Goal: Task Accomplishment & Management: Use online tool/utility

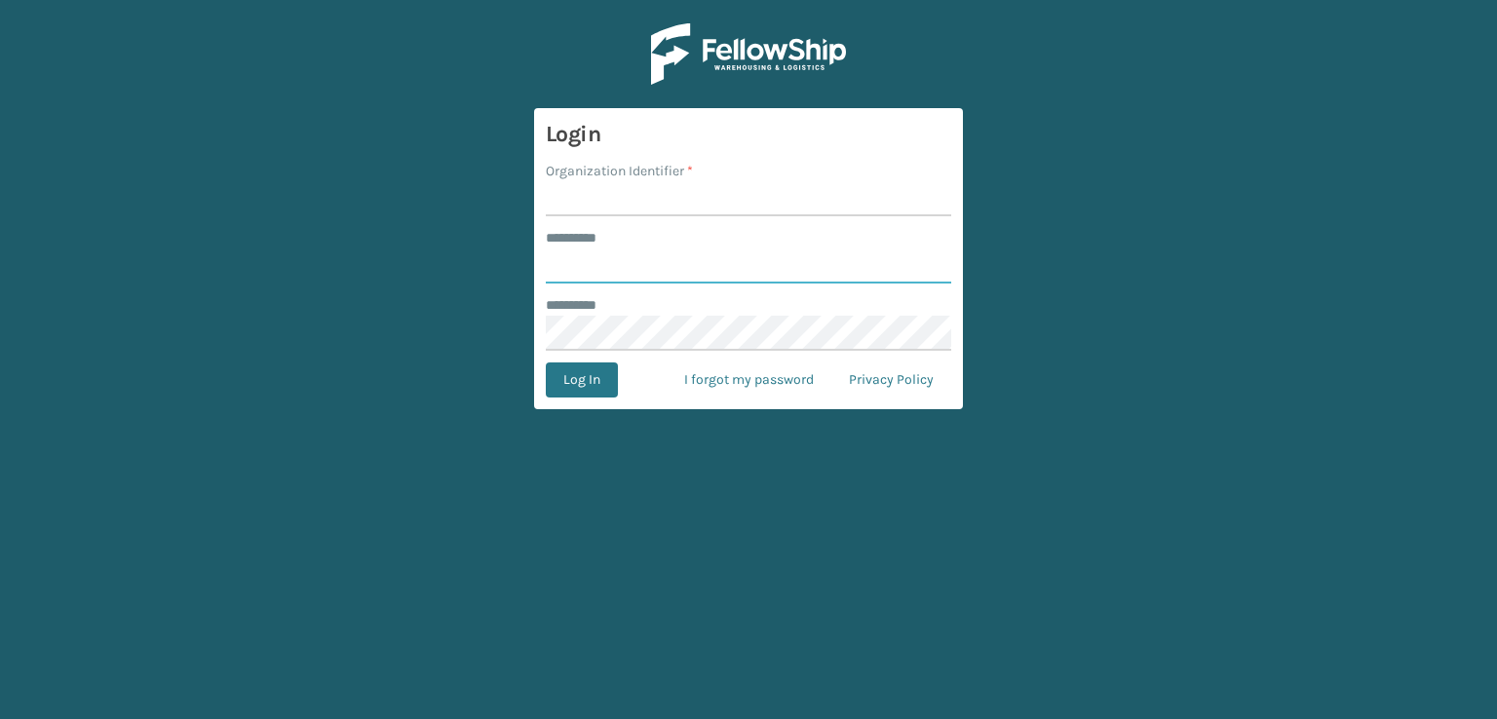
type input "***"
click at [604, 199] on input "Organization Identifier *" at bounding box center [748, 198] width 405 height 35
click at [707, 281] on input "***" at bounding box center [748, 266] width 405 height 35
click at [690, 195] on input "Organization Identifier *" at bounding box center [748, 198] width 405 height 35
type input "sleepgeekz warehouse"
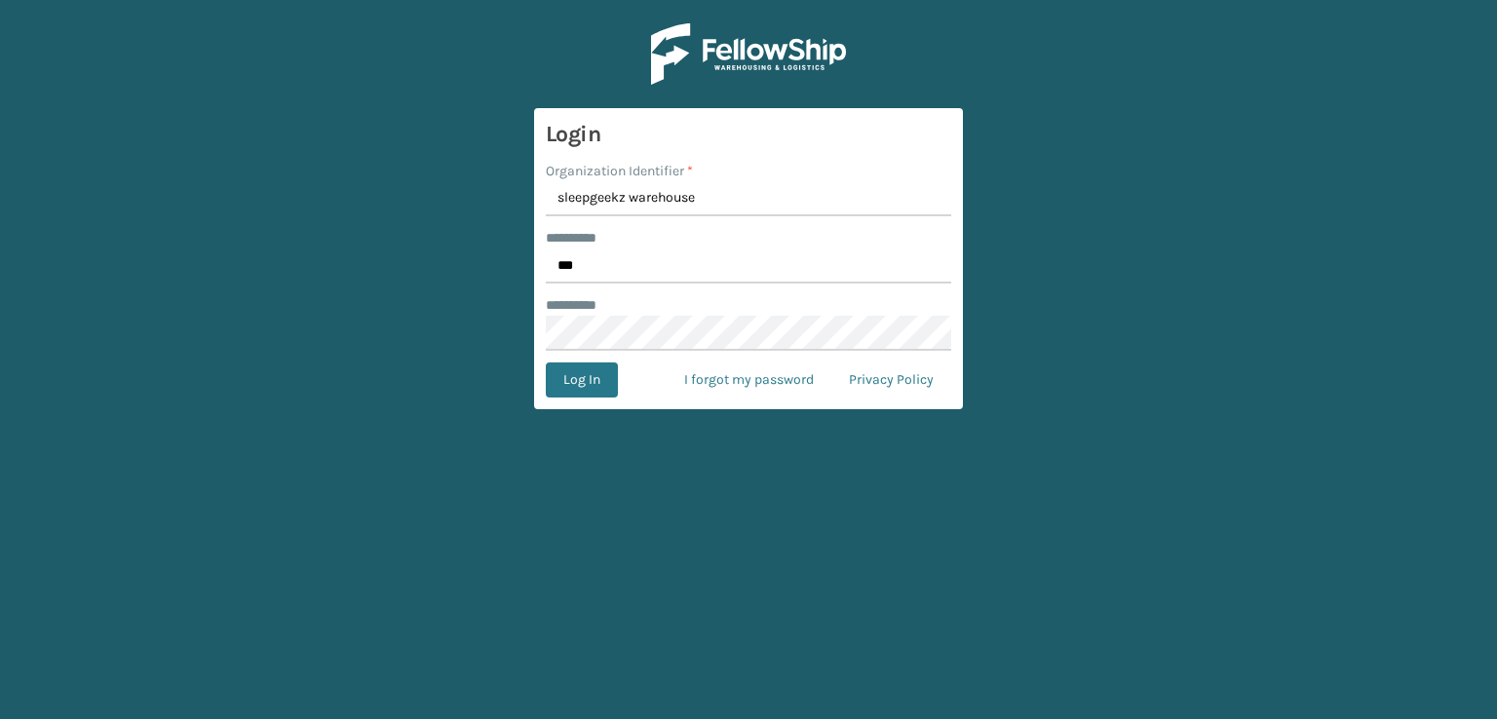
click at [603, 362] on form "Login Organization Identifier * sleepgeekz warehouse ******** * *** ******** * …" at bounding box center [748, 258] width 429 height 301
click at [595, 382] on button "Log In" at bounding box center [582, 380] width 72 height 35
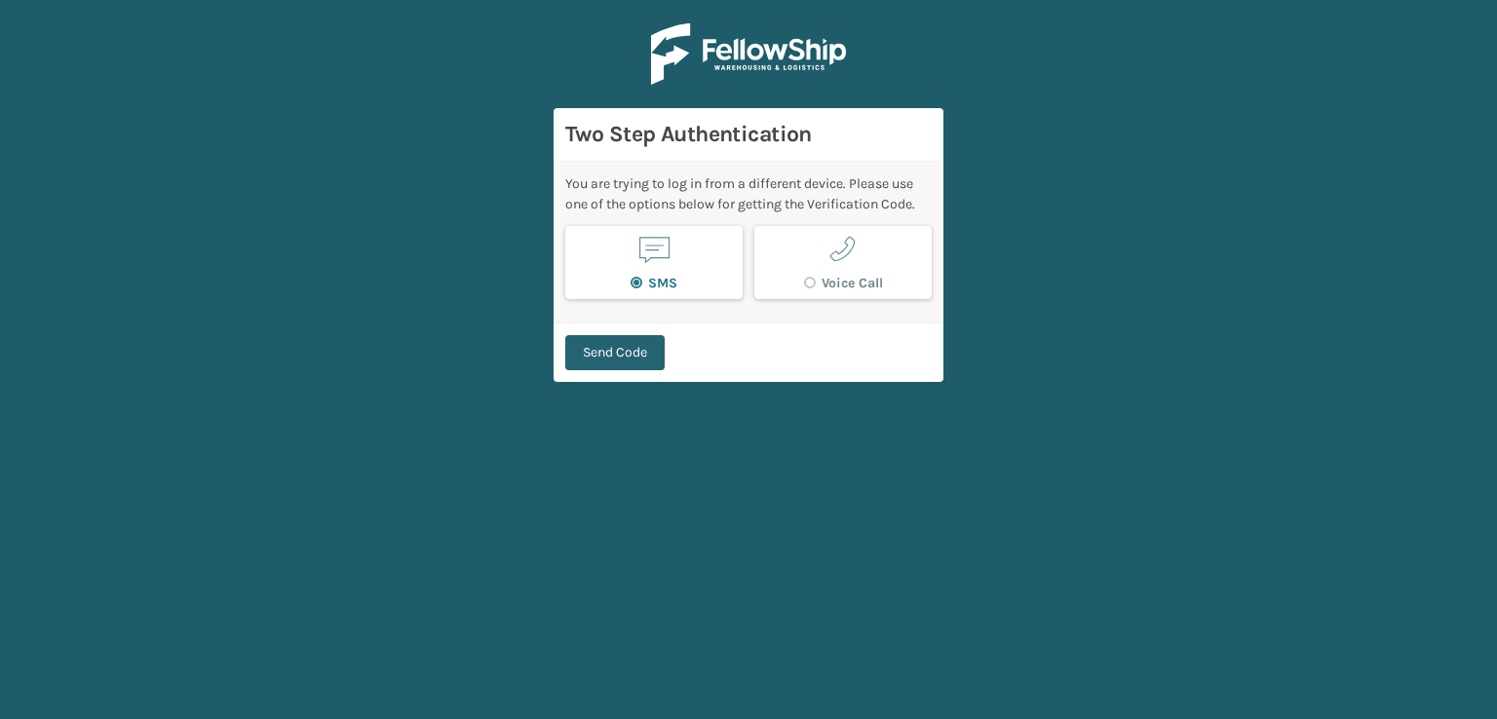
click at [601, 345] on button "Send Code" at bounding box center [614, 352] width 99 height 35
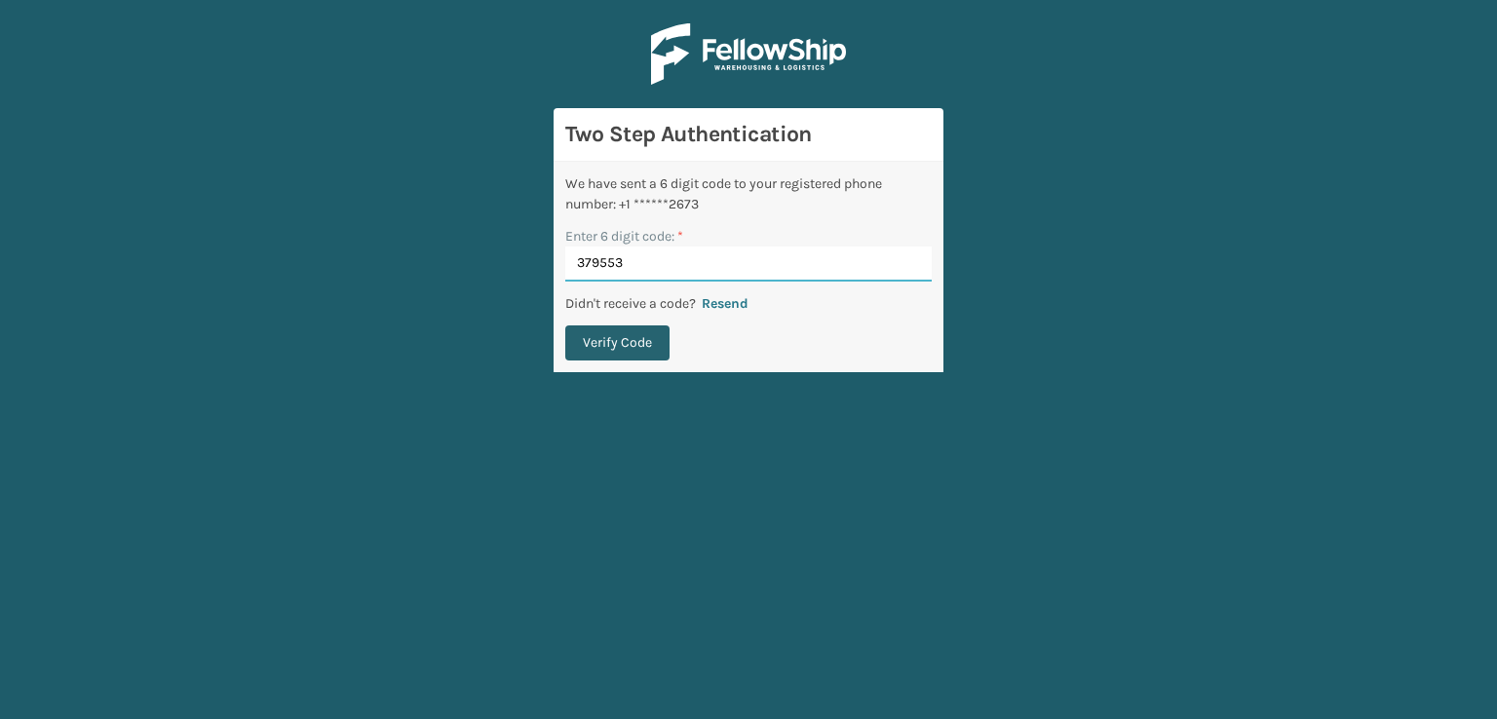
type input "379553"
click at [611, 356] on button "Verify Code" at bounding box center [617, 343] width 104 height 35
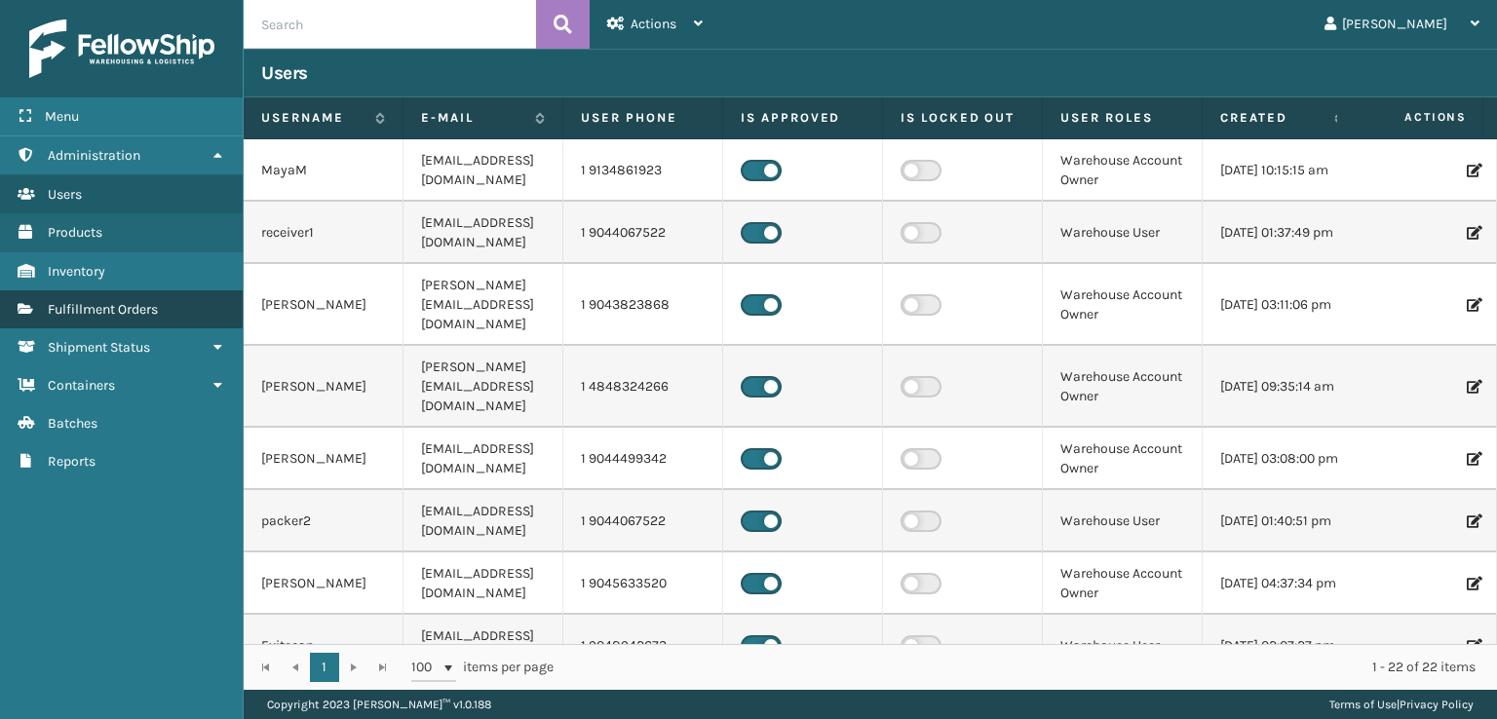
click at [142, 319] on link "Fulfillment Orders" at bounding box center [121, 309] width 243 height 38
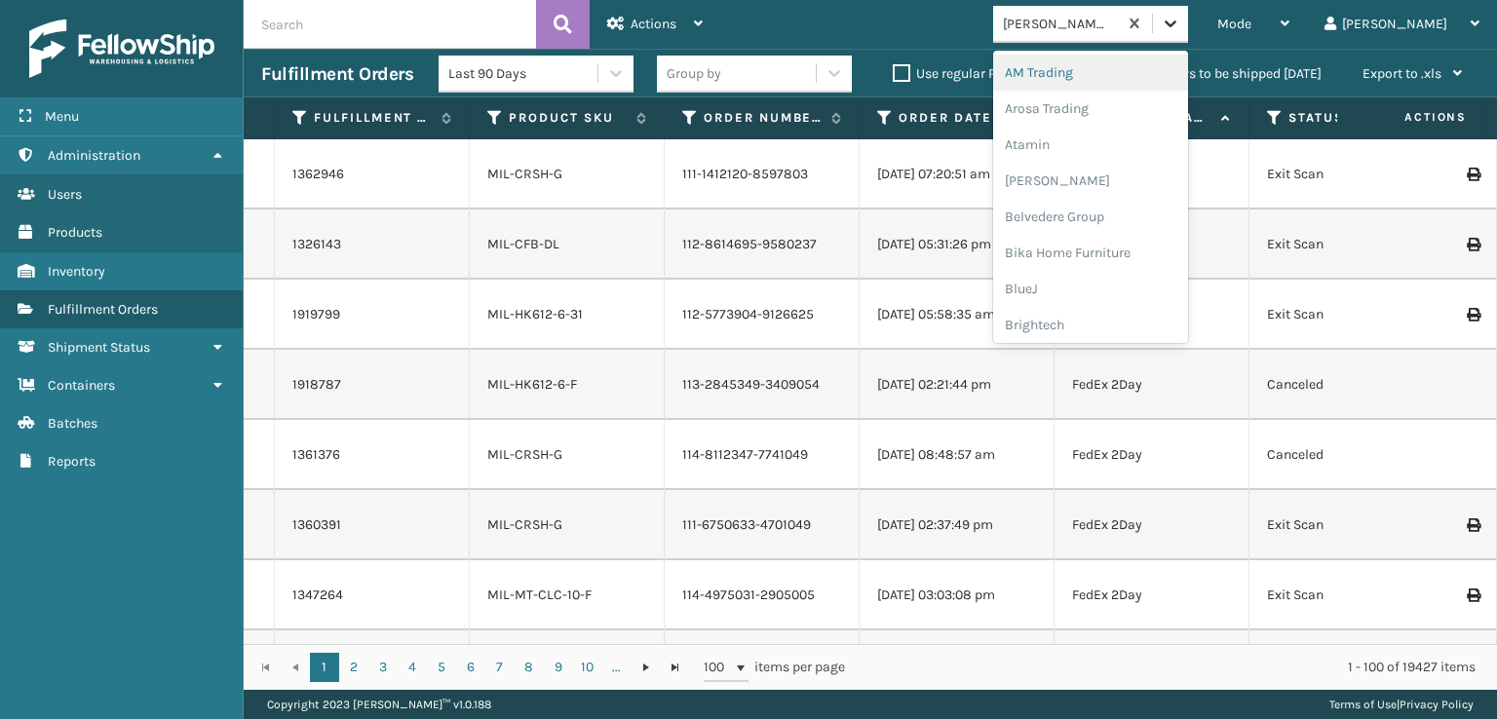
click at [1188, 27] on div at bounding box center [1170, 23] width 35 height 35
click at [1129, 252] on div "FoamTex" at bounding box center [1090, 249] width 195 height 36
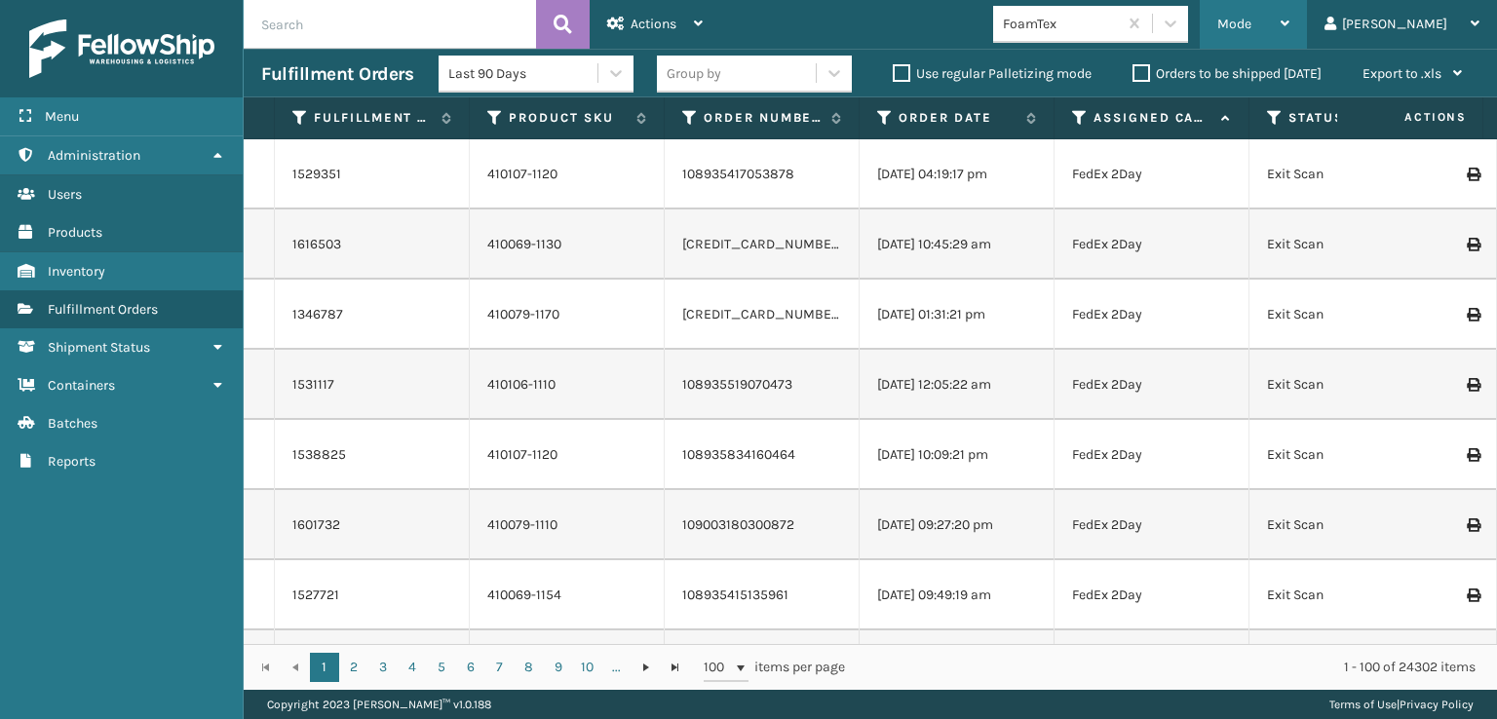
click at [1251, 20] on span "Mode" at bounding box center [1234, 24] width 34 height 17
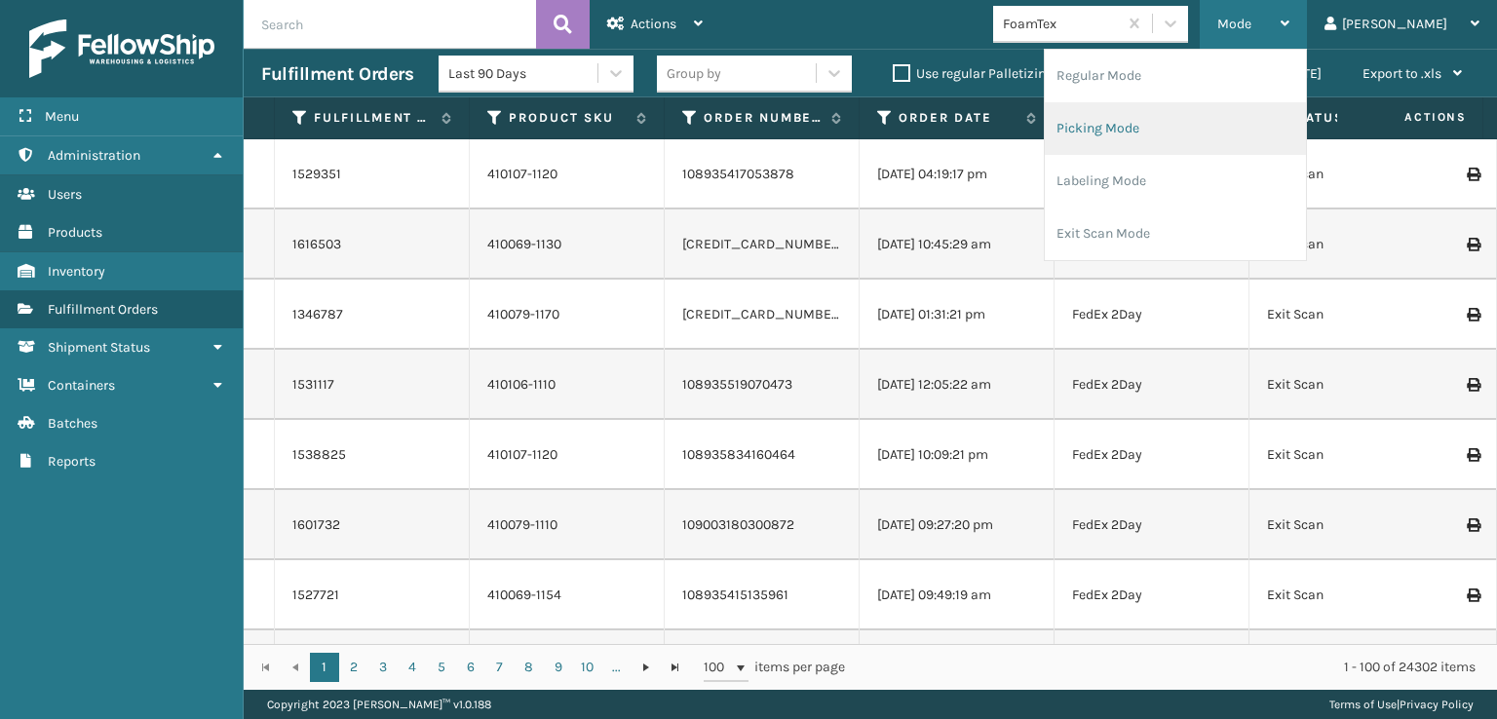
click at [1239, 118] on li "Picking Mode" at bounding box center [1175, 128] width 261 height 53
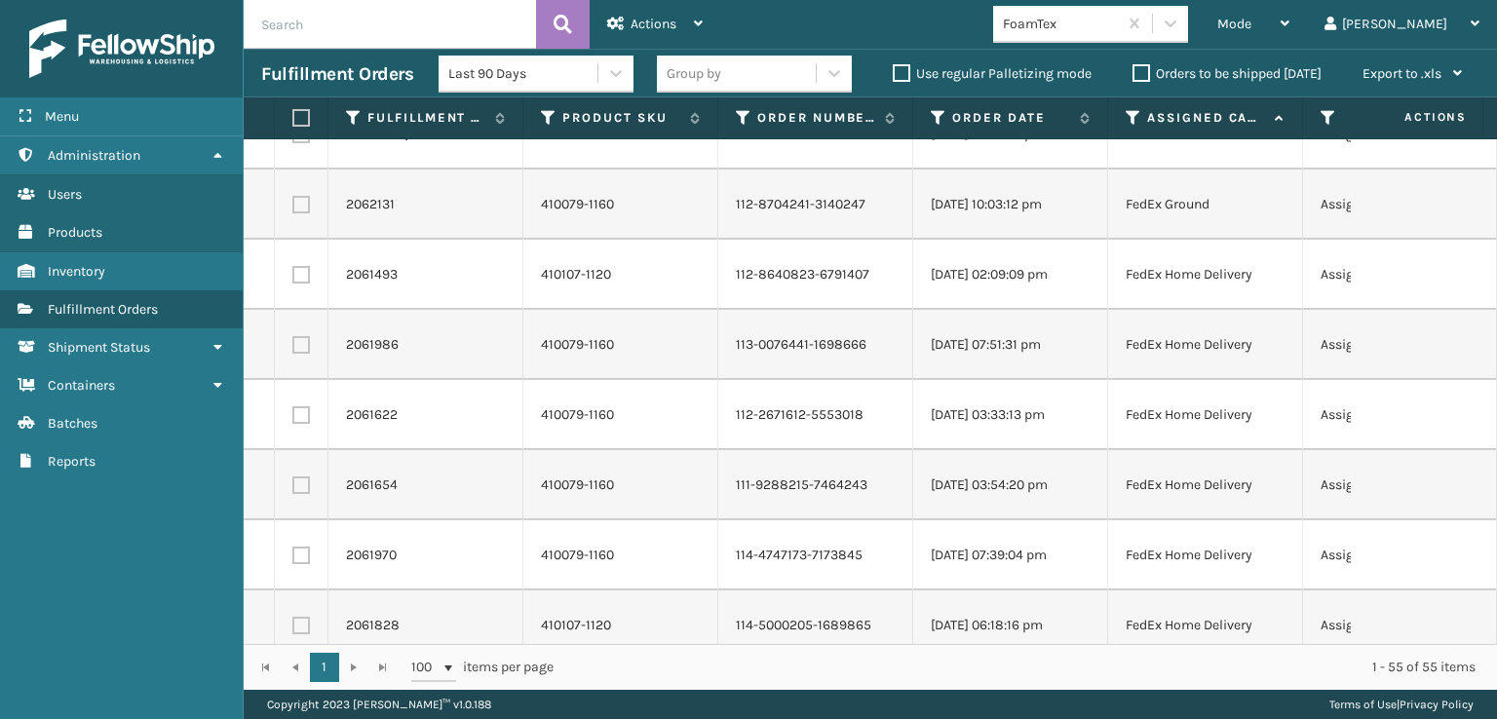
scroll to position [0, 0]
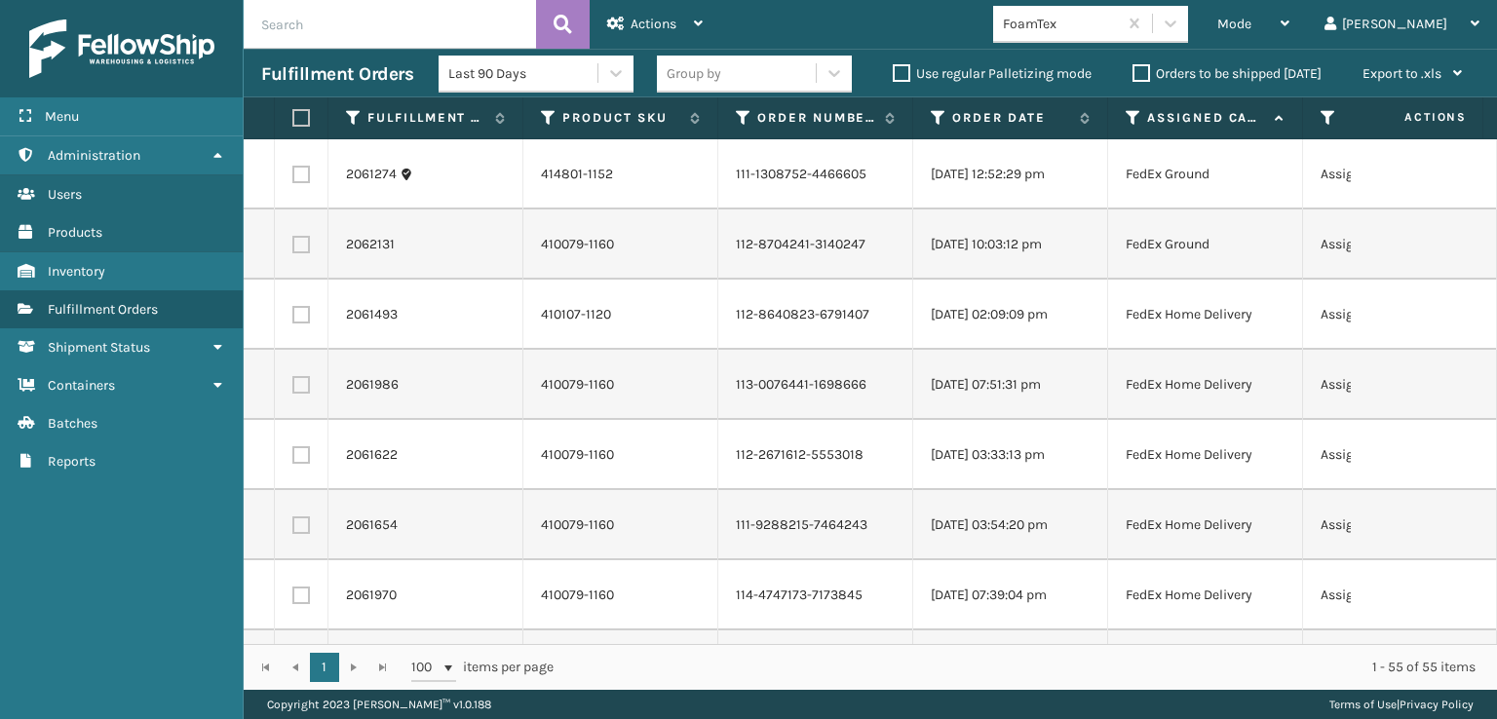
click at [298, 172] on label at bounding box center [301, 175] width 18 height 18
click at [293, 172] on input "checkbox" at bounding box center [292, 172] width 1 height 13
checkbox input "true"
click at [304, 242] on label at bounding box center [301, 245] width 18 height 18
click at [293, 242] on input "checkbox" at bounding box center [292, 242] width 1 height 13
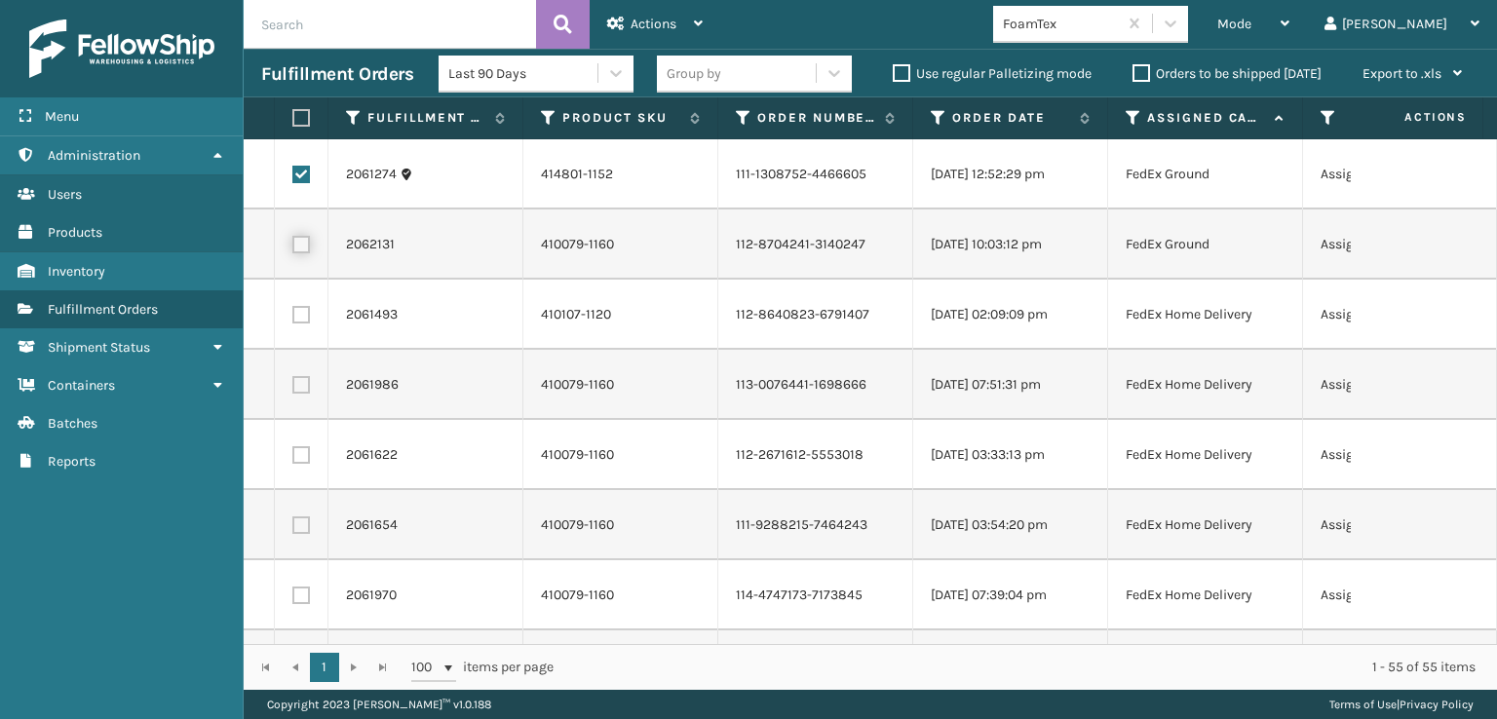
checkbox input "true"
click at [296, 316] on label at bounding box center [301, 315] width 18 height 18
click at [293, 316] on input "checkbox" at bounding box center [292, 312] width 1 height 13
checkbox input "true"
click at [300, 376] on label at bounding box center [301, 385] width 18 height 18
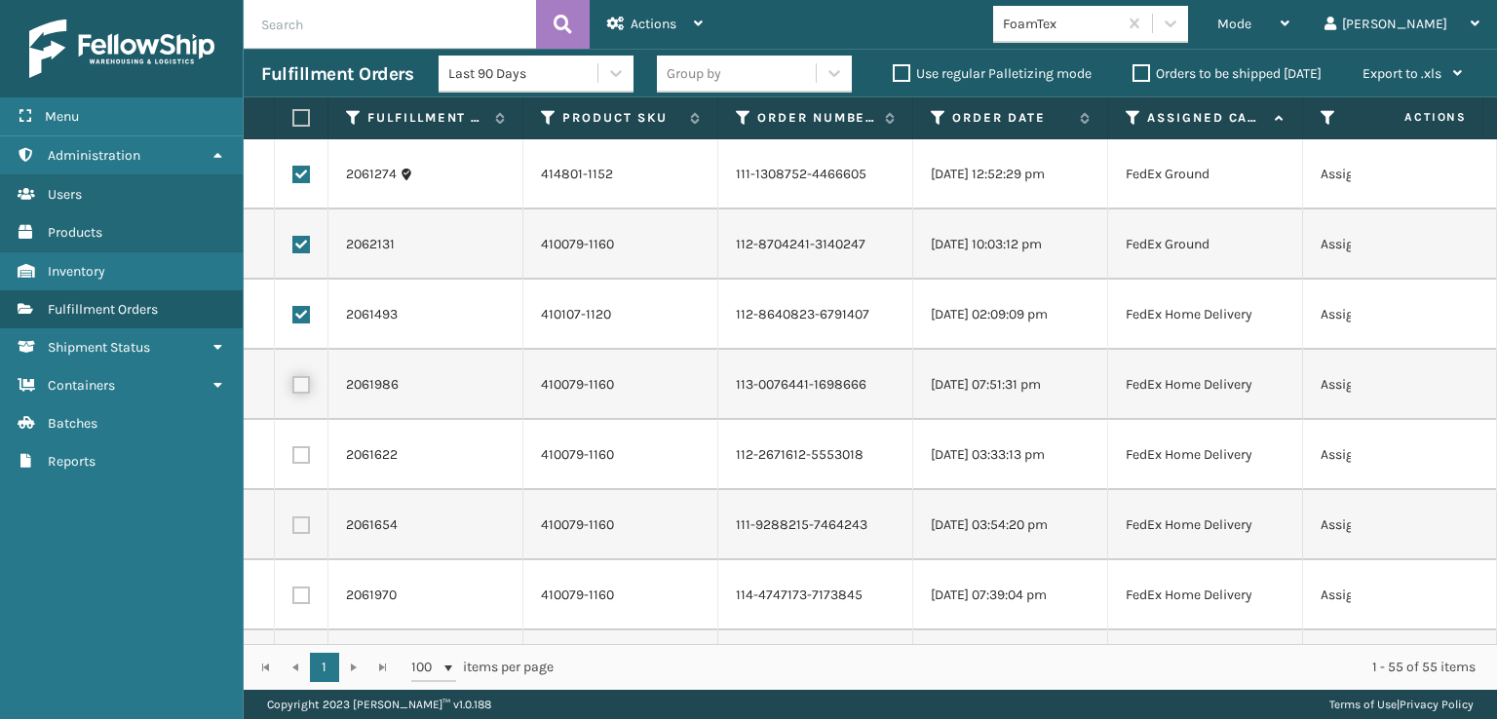
click at [293, 376] on input "checkbox" at bounding box center [292, 382] width 1 height 13
checkbox input "true"
click at [297, 458] on label at bounding box center [301, 455] width 18 height 18
click at [293, 458] on input "checkbox" at bounding box center [292, 452] width 1 height 13
checkbox input "true"
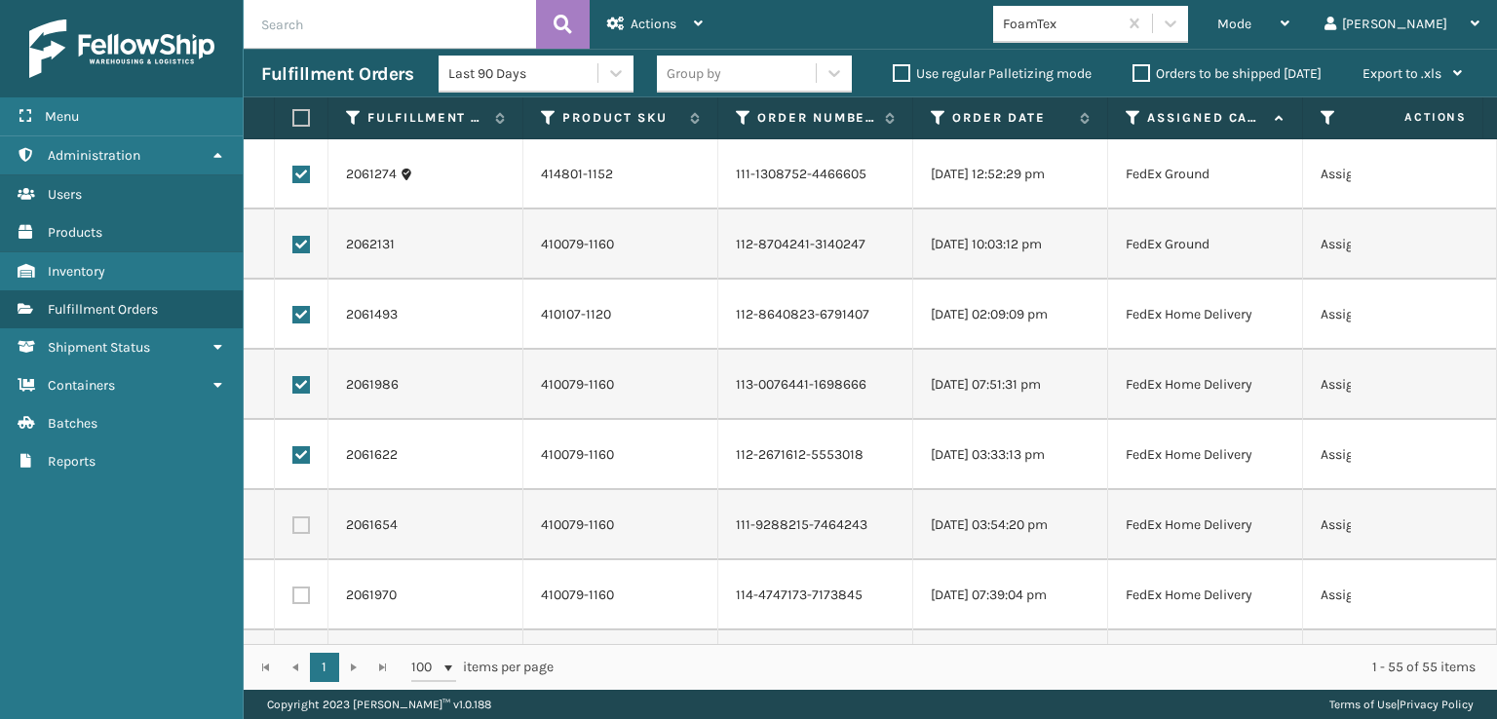
drag, startPoint x: 306, startPoint y: 531, endPoint x: 301, endPoint y: 557, distance: 26.8
click at [306, 543] on td at bounding box center [302, 525] width 54 height 70
drag, startPoint x: 295, startPoint y: 532, endPoint x: 301, endPoint y: 554, distance: 22.2
click at [295, 528] on label at bounding box center [301, 526] width 18 height 18
click at [293, 528] on input "checkbox" at bounding box center [292, 523] width 1 height 13
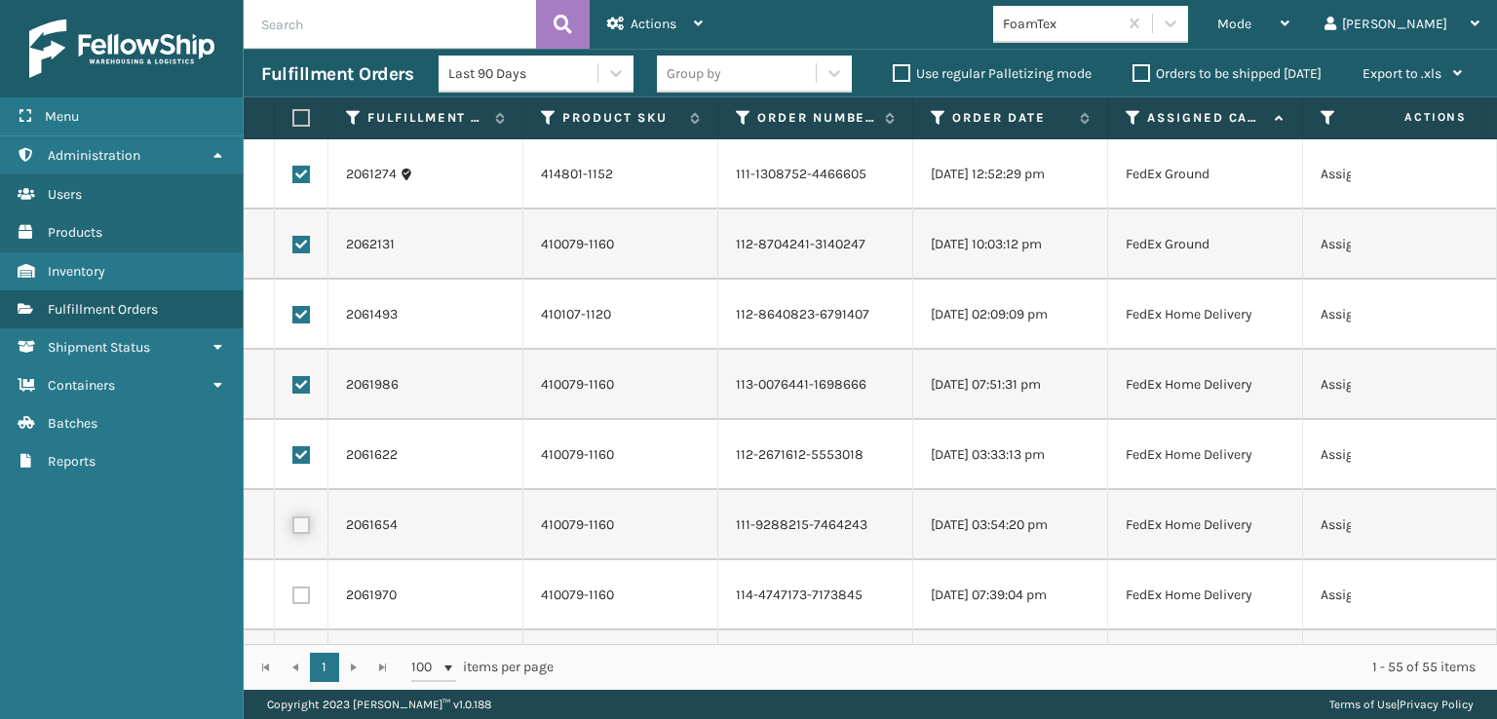
checkbox input "true"
click at [304, 605] on td at bounding box center [302, 595] width 54 height 70
click at [304, 594] on label at bounding box center [301, 596] width 18 height 18
click at [293, 594] on input "checkbox" at bounding box center [292, 593] width 1 height 13
checkbox input "true"
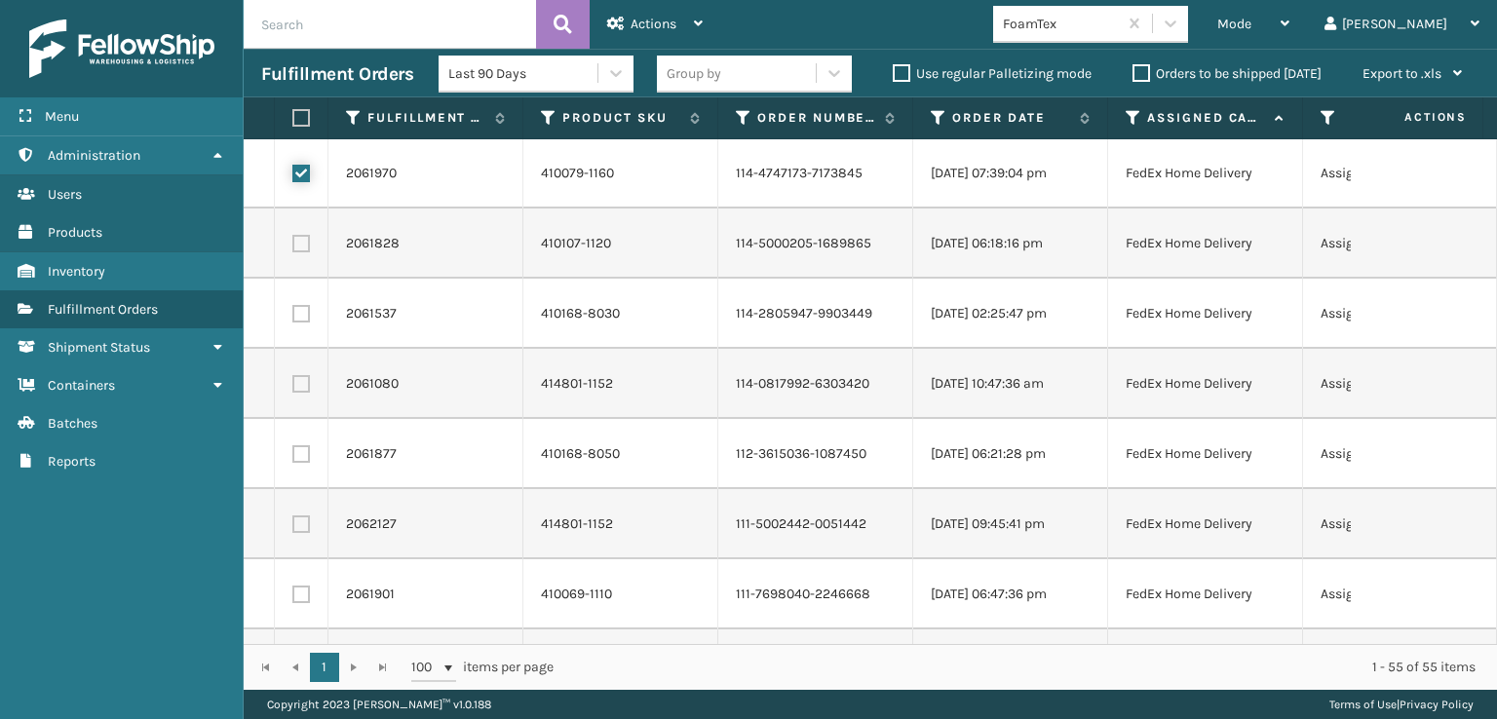
scroll to position [390, 0]
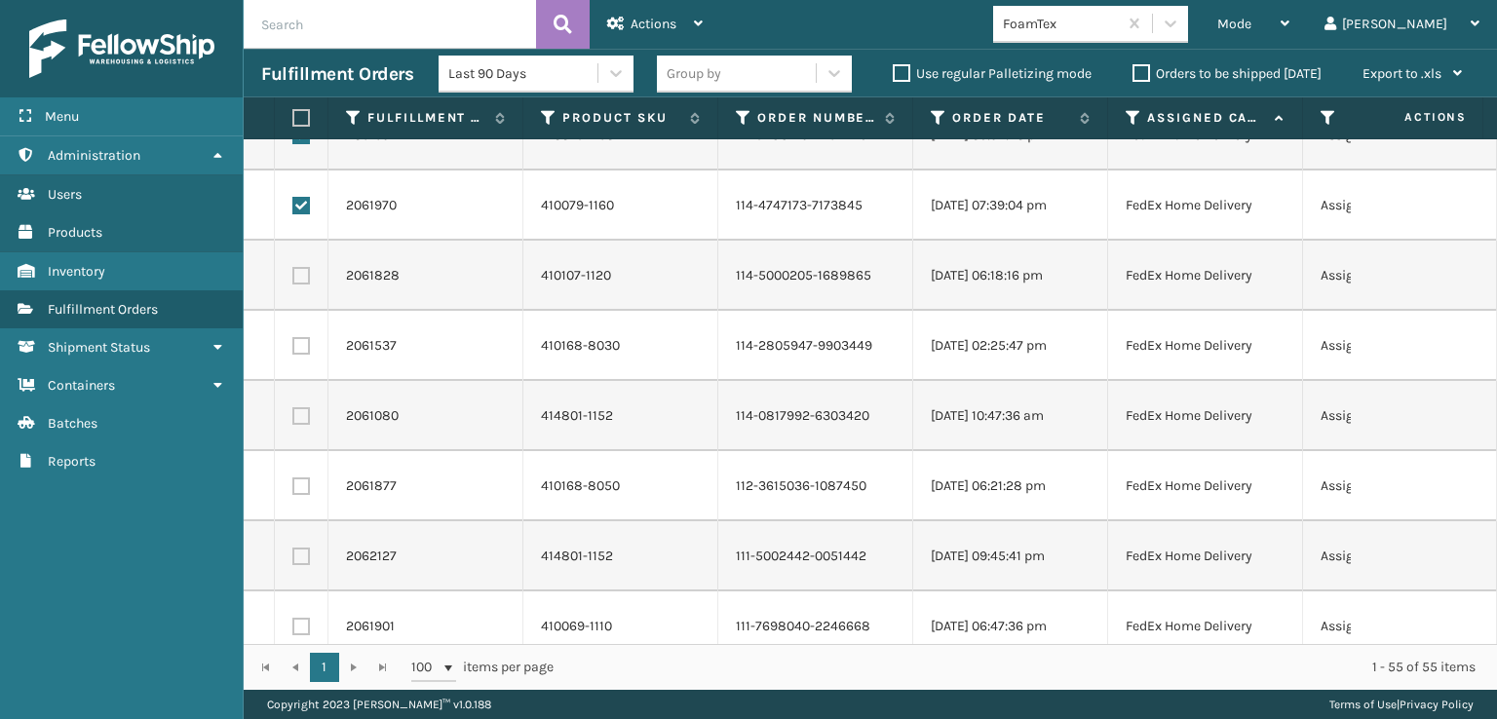
click at [304, 278] on label at bounding box center [301, 276] width 18 height 18
click at [293, 278] on input "checkbox" at bounding box center [292, 273] width 1 height 13
checkbox input "true"
click at [303, 340] on label at bounding box center [301, 346] width 18 height 18
click at [293, 340] on input "checkbox" at bounding box center [292, 343] width 1 height 13
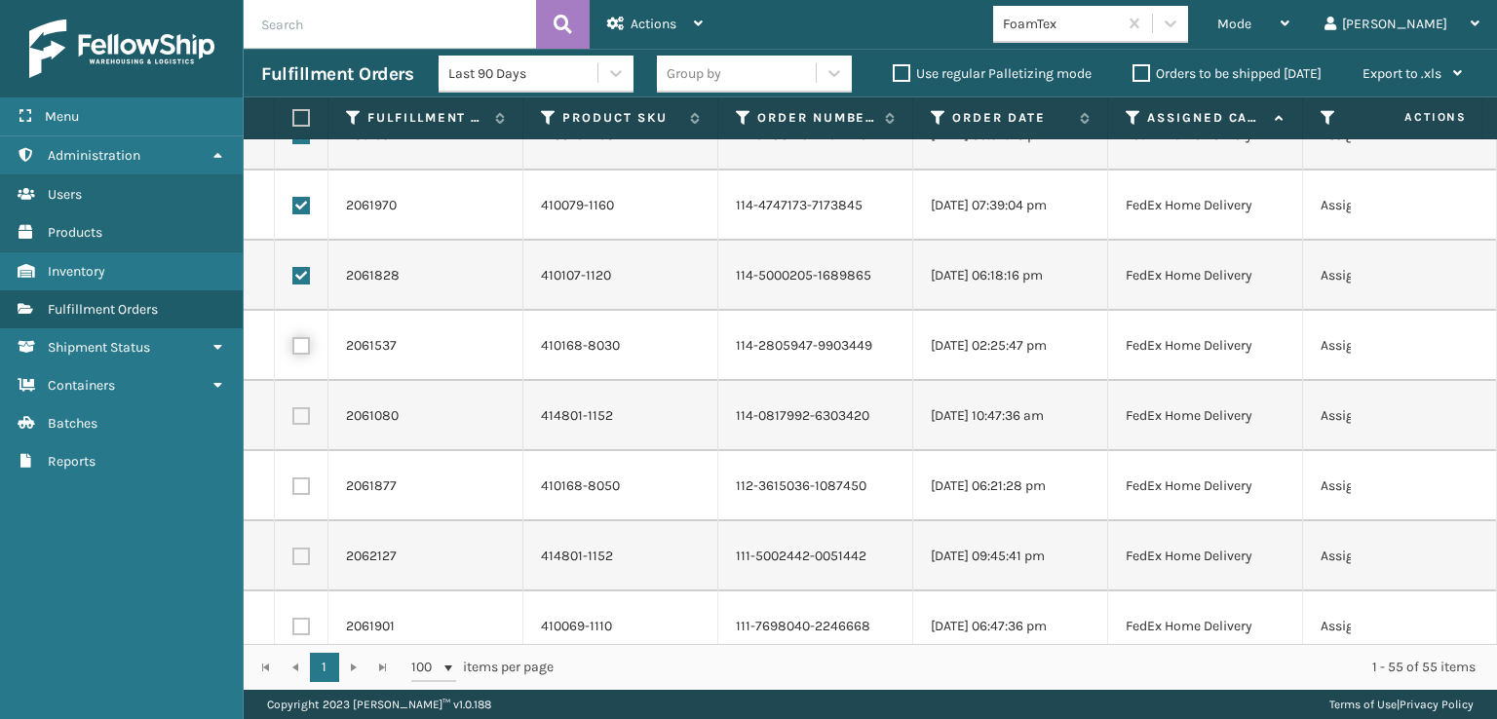
checkbox input "true"
click at [296, 418] on label at bounding box center [301, 416] width 18 height 18
click at [293, 418] on input "checkbox" at bounding box center [292, 413] width 1 height 13
checkbox input "true"
click at [301, 494] on label at bounding box center [301, 487] width 18 height 18
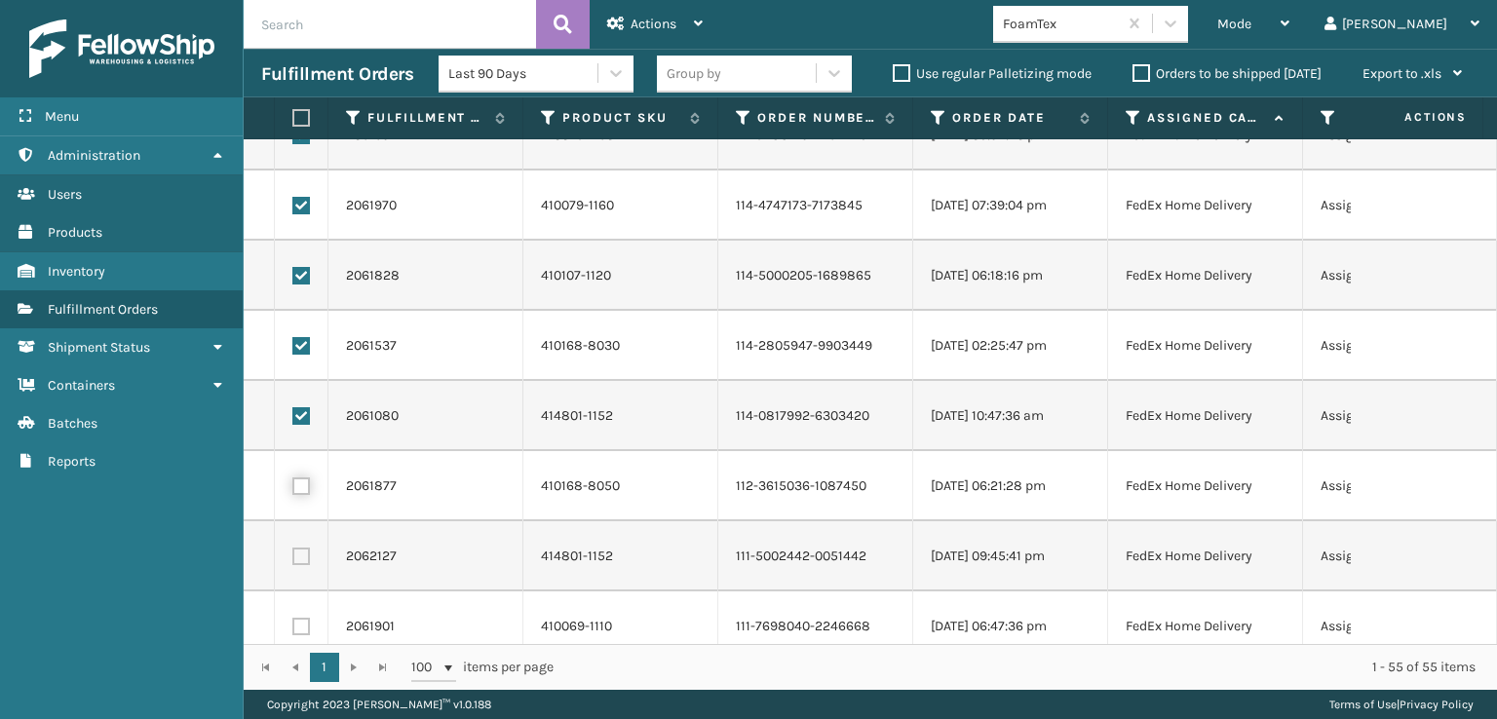
click at [293, 490] on input "checkbox" at bounding box center [292, 484] width 1 height 13
checkbox input "true"
click at [309, 556] on label at bounding box center [301, 557] width 18 height 18
click at [293, 556] on input "checkbox" at bounding box center [292, 554] width 1 height 13
checkbox input "true"
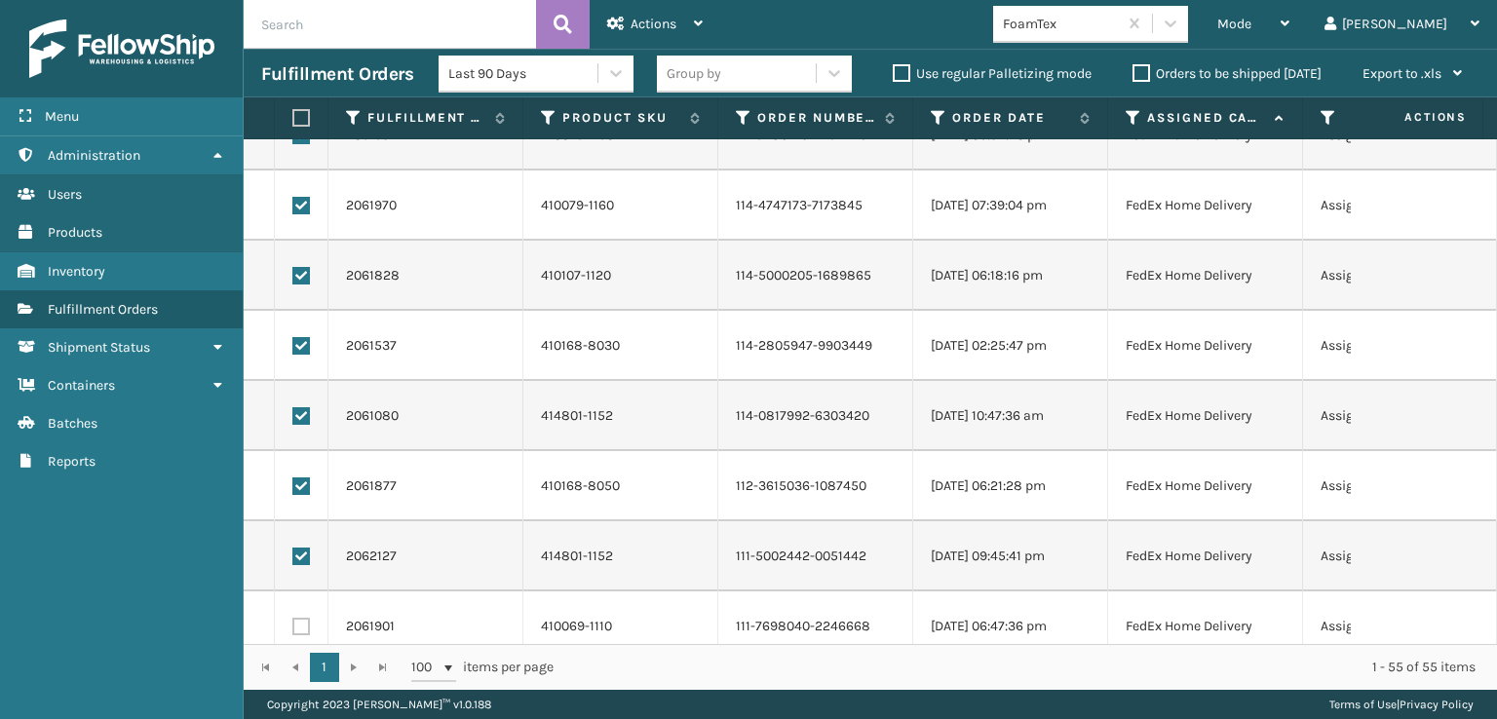
click at [306, 629] on label at bounding box center [301, 627] width 18 height 18
click at [293, 629] on input "checkbox" at bounding box center [292, 624] width 1 height 13
checkbox input "true"
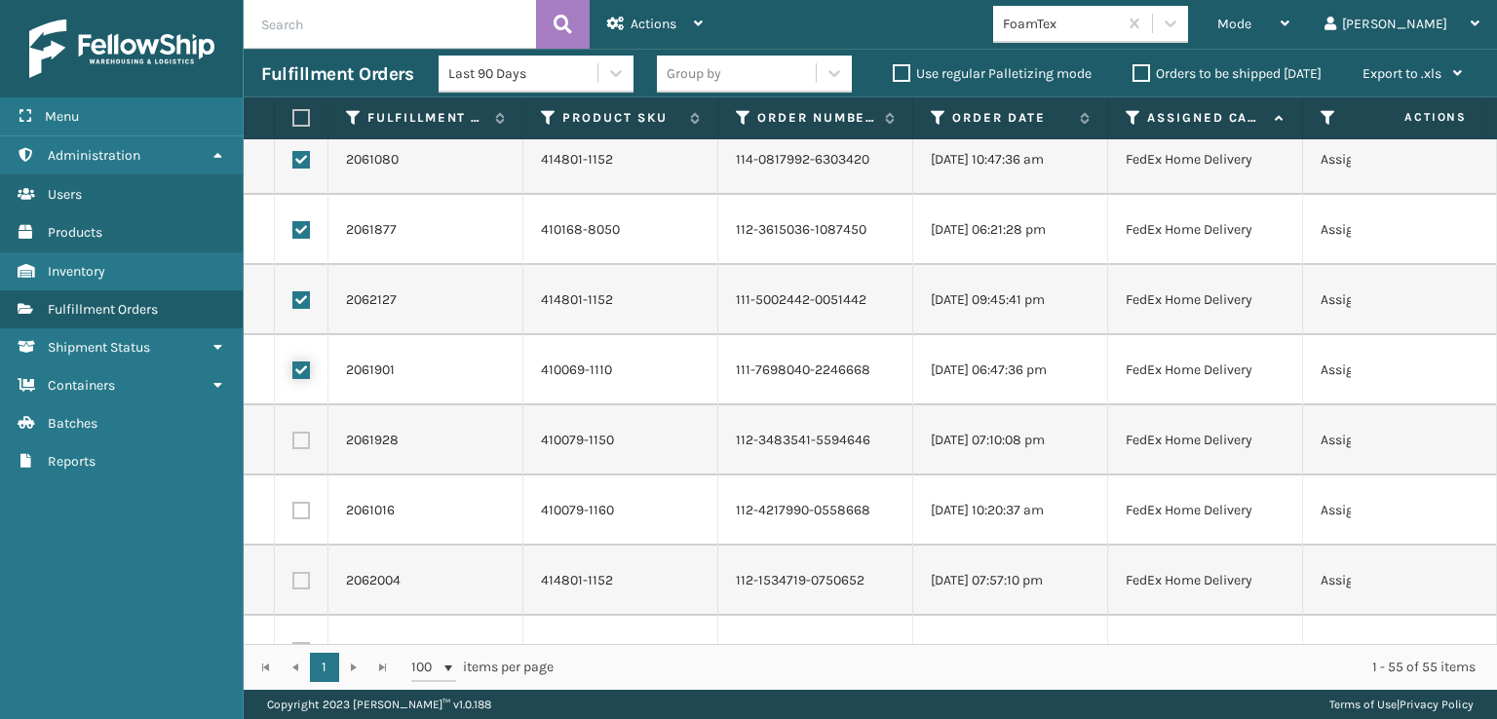
scroll to position [780, 0]
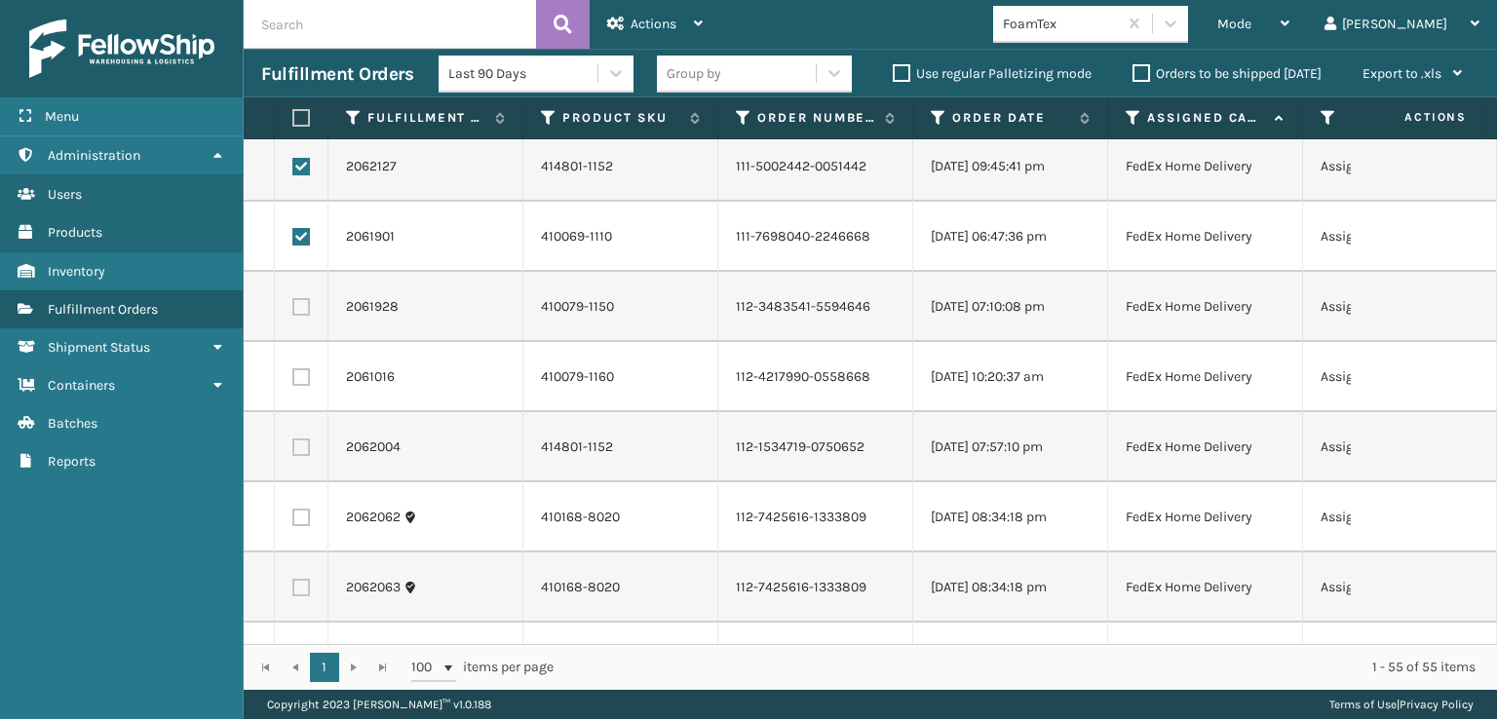
drag, startPoint x: 298, startPoint y: 309, endPoint x: 301, endPoint y: 342, distance: 33.3
click at [299, 309] on label at bounding box center [301, 307] width 18 height 18
click at [293, 309] on input "checkbox" at bounding box center [292, 304] width 1 height 13
checkbox input "true"
click at [299, 377] on label at bounding box center [301, 377] width 18 height 18
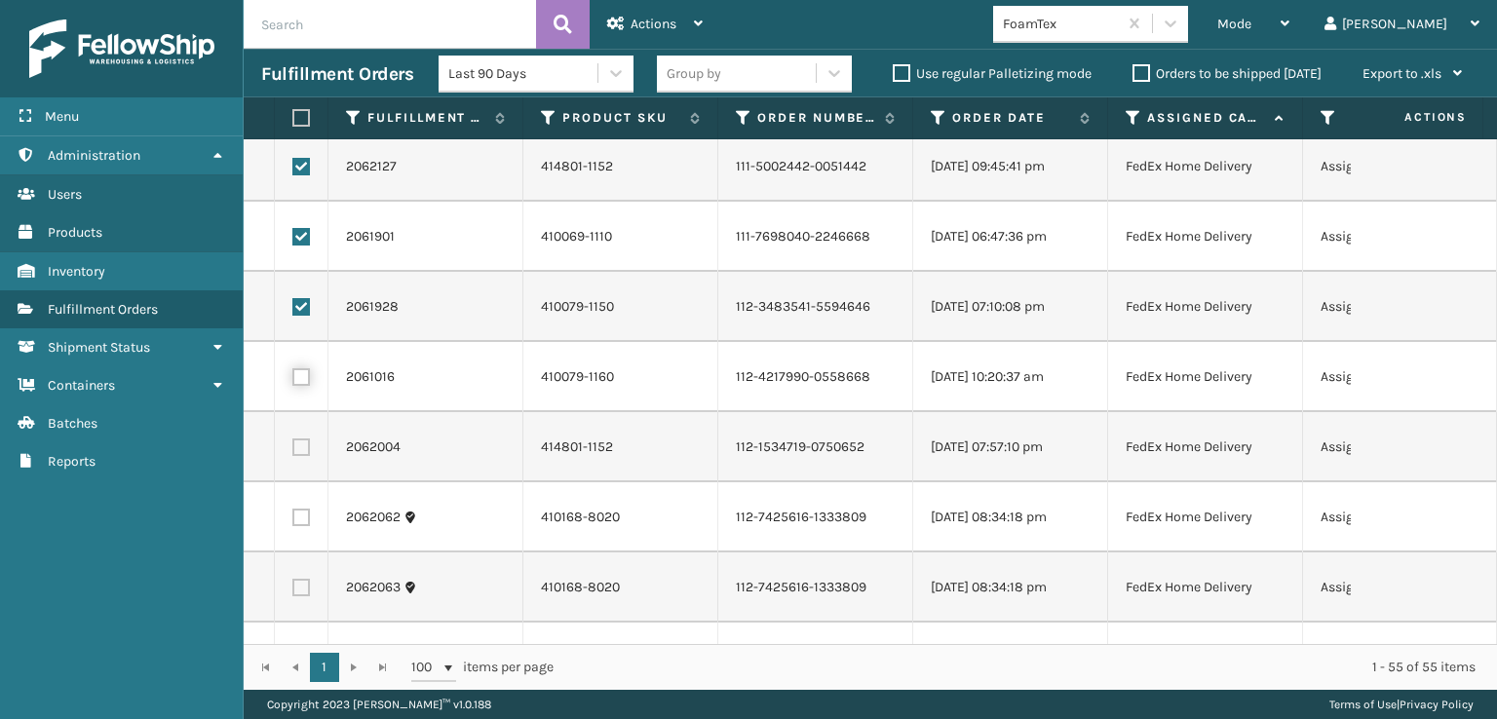
click at [293, 377] on input "checkbox" at bounding box center [292, 374] width 1 height 13
checkbox input "true"
click at [287, 426] on td at bounding box center [302, 447] width 54 height 70
click at [292, 448] on label at bounding box center [301, 448] width 18 height 18
click at [292, 448] on input "checkbox" at bounding box center [292, 445] width 1 height 13
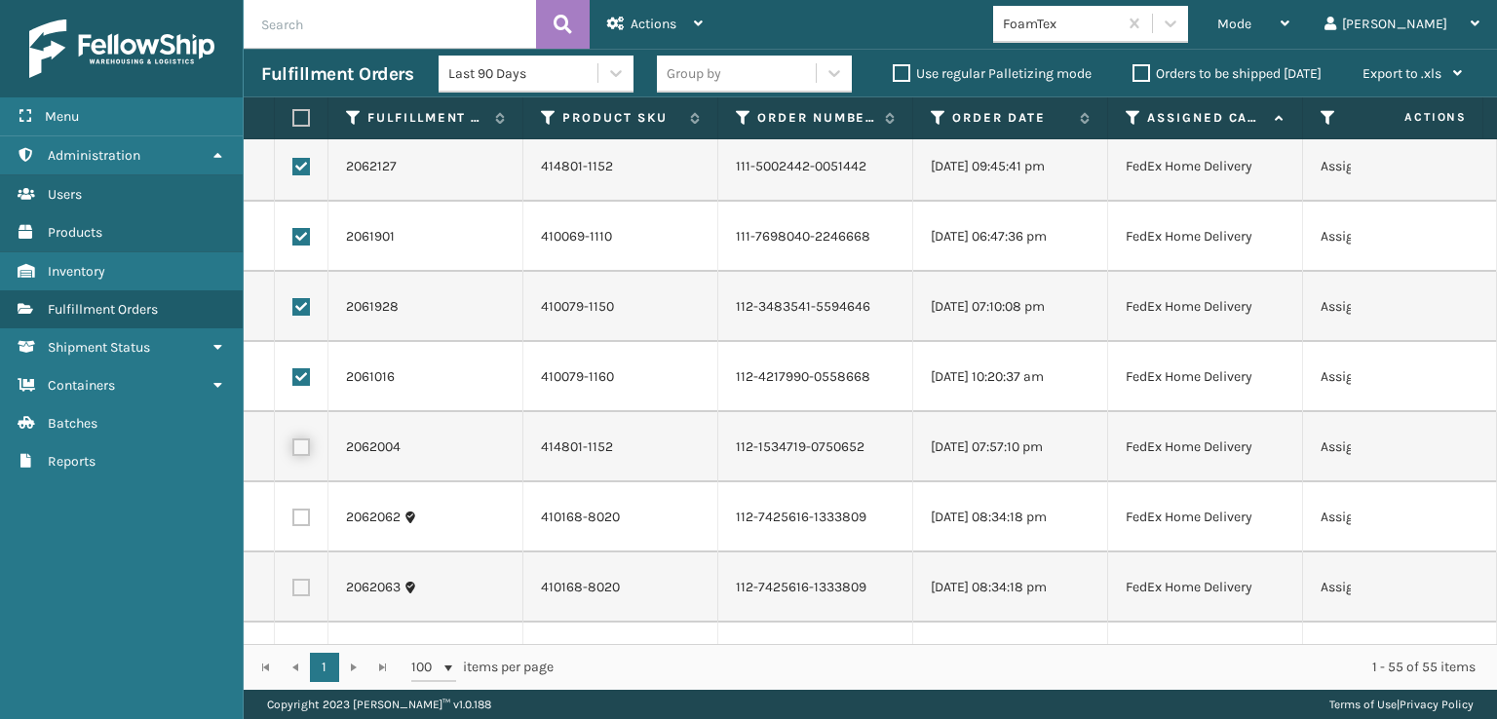
checkbox input "true"
click at [298, 510] on label at bounding box center [301, 518] width 18 height 18
click at [293, 510] on input "checkbox" at bounding box center [292, 515] width 1 height 13
checkbox input "true"
click at [306, 587] on label at bounding box center [301, 588] width 18 height 18
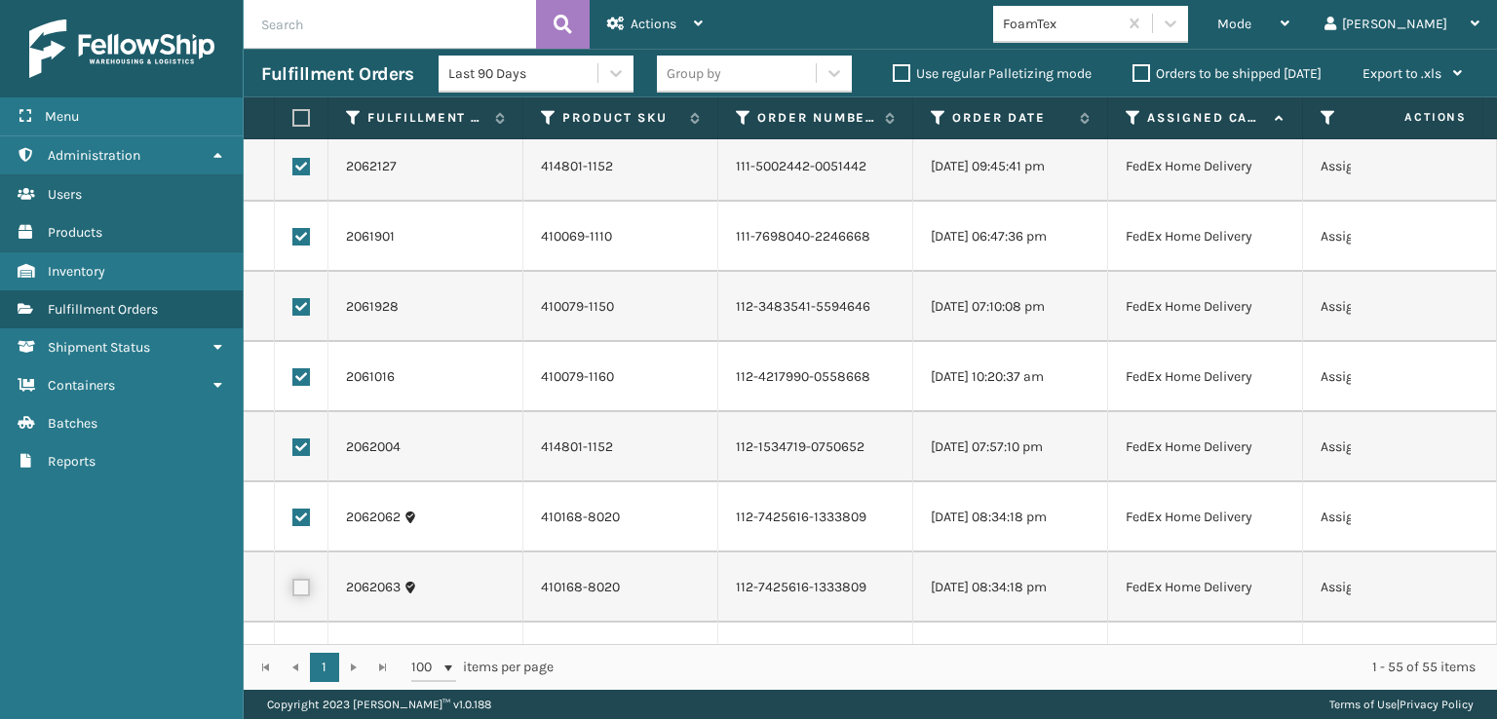
click at [293, 587] on input "checkbox" at bounding box center [292, 585] width 1 height 13
checkbox input "true"
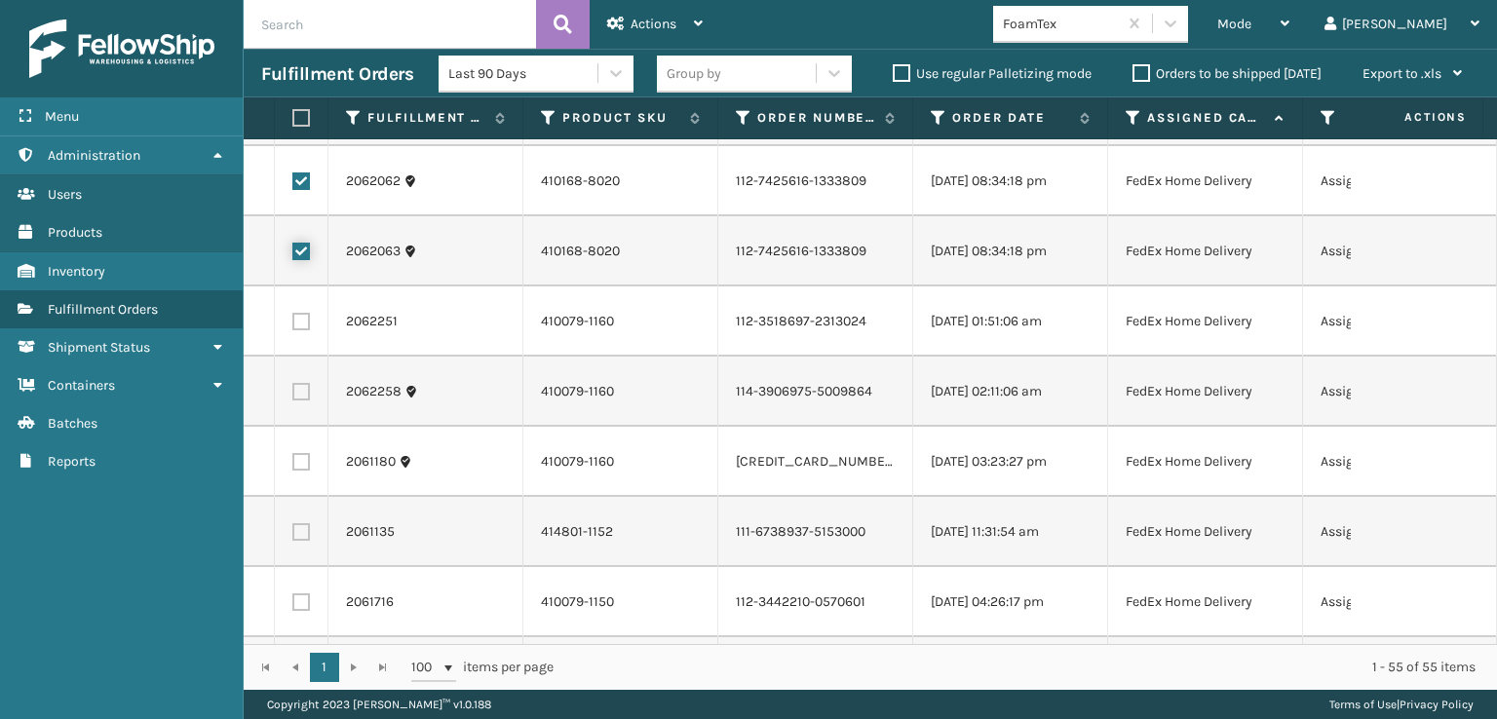
scroll to position [1072, 0]
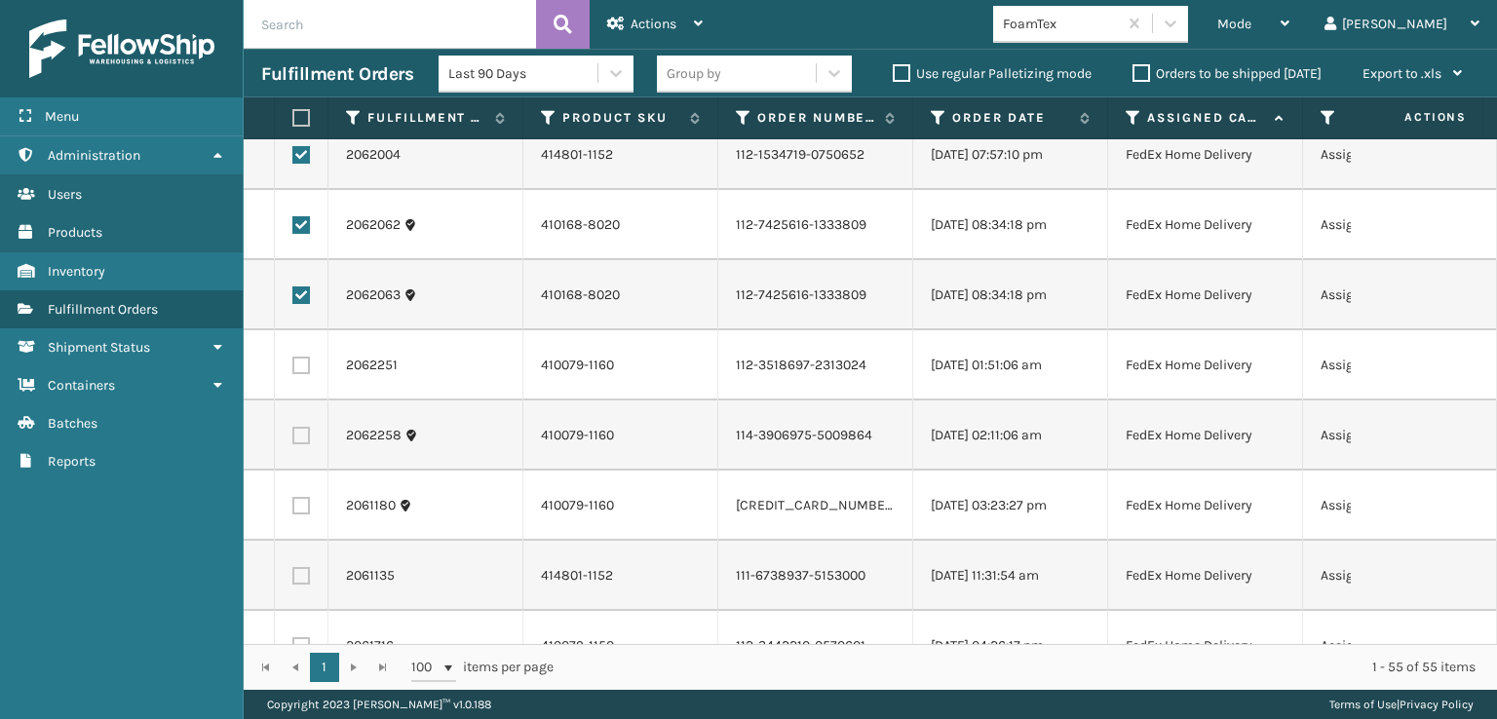
click at [303, 361] on label at bounding box center [301, 366] width 18 height 18
click at [293, 361] on input "checkbox" at bounding box center [292, 363] width 1 height 13
checkbox input "true"
click at [307, 442] on label at bounding box center [301, 436] width 18 height 18
click at [293, 440] on input "checkbox" at bounding box center [292, 433] width 1 height 13
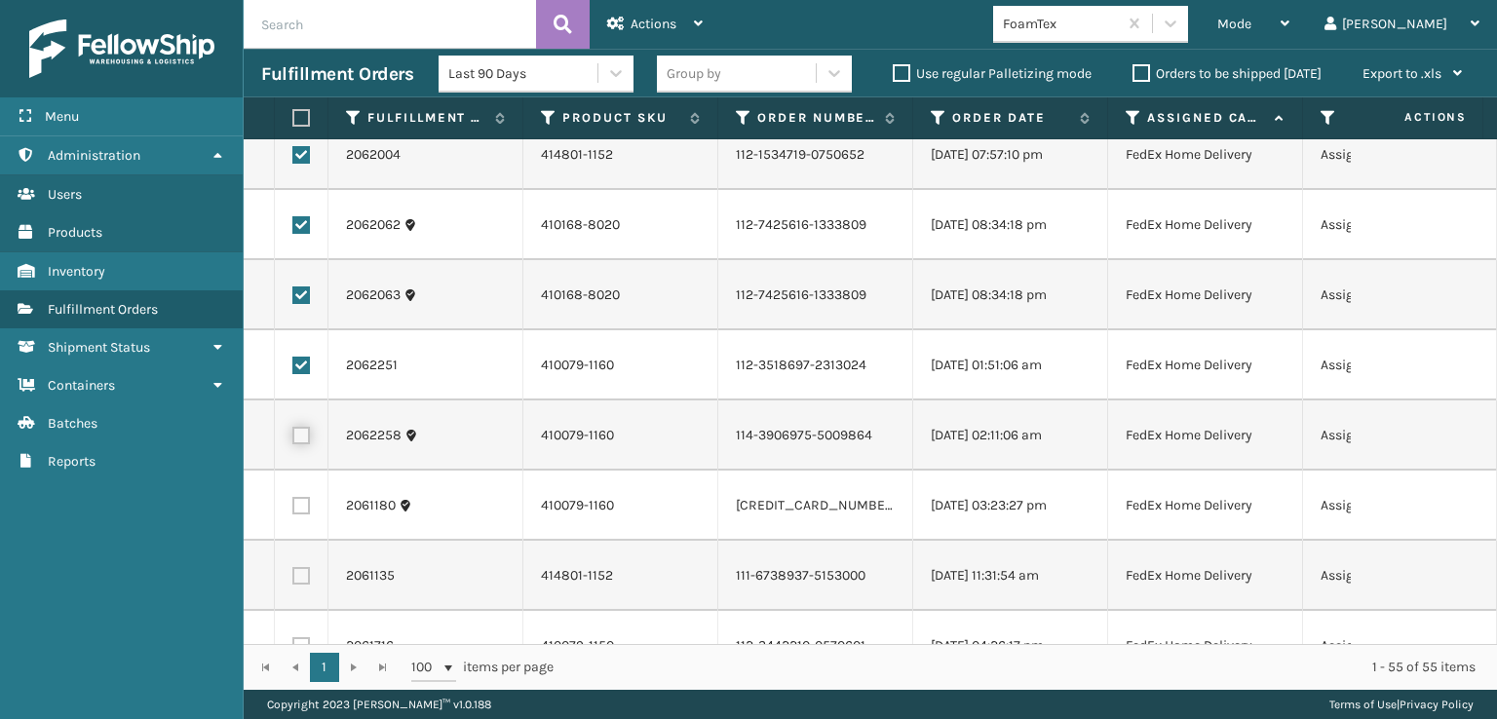
checkbox input "true"
click at [307, 508] on label at bounding box center [301, 506] width 18 height 18
click at [293, 508] on input "checkbox" at bounding box center [292, 503] width 1 height 13
checkbox input "true"
click at [301, 574] on label at bounding box center [301, 576] width 18 height 18
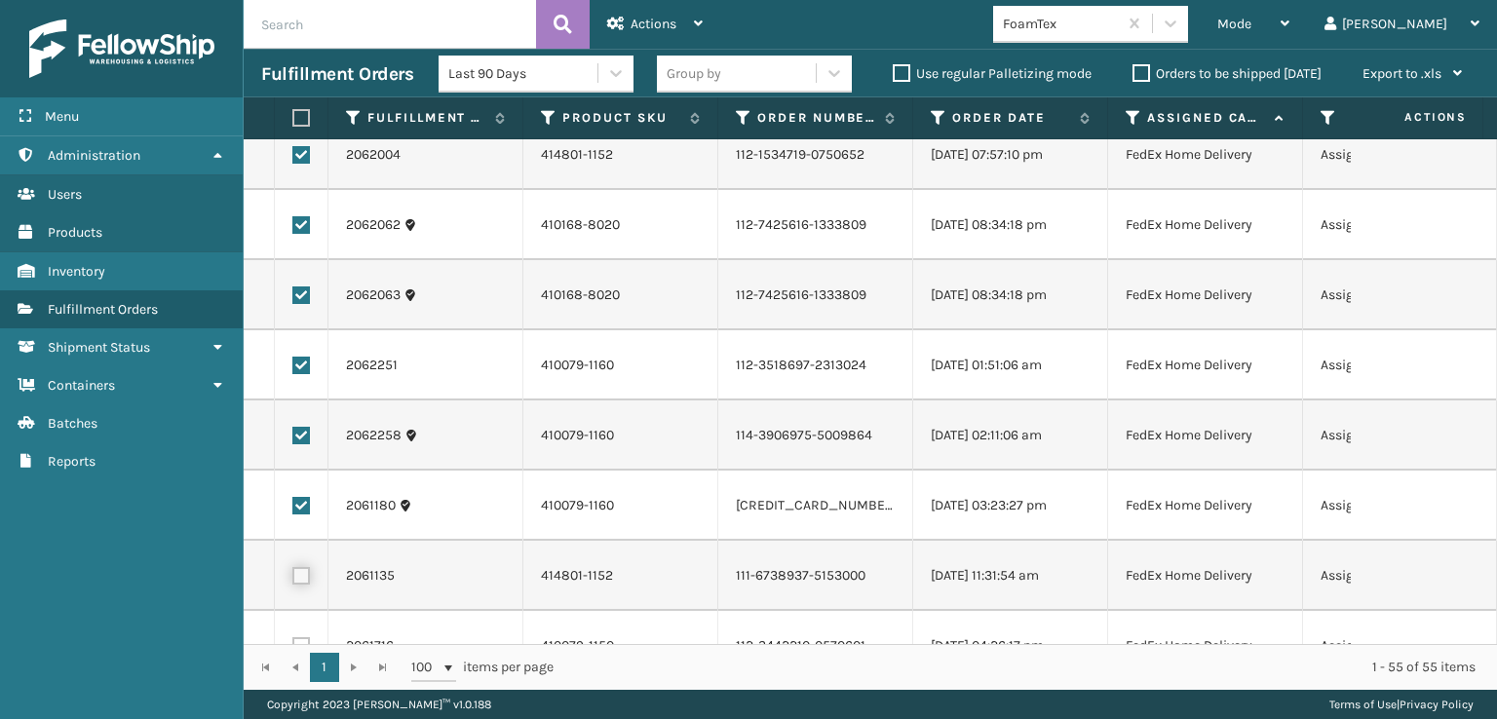
click at [293, 574] on input "checkbox" at bounding box center [292, 573] width 1 height 13
checkbox input "true"
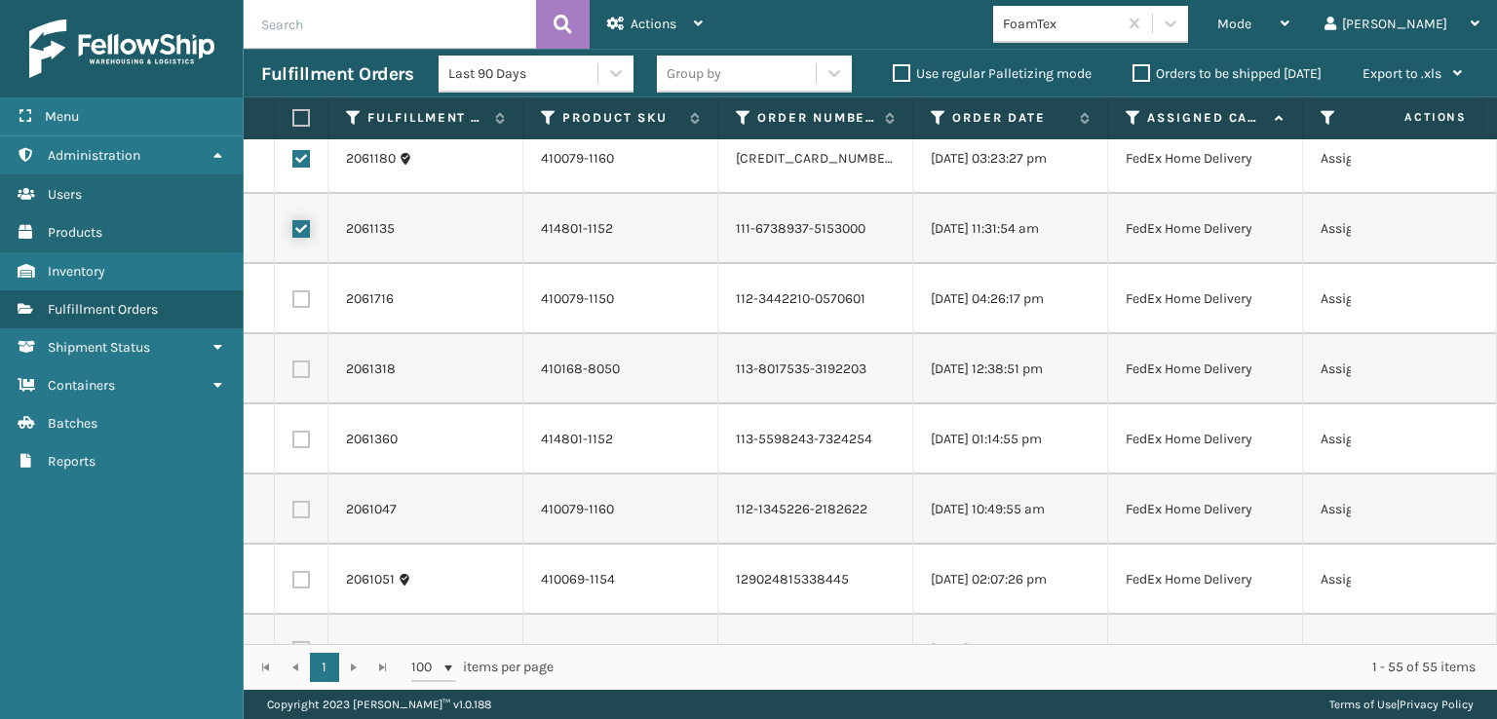
scroll to position [1462, 0]
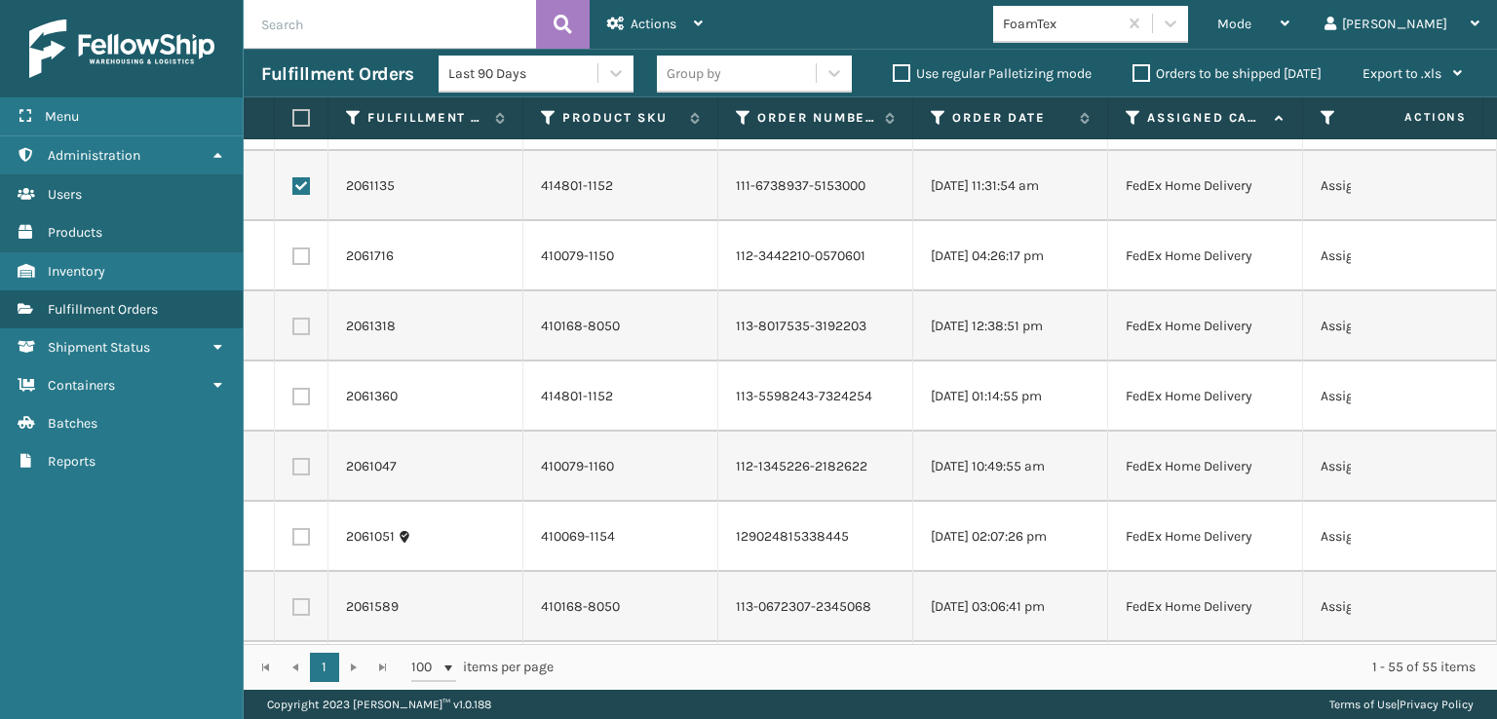
click at [306, 254] on label at bounding box center [301, 257] width 18 height 18
click at [293, 254] on input "checkbox" at bounding box center [292, 254] width 1 height 13
checkbox input "true"
click at [300, 326] on label at bounding box center [301, 327] width 18 height 18
click at [293, 326] on input "checkbox" at bounding box center [292, 324] width 1 height 13
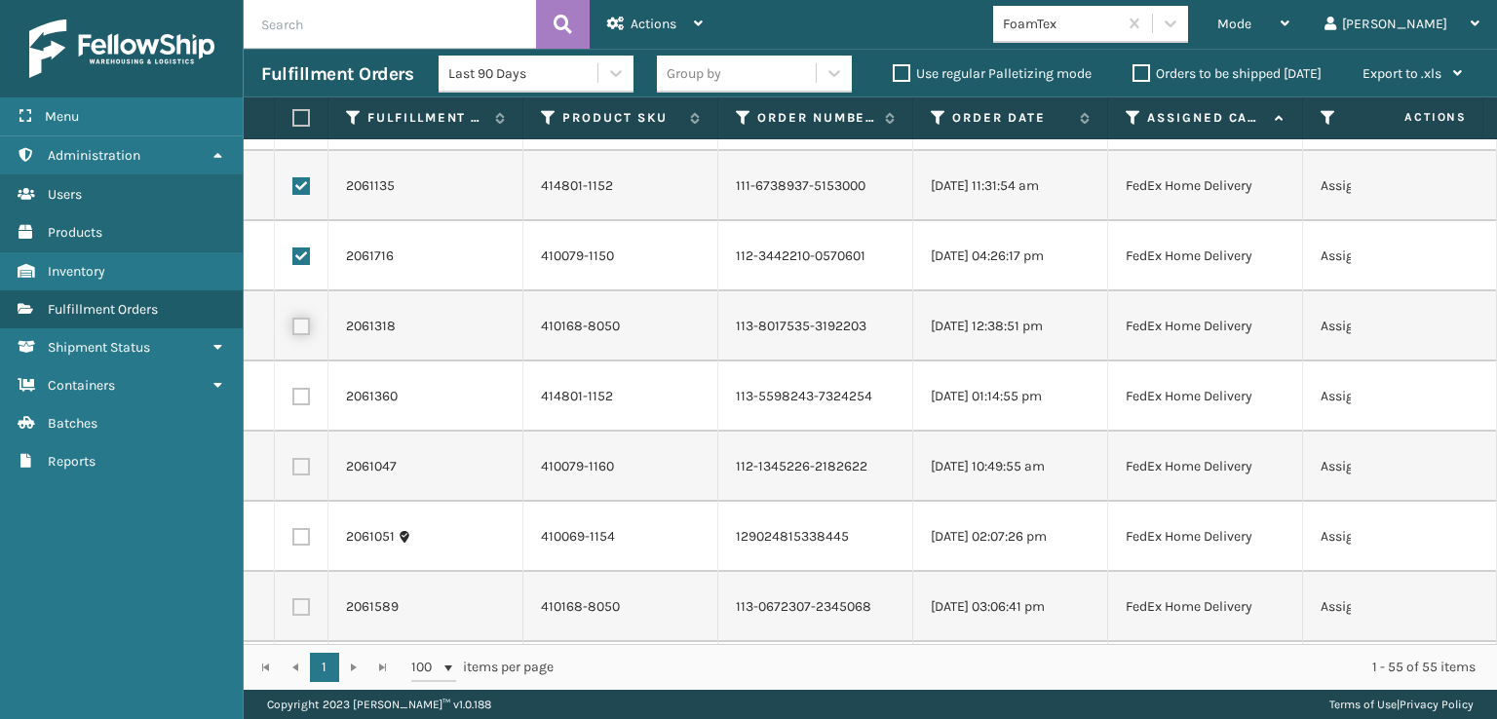
checkbox input "true"
click at [295, 379] on td at bounding box center [302, 397] width 54 height 70
click at [294, 402] on label at bounding box center [301, 397] width 18 height 18
click at [293, 401] on input "checkbox" at bounding box center [292, 394] width 1 height 13
checkbox input "true"
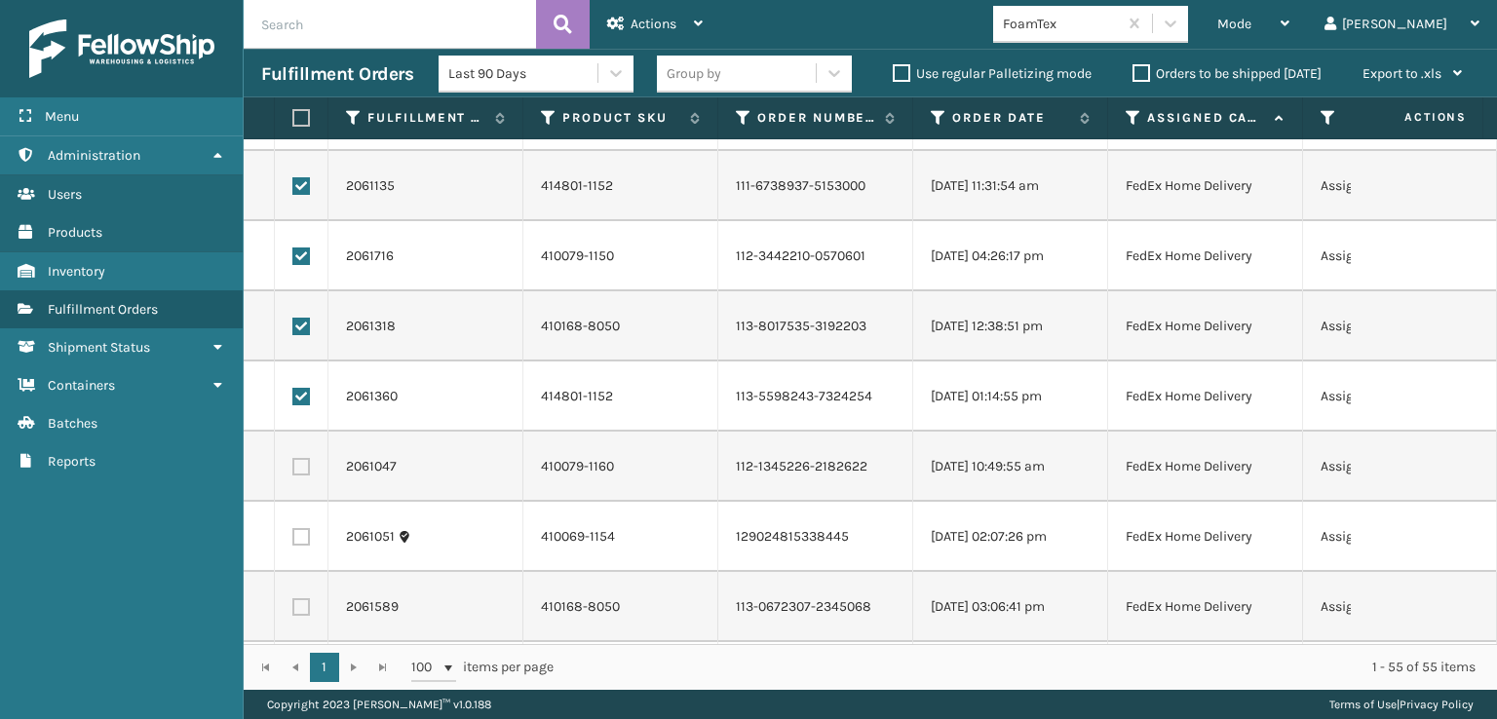
click at [298, 461] on label at bounding box center [301, 467] width 18 height 18
click at [293, 461] on input "checkbox" at bounding box center [292, 464] width 1 height 13
checkbox input "true"
click at [295, 534] on label at bounding box center [301, 537] width 18 height 18
click at [293, 534] on input "checkbox" at bounding box center [292, 534] width 1 height 13
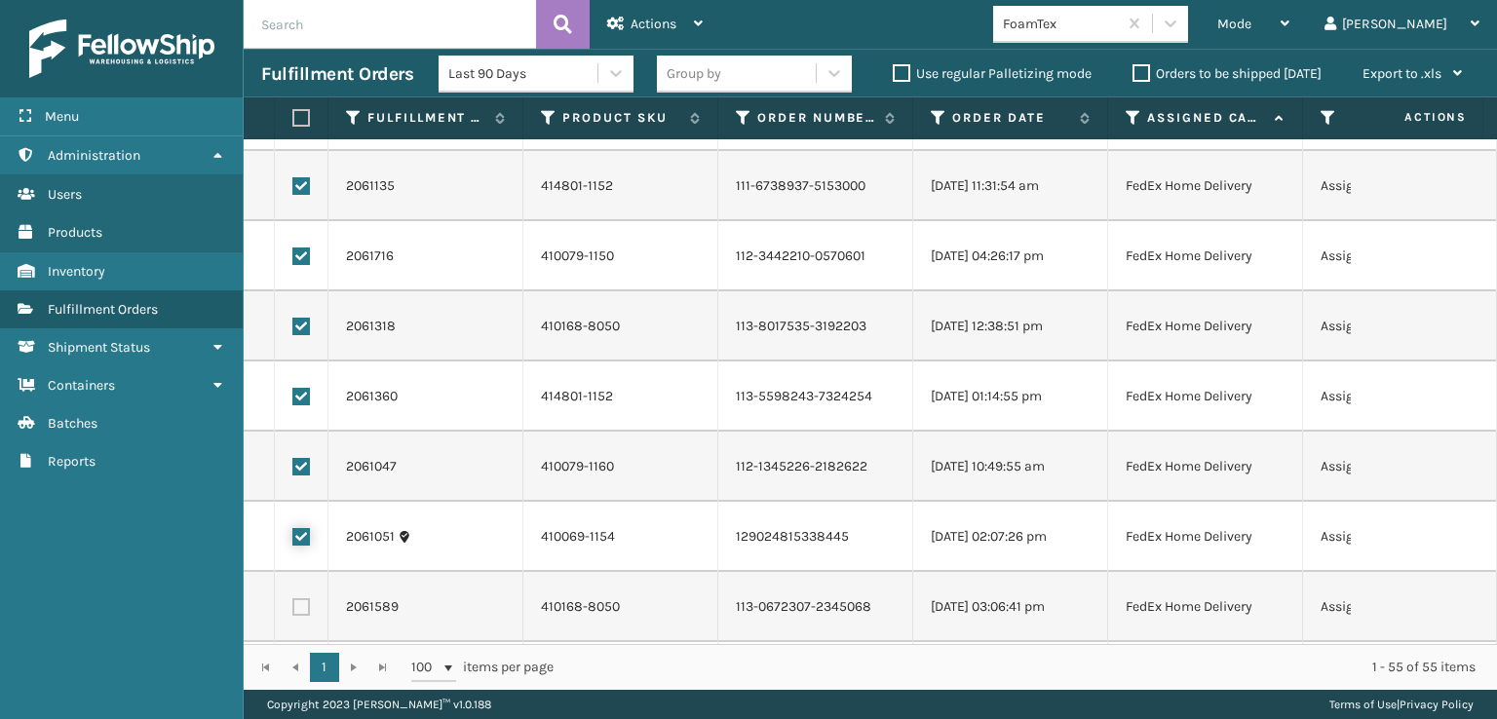
checkbox input "true"
click at [308, 609] on td at bounding box center [302, 607] width 54 height 70
click at [305, 612] on label at bounding box center [301, 607] width 18 height 18
click at [293, 611] on input "checkbox" at bounding box center [292, 604] width 1 height 13
checkbox input "true"
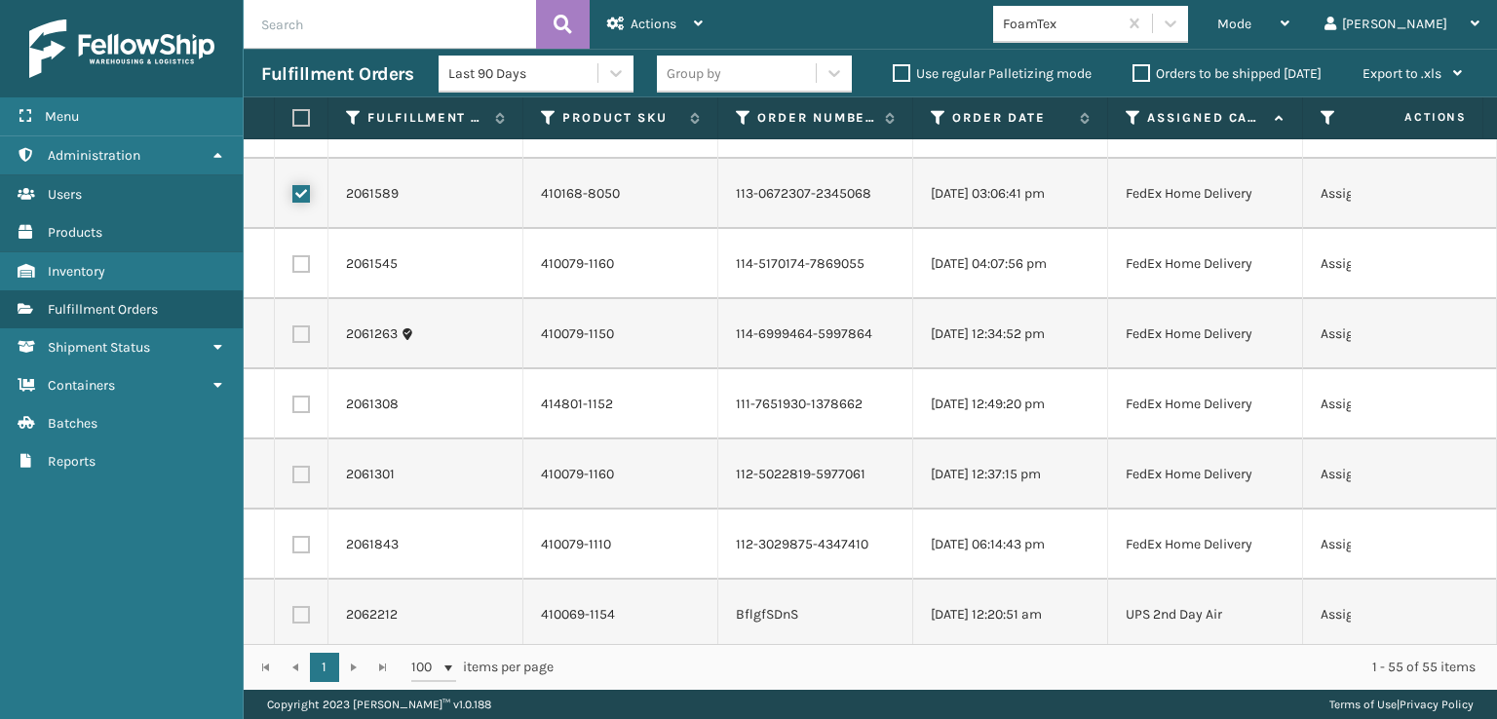
scroll to position [1949, 0]
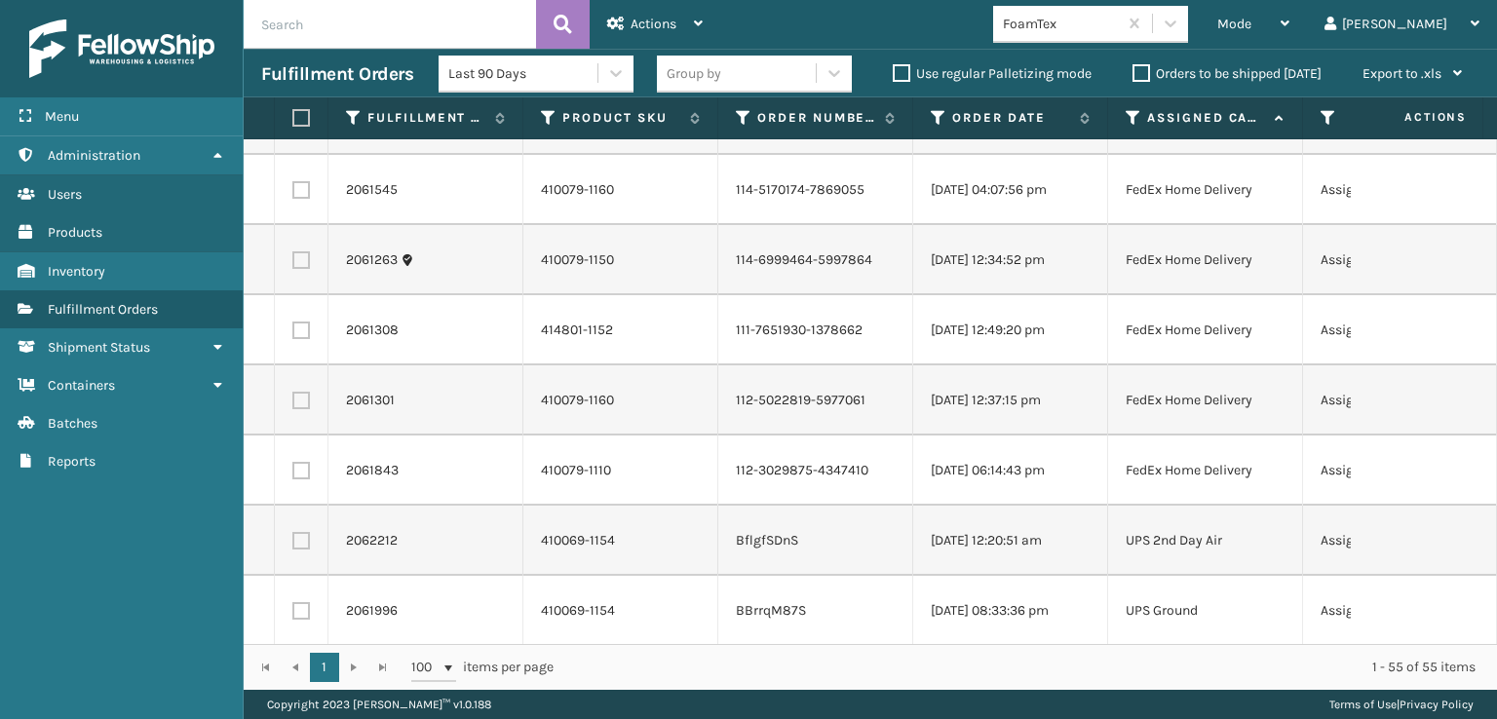
click at [308, 473] on label at bounding box center [301, 471] width 18 height 18
click at [293, 473] on input "checkbox" at bounding box center [292, 468] width 1 height 13
checkbox input "true"
click at [297, 406] on label at bounding box center [301, 401] width 18 height 18
click at [293, 404] on input "checkbox" at bounding box center [292, 398] width 1 height 13
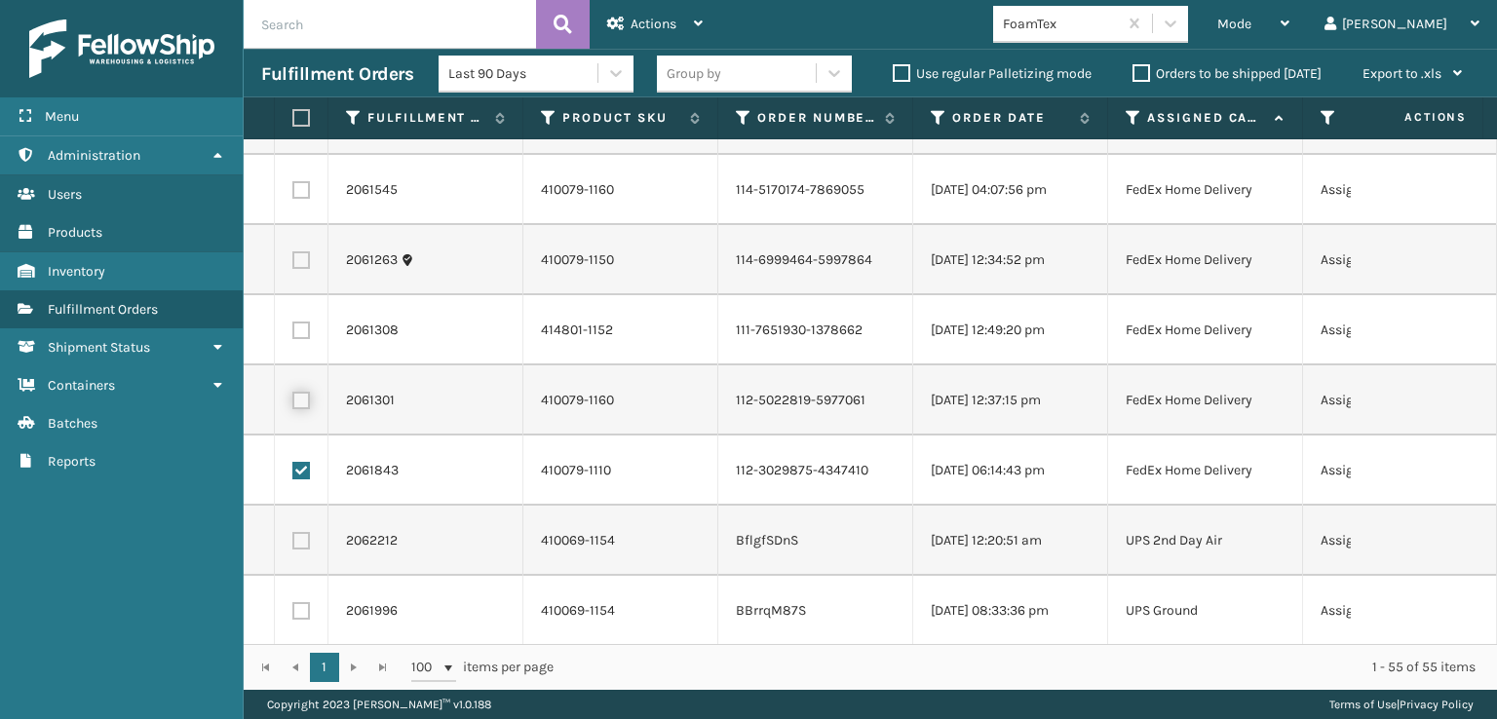
checkbox input "true"
click at [299, 335] on label at bounding box center [301, 331] width 18 height 18
click at [293, 334] on input "checkbox" at bounding box center [292, 328] width 1 height 13
checkbox input "true"
click at [296, 268] on td at bounding box center [302, 260] width 54 height 70
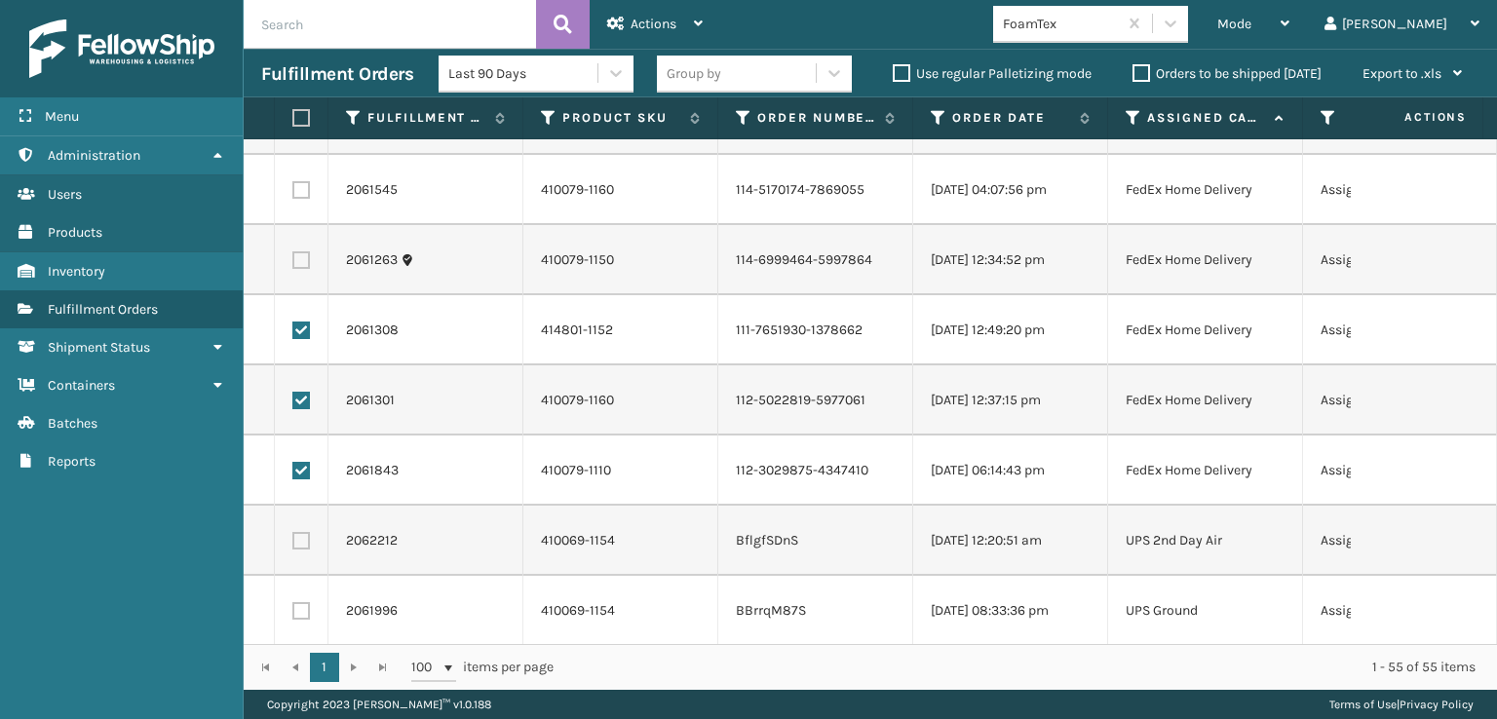
click at [296, 254] on label at bounding box center [301, 260] width 18 height 18
click at [293, 254] on input "checkbox" at bounding box center [292, 257] width 1 height 13
checkbox input "true"
click at [294, 188] on label at bounding box center [301, 190] width 18 height 18
click at [293, 188] on input "checkbox" at bounding box center [292, 187] width 1 height 13
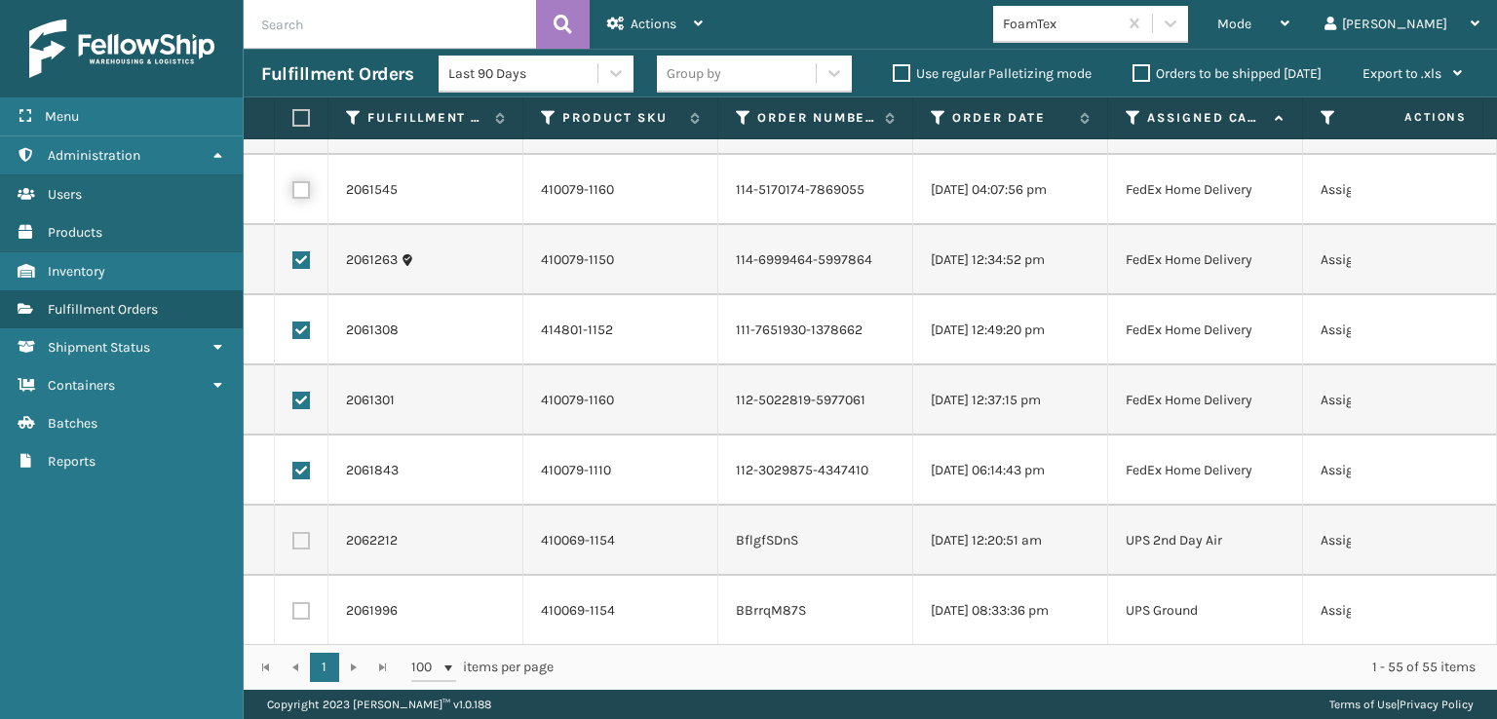
checkbox input "true"
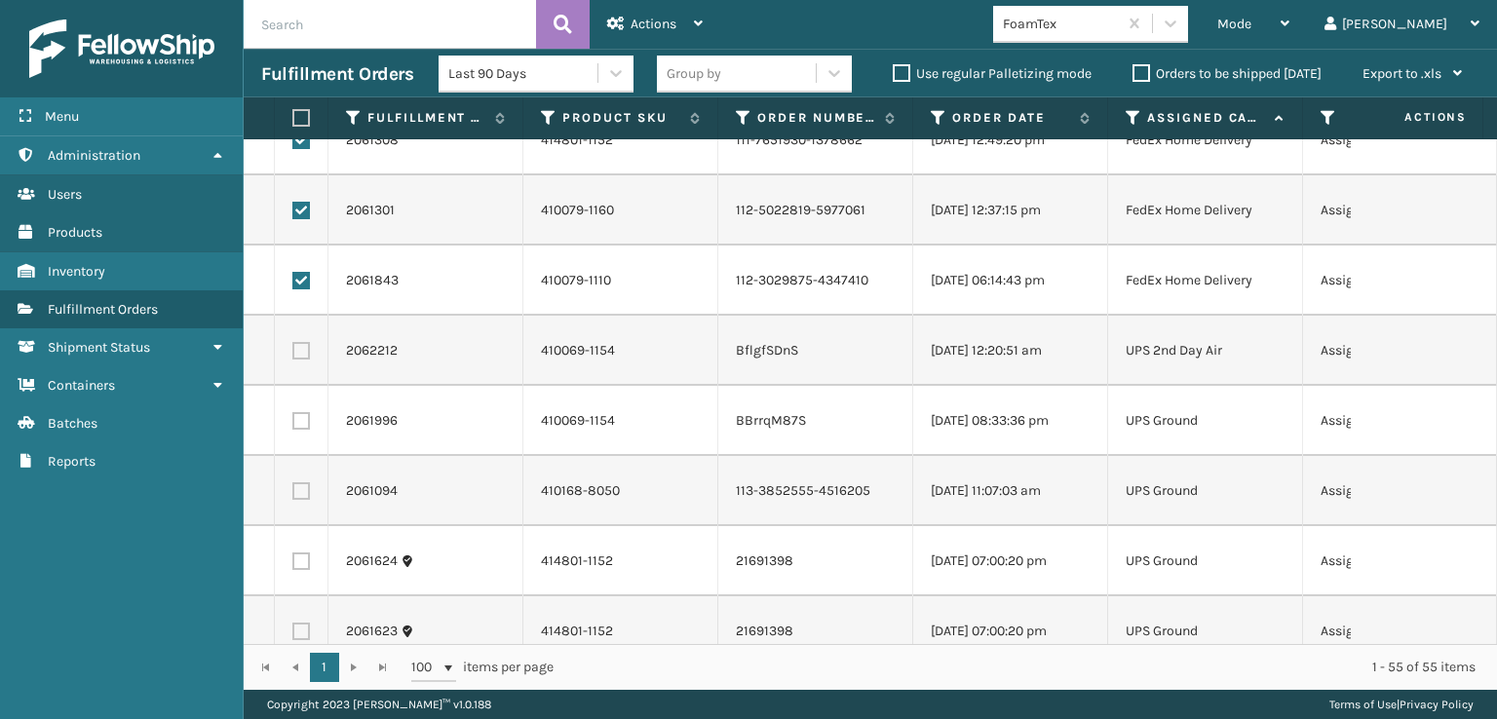
scroll to position [2144, 0]
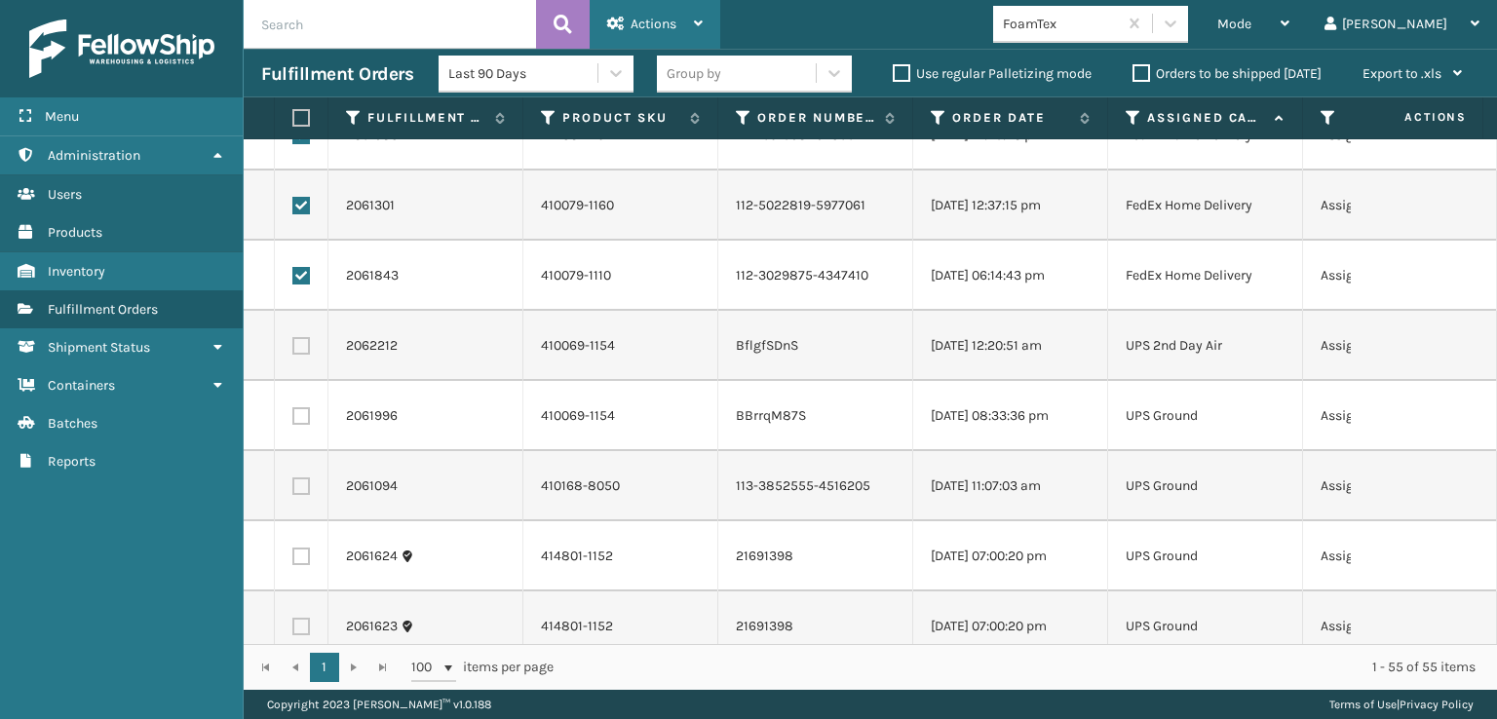
click at [652, 16] on span "Actions" at bounding box center [654, 24] width 46 height 17
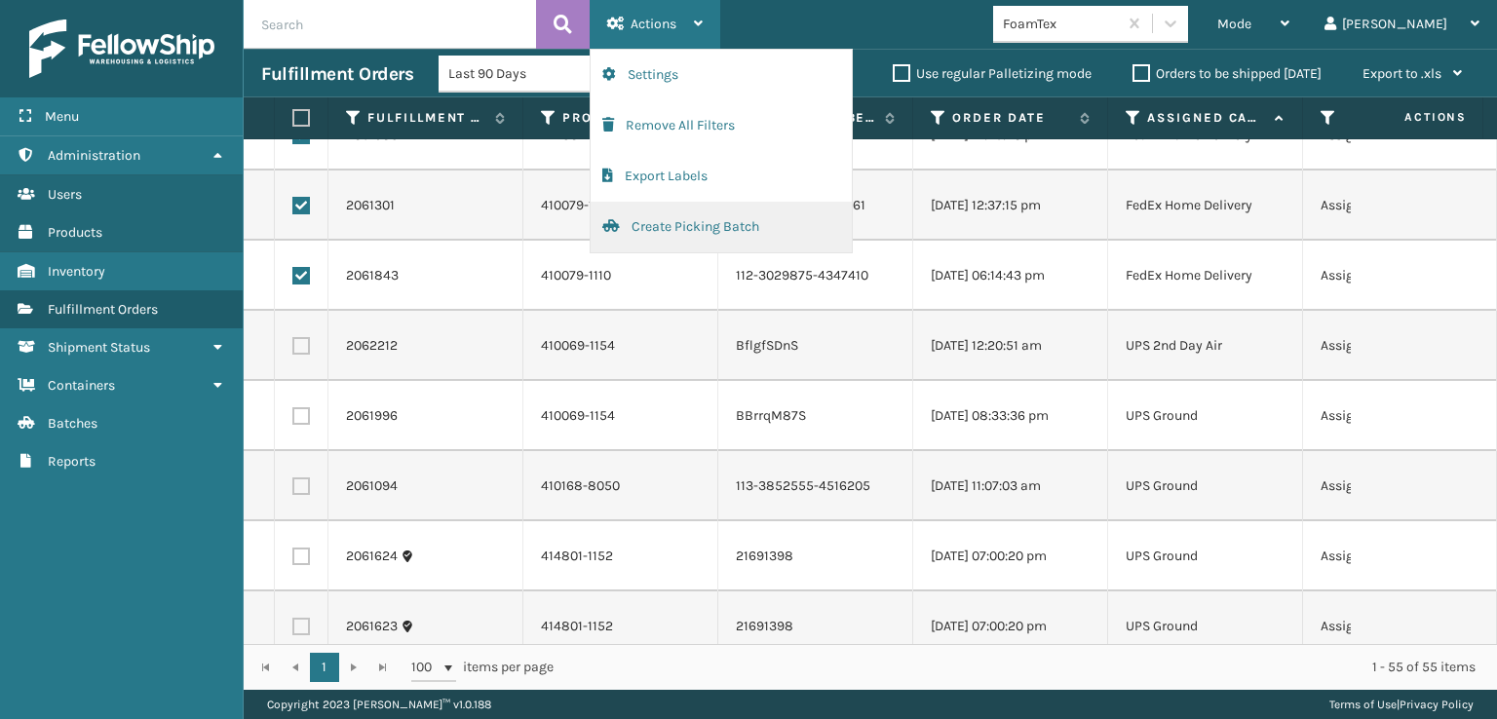
click at [651, 225] on button "Create Picking Batch" at bounding box center [721, 227] width 261 height 51
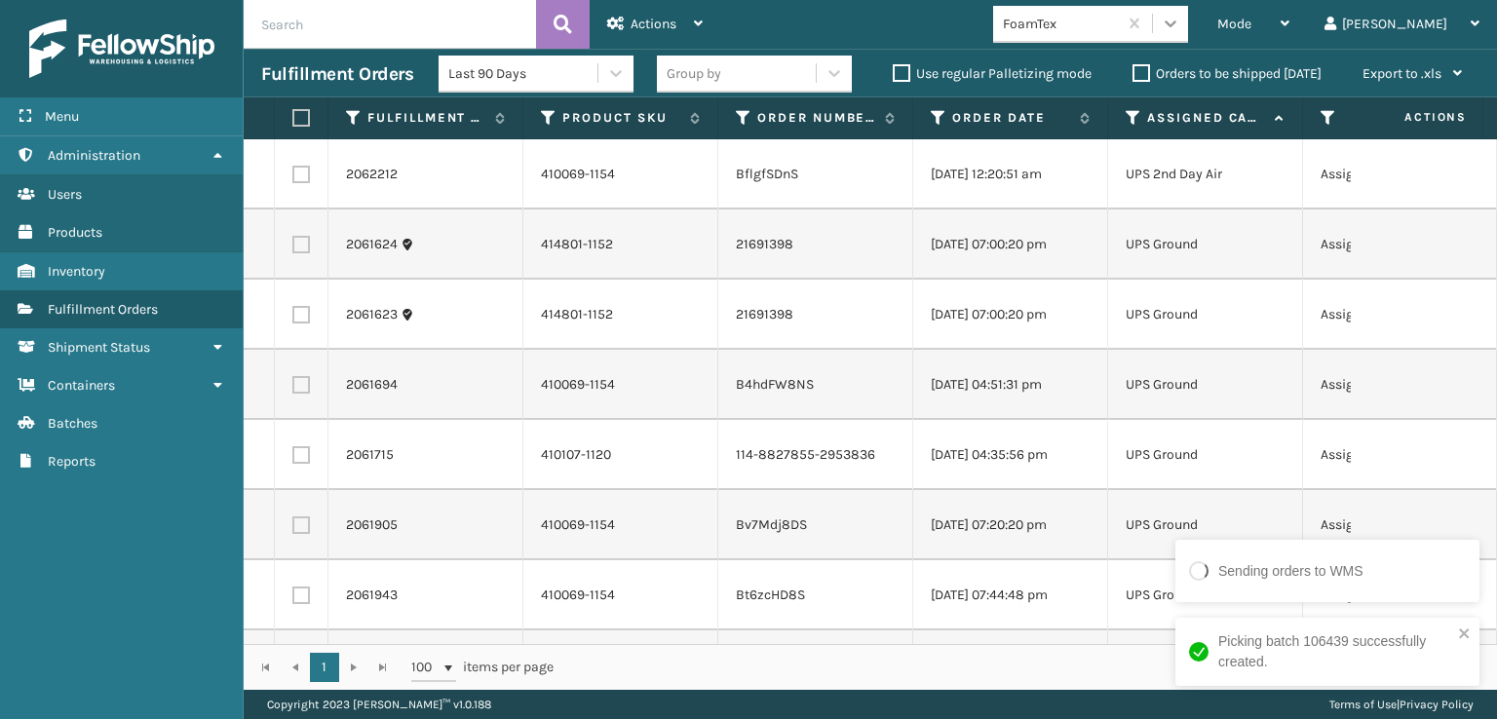
click at [1176, 25] on icon at bounding box center [1171, 23] width 12 height 7
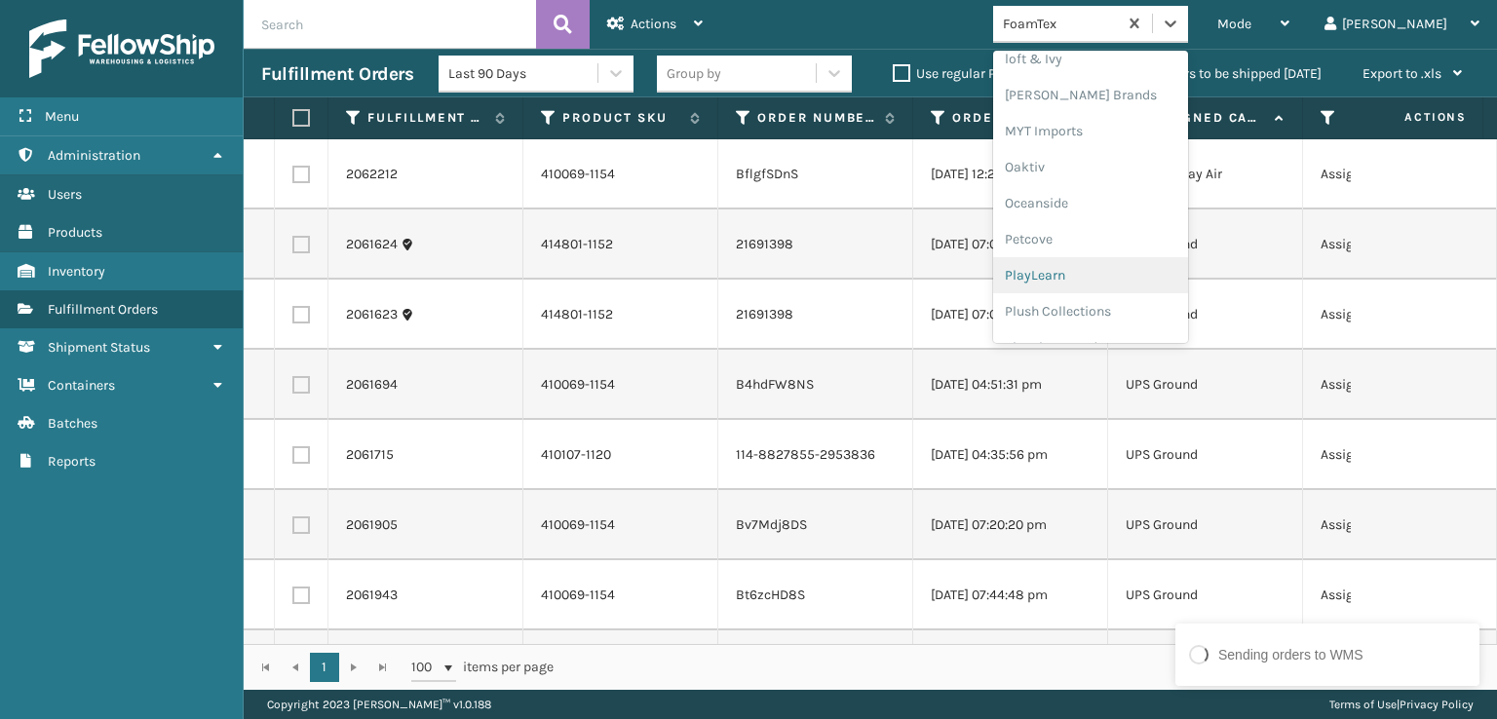
scroll to position [844, 0]
click at [1169, 97] on div "[PERSON_NAME] Brands" at bounding box center [1090, 94] width 195 height 36
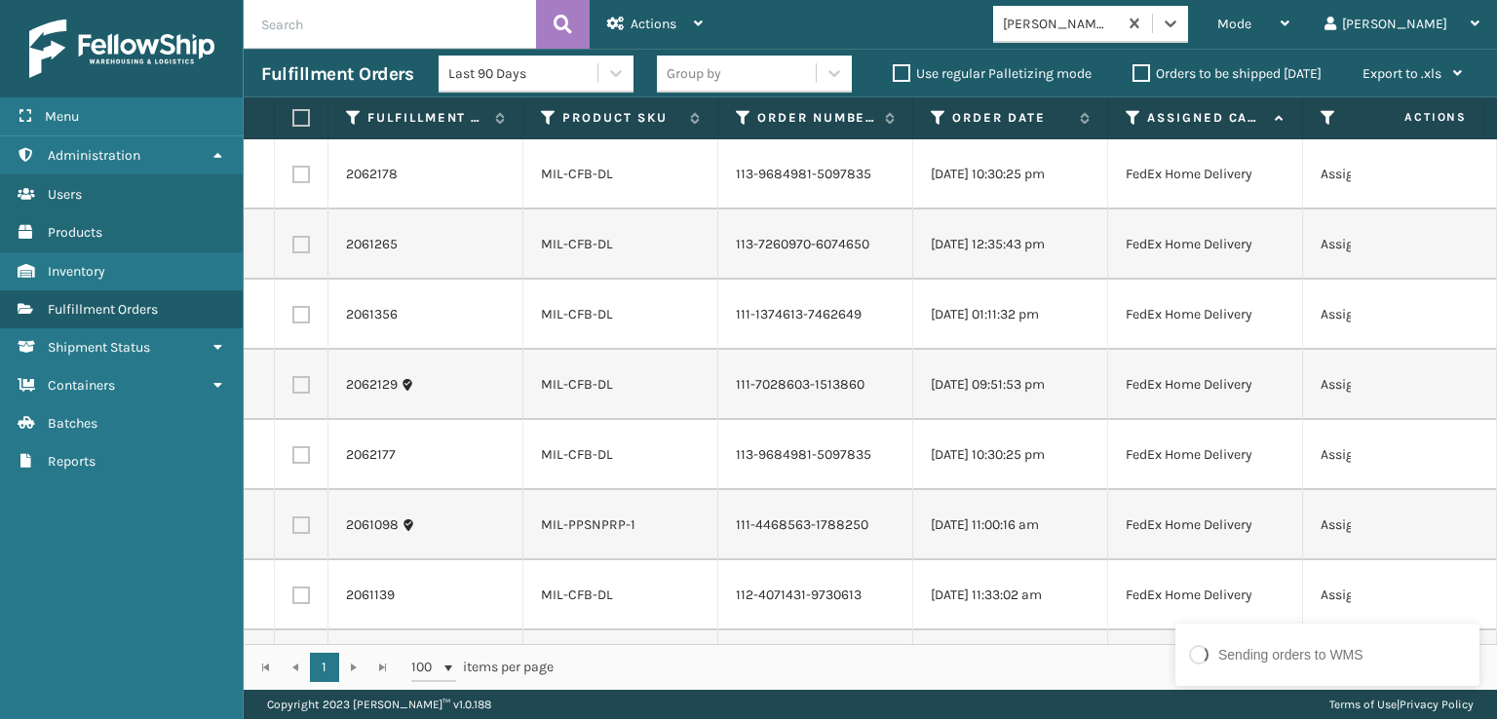
click at [304, 116] on label at bounding box center [298, 118] width 12 height 18
click at [293, 116] on input "checkbox" at bounding box center [292, 118] width 1 height 13
checkbox input "true"
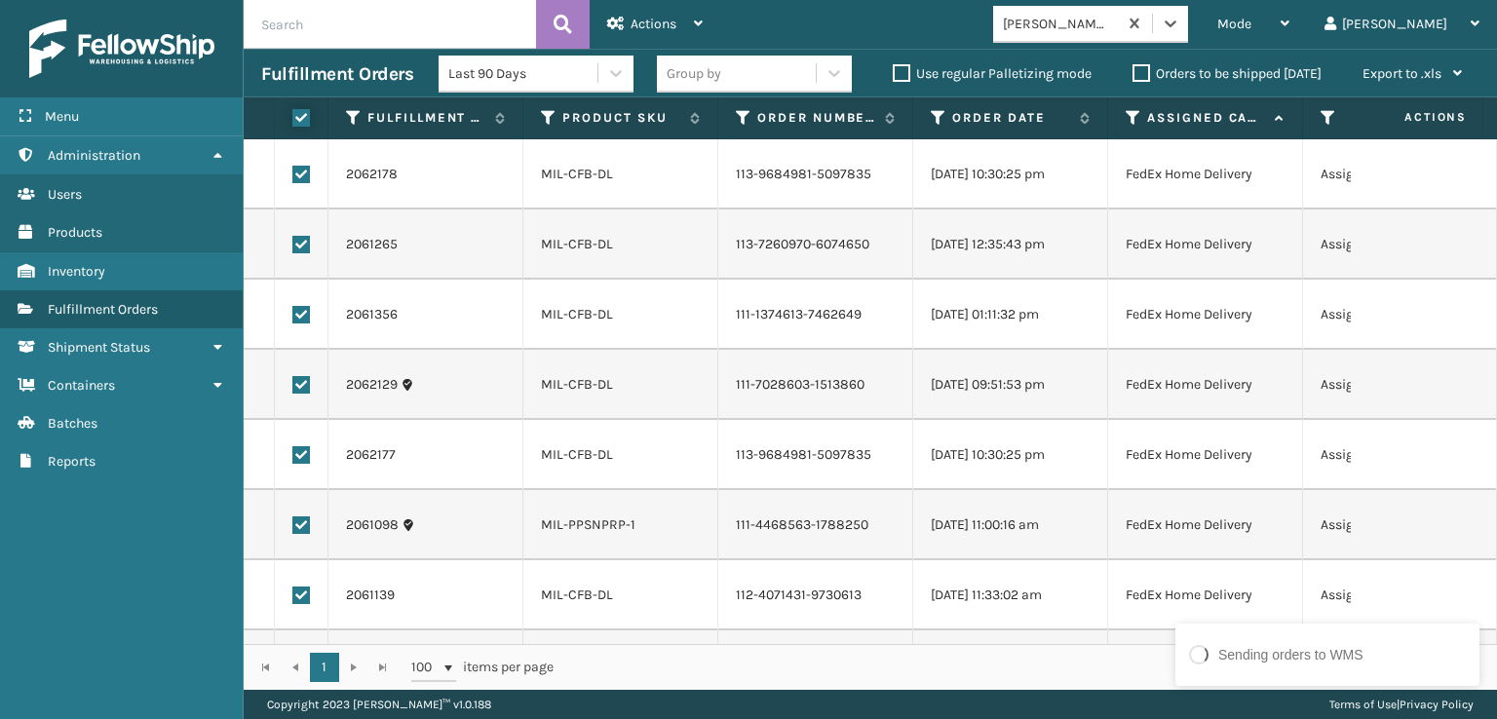
checkbox input "true"
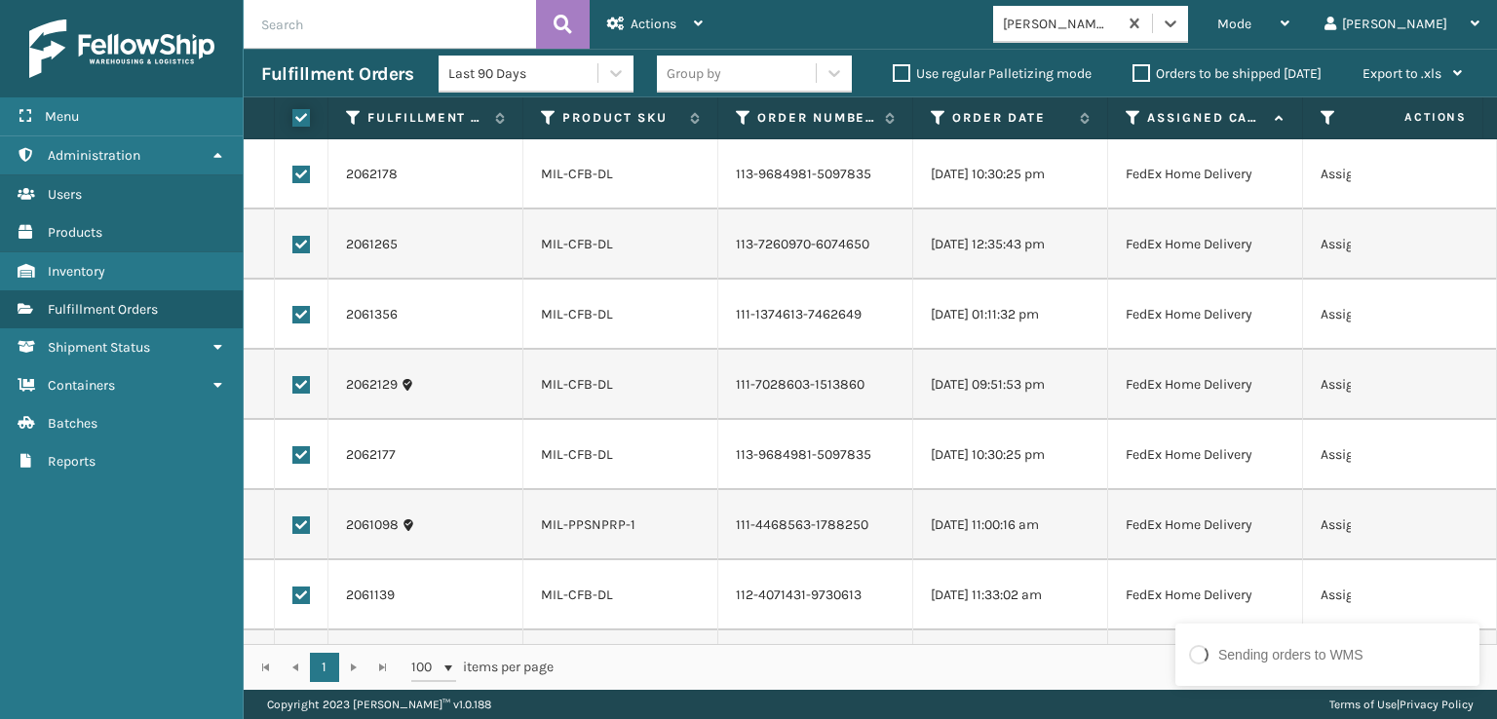
checkbox input "true"
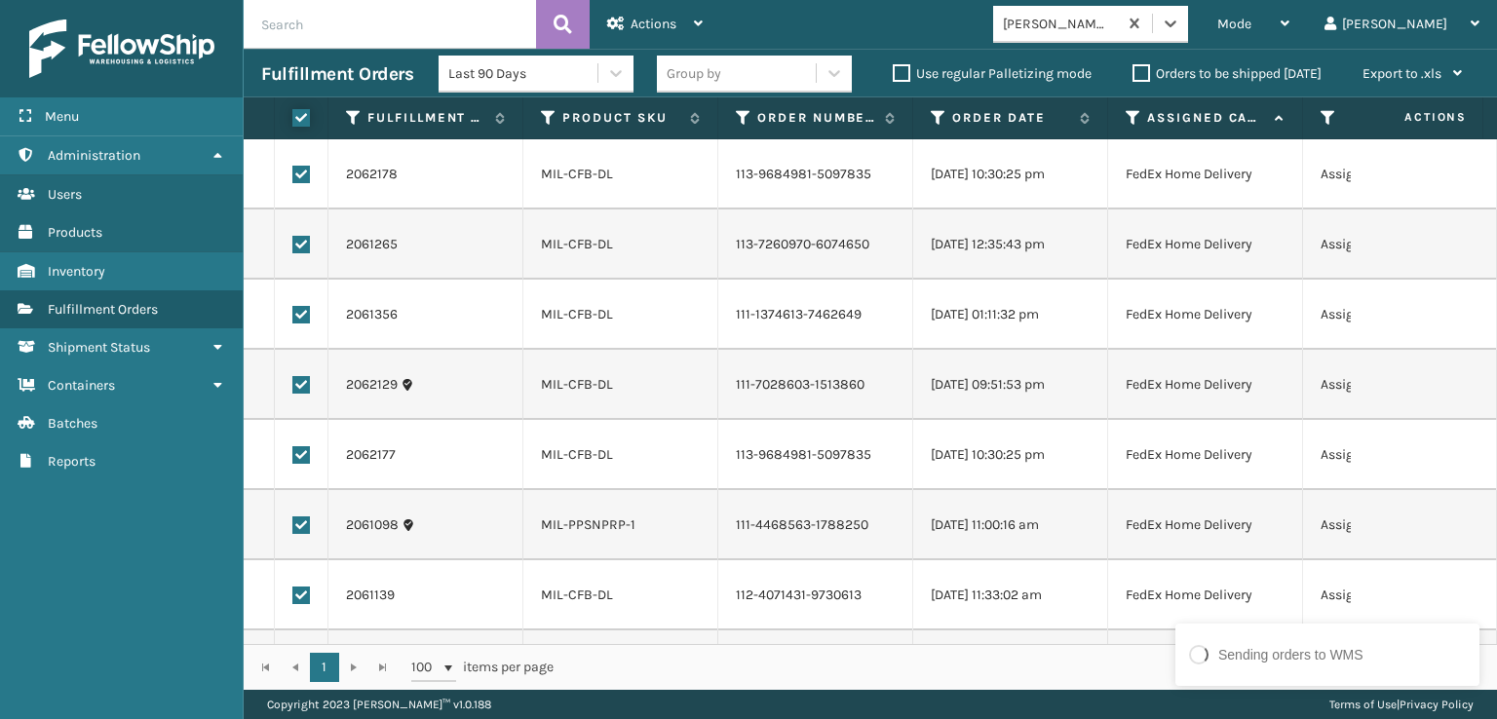
checkbox input "true"
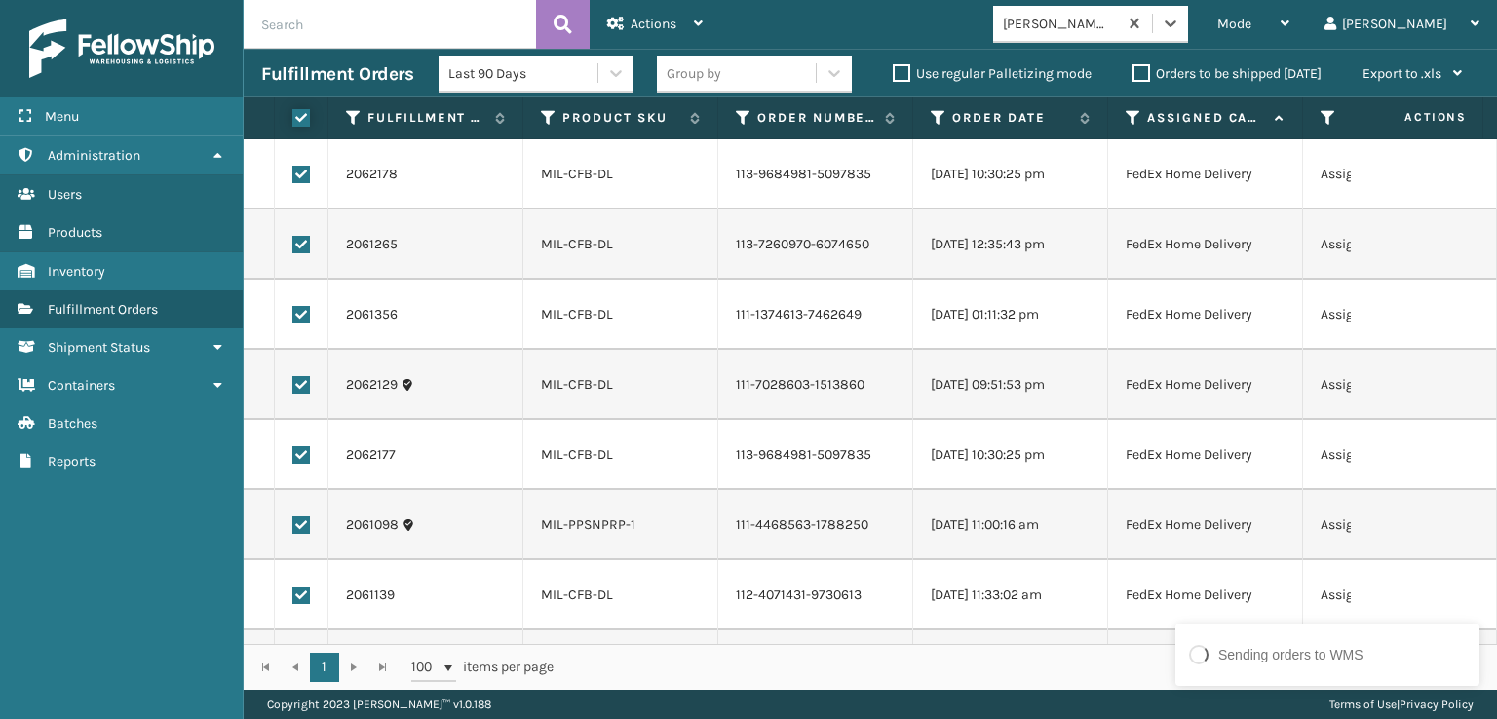
checkbox input "true"
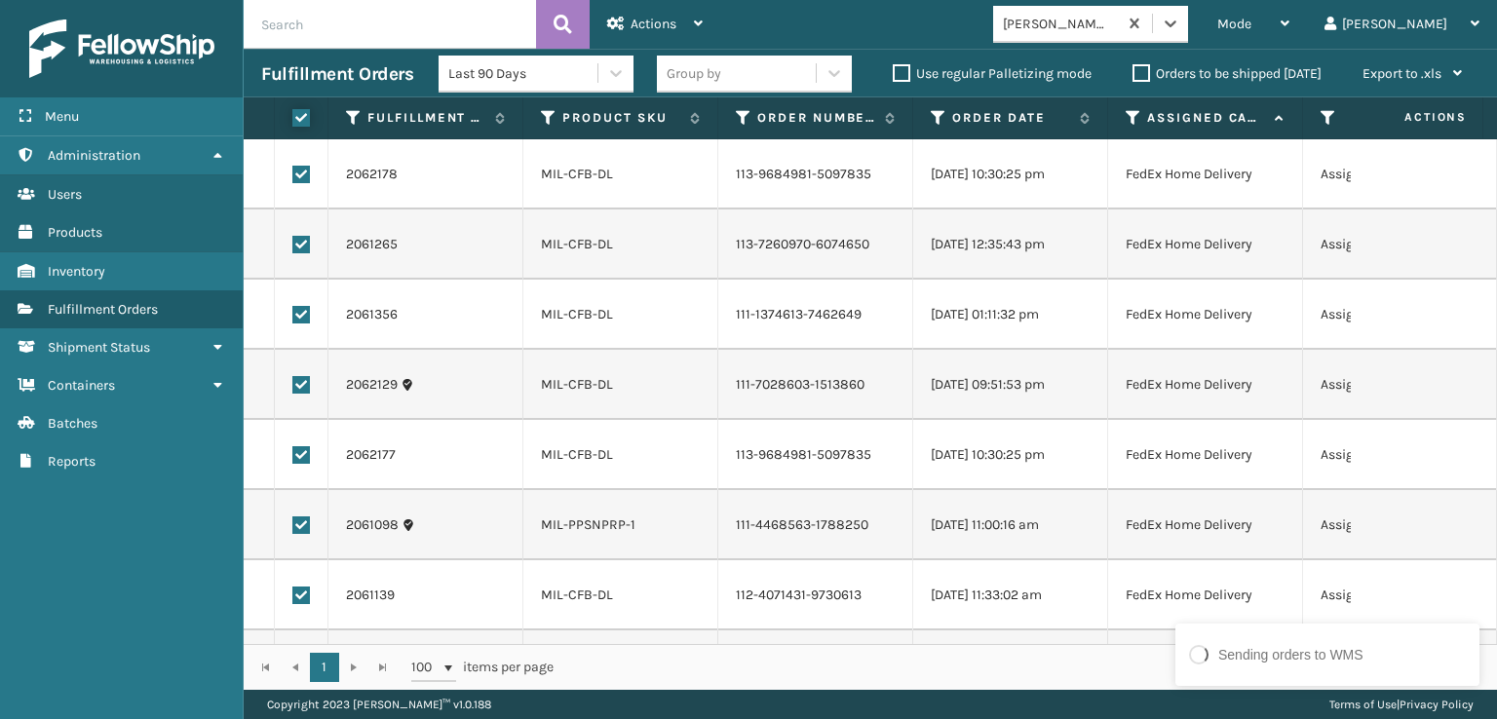
checkbox input "true"
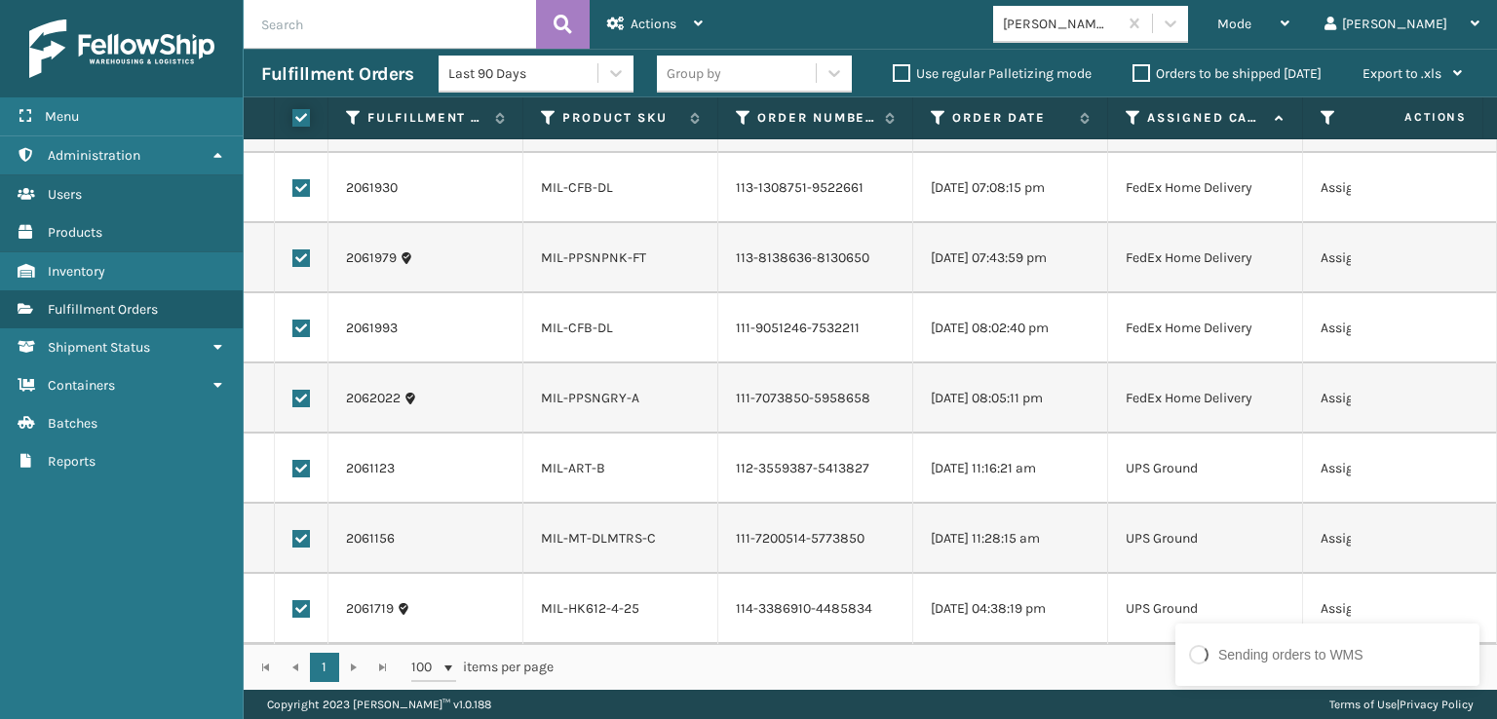
scroll to position [1403, 0]
click at [296, 600] on label at bounding box center [301, 609] width 18 height 18
click at [293, 600] on input "checkbox" at bounding box center [292, 606] width 1 height 13
checkbox input "false"
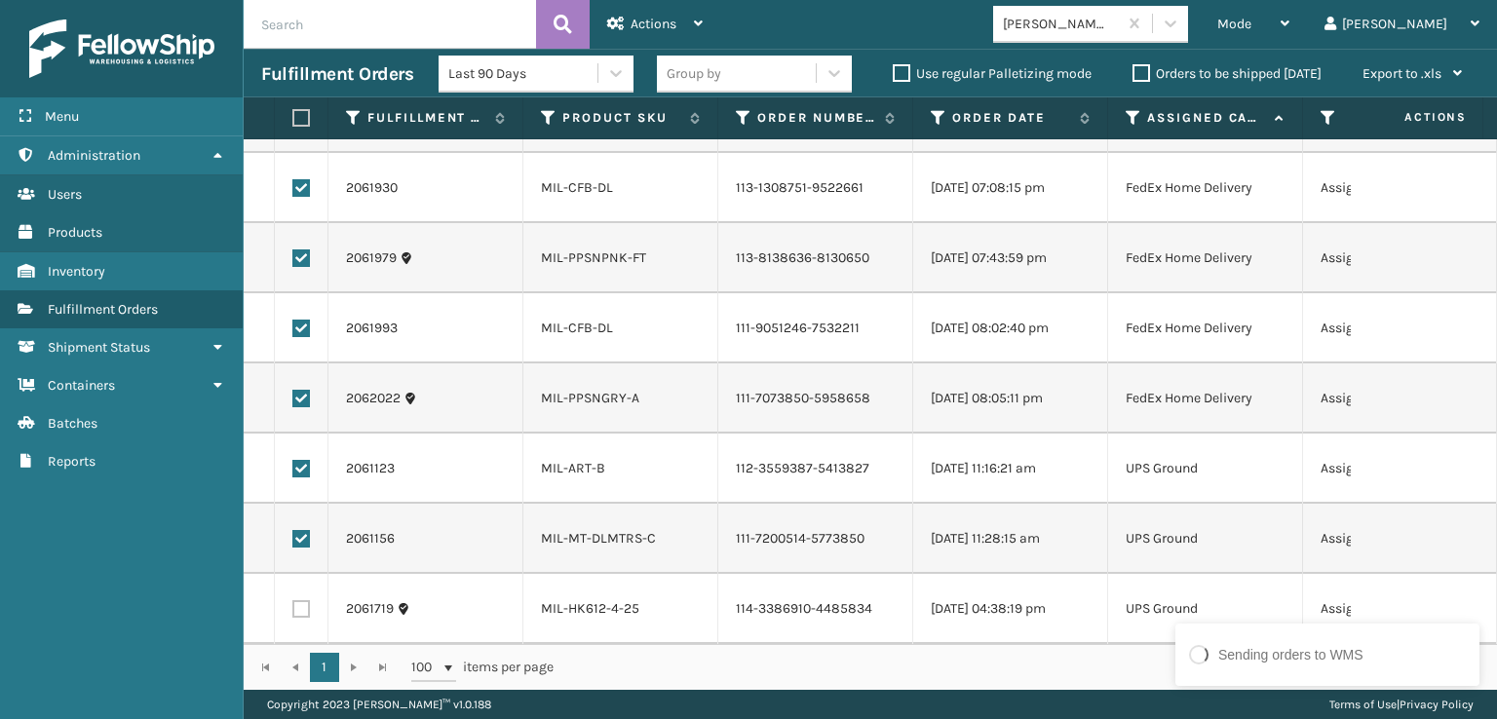
click at [300, 513] on td at bounding box center [302, 539] width 54 height 70
drag, startPoint x: 299, startPoint y: 529, endPoint x: 307, endPoint y: 521, distance: 11.0
click at [300, 530] on label at bounding box center [301, 539] width 18 height 18
click at [293, 530] on input "checkbox" at bounding box center [292, 536] width 1 height 13
checkbox input "false"
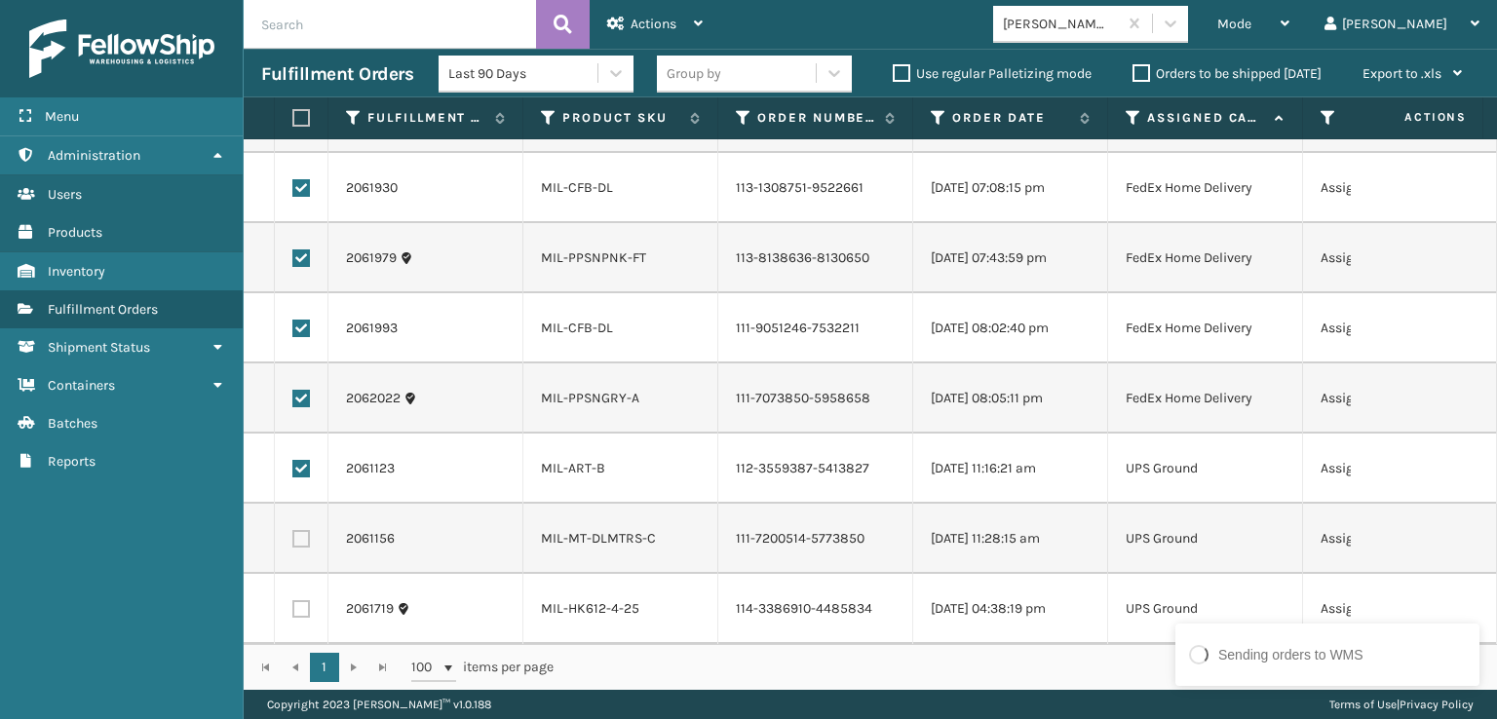
click at [299, 460] on label at bounding box center [301, 469] width 18 height 18
click at [293, 460] on input "checkbox" at bounding box center [292, 466] width 1 height 13
checkbox input "false"
click at [694, 28] on icon at bounding box center [698, 24] width 9 height 14
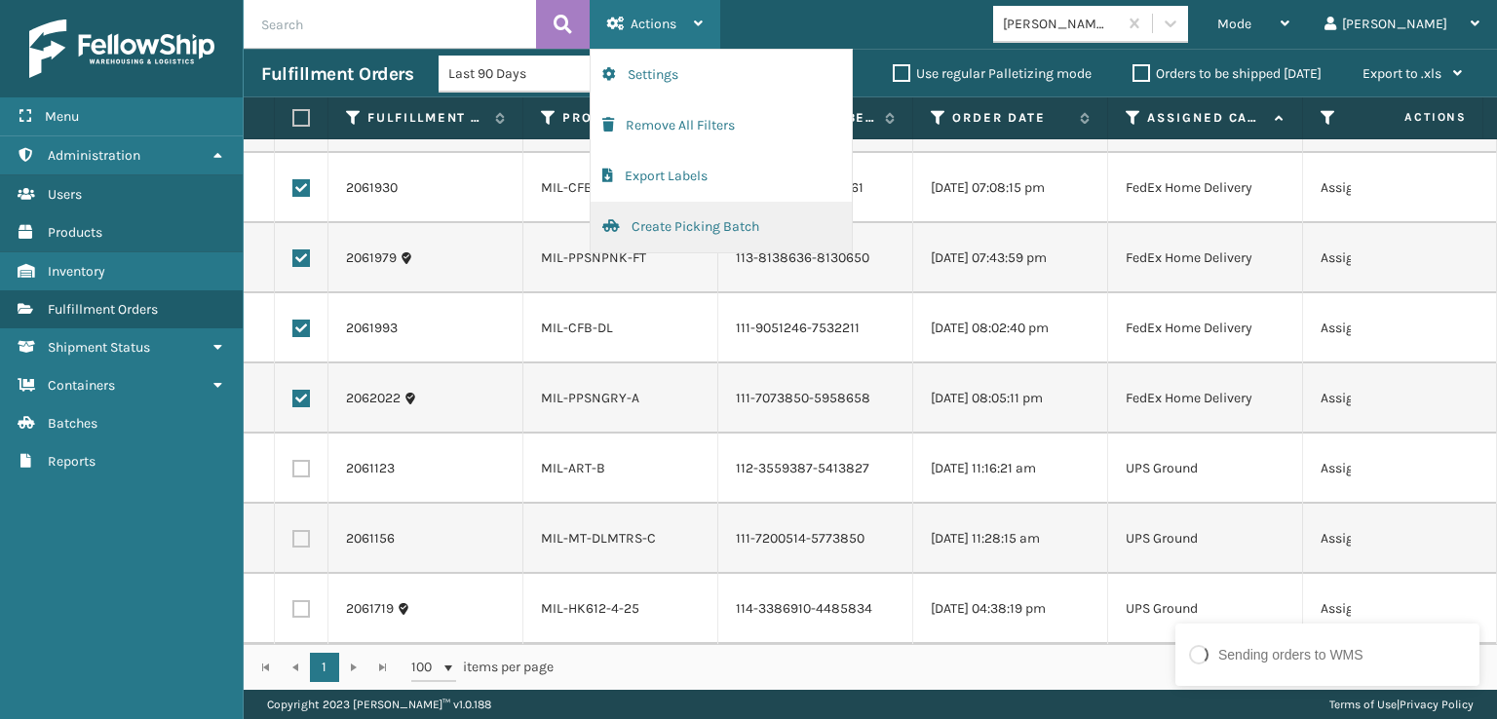
click at [709, 222] on button "Create Picking Batch" at bounding box center [721, 227] width 261 height 51
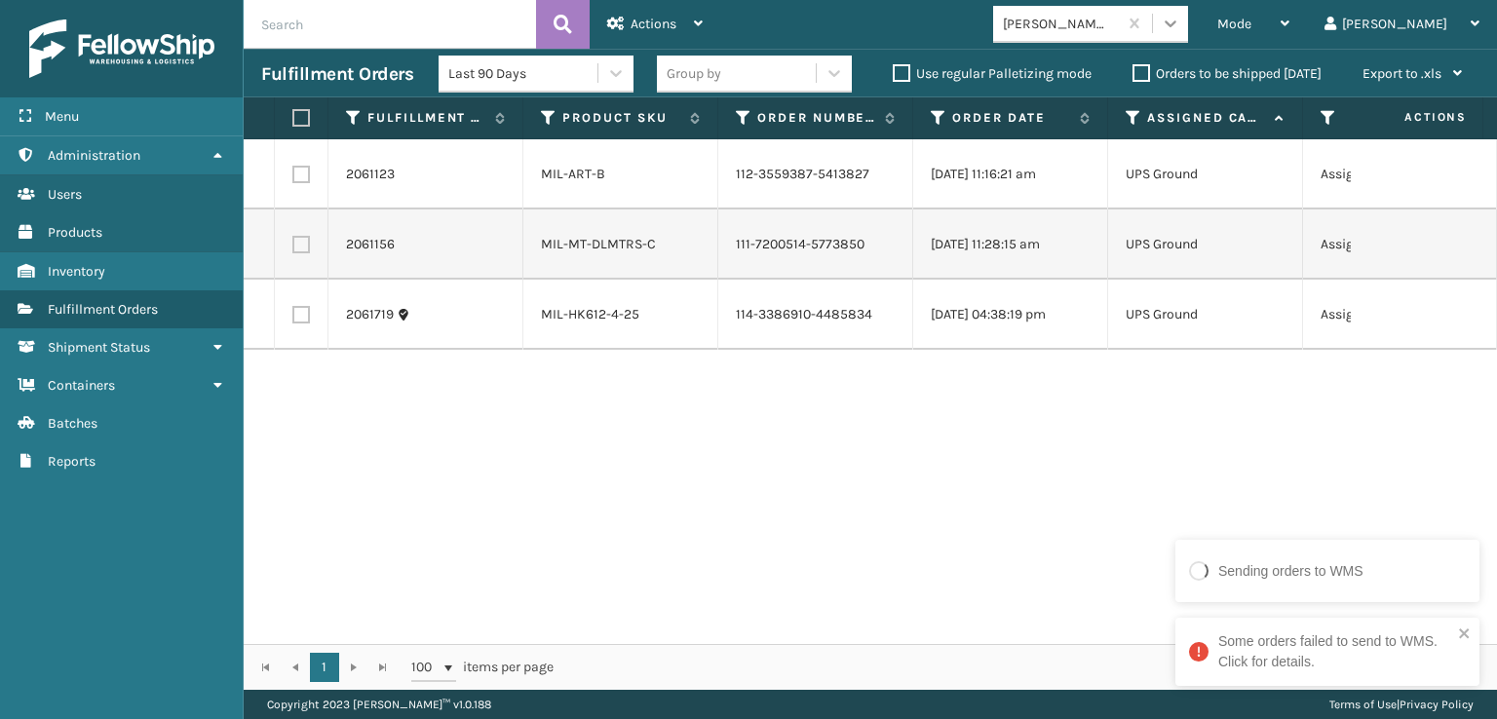
click at [1180, 21] on icon at bounding box center [1170, 23] width 19 height 19
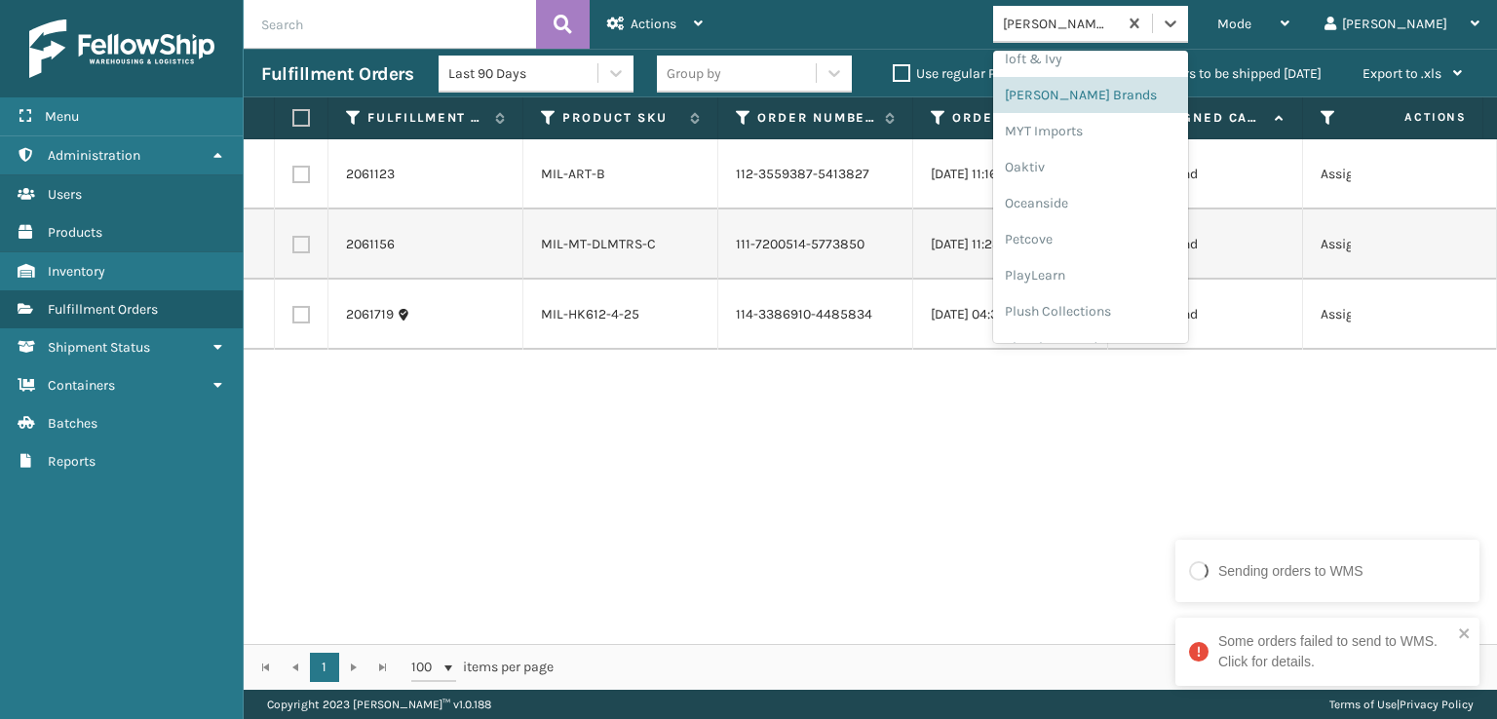
scroll to position [941, 0]
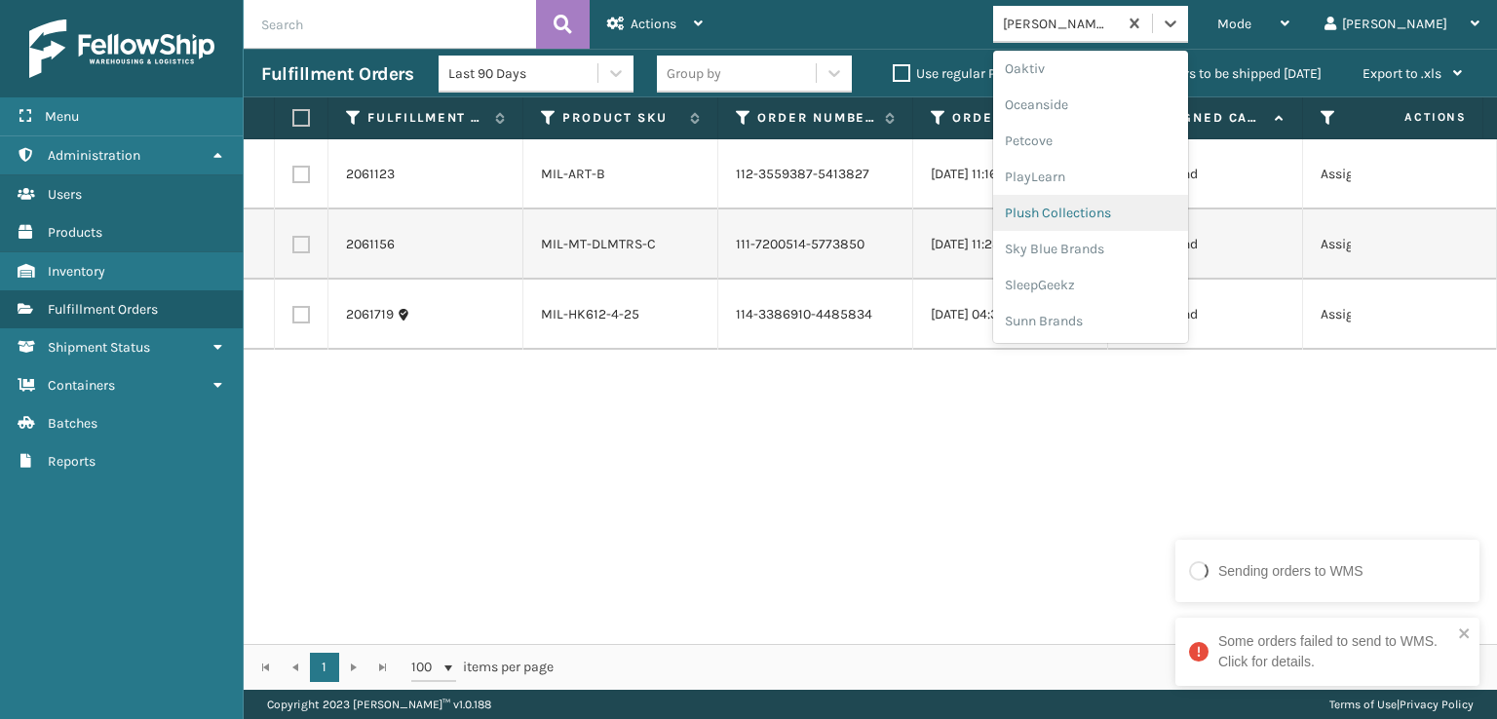
click at [1139, 204] on div "Plush Collections" at bounding box center [1090, 213] width 195 height 36
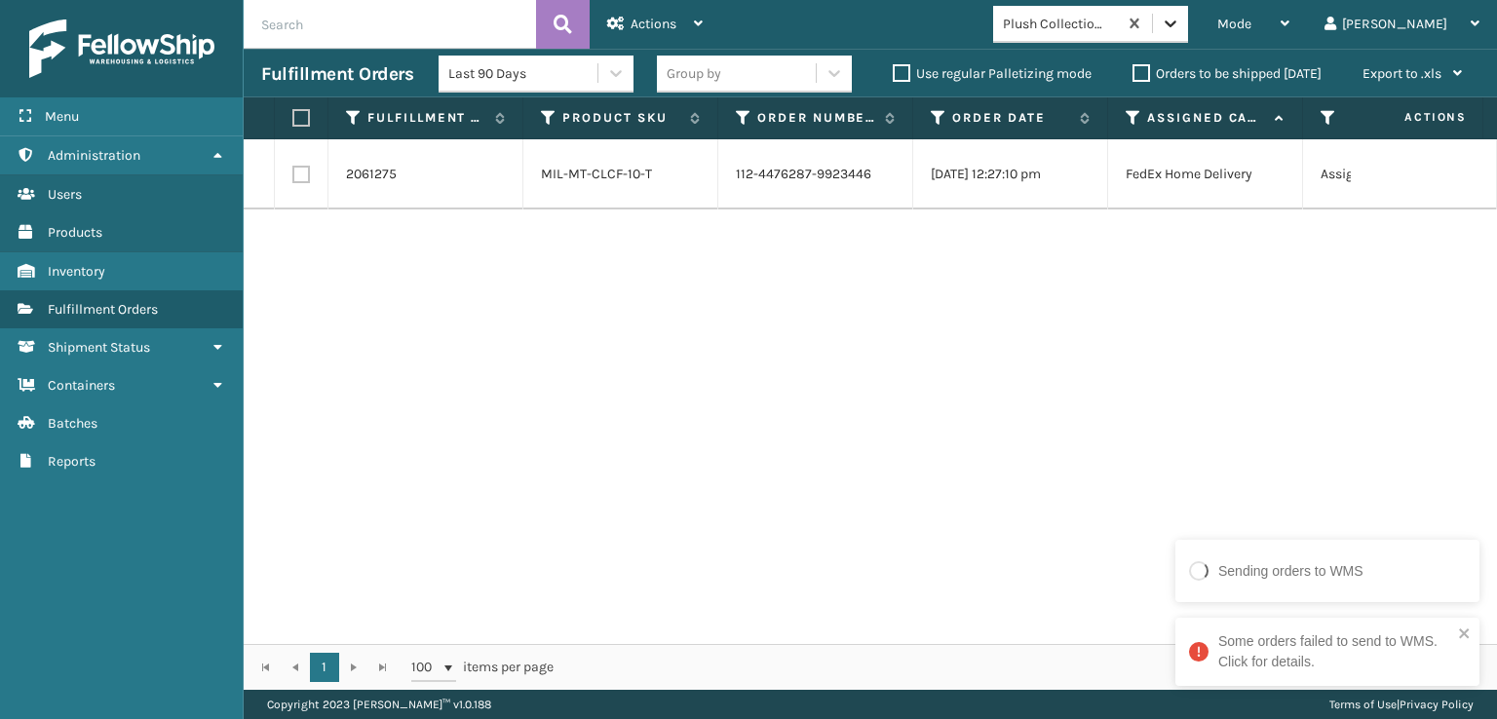
click at [1180, 16] on icon at bounding box center [1170, 23] width 19 height 19
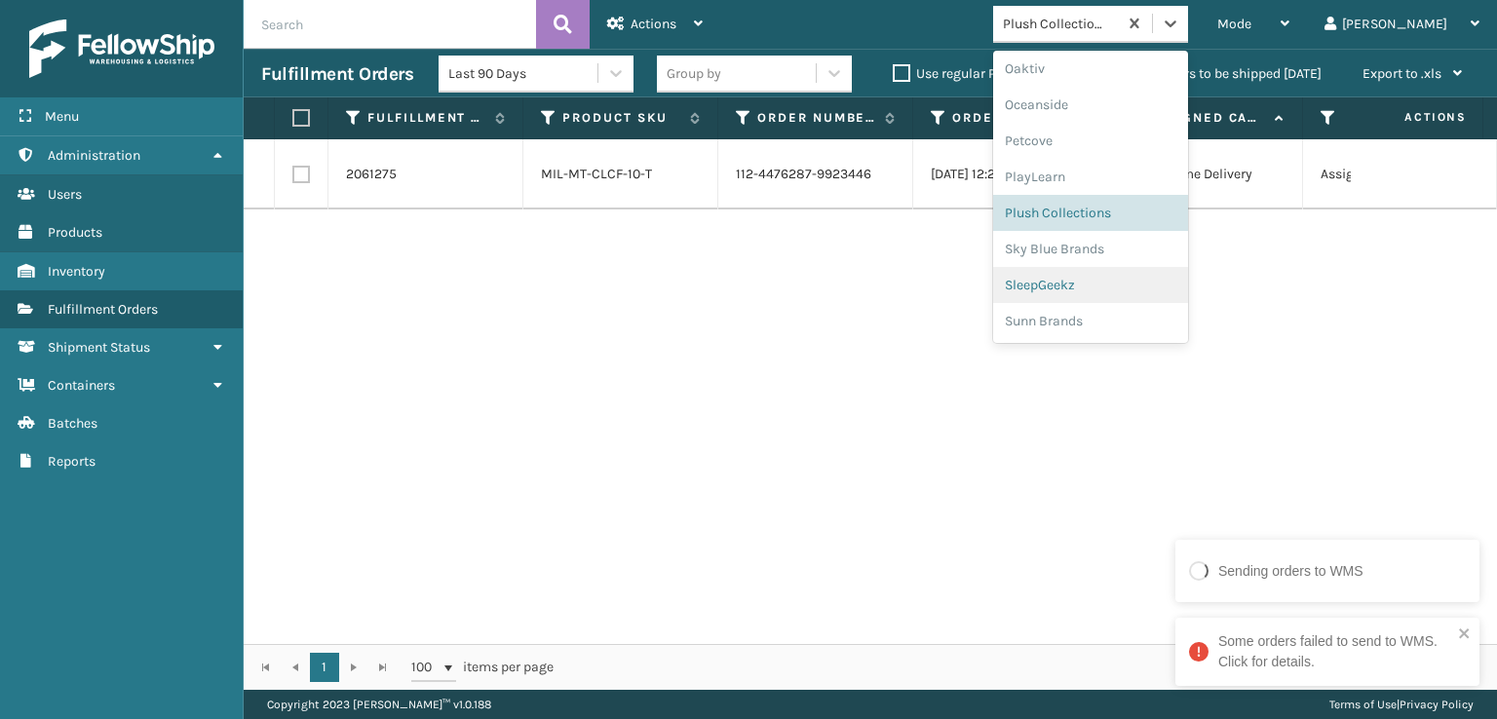
click at [1177, 285] on div "SleepGeekz" at bounding box center [1090, 285] width 195 height 36
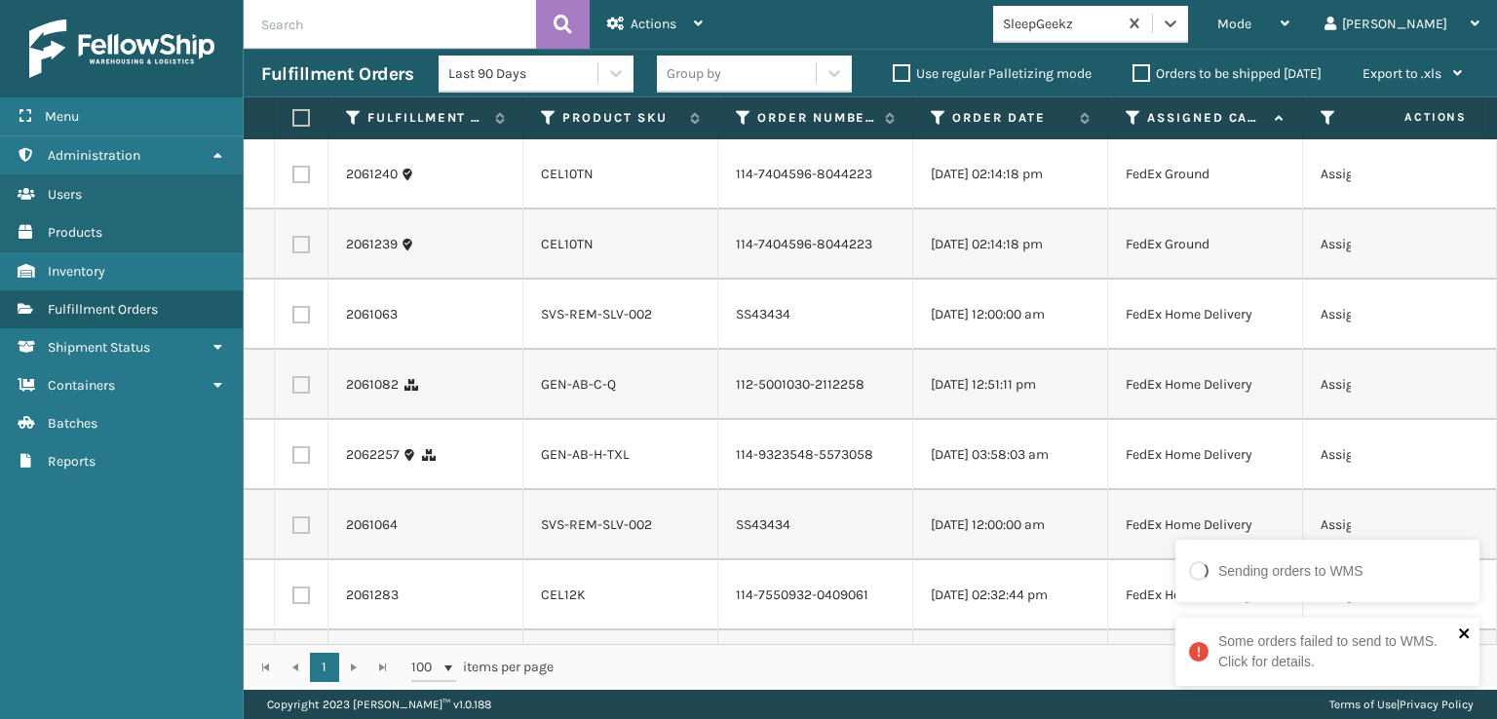
click at [1465, 632] on icon "close" at bounding box center [1464, 634] width 10 height 10
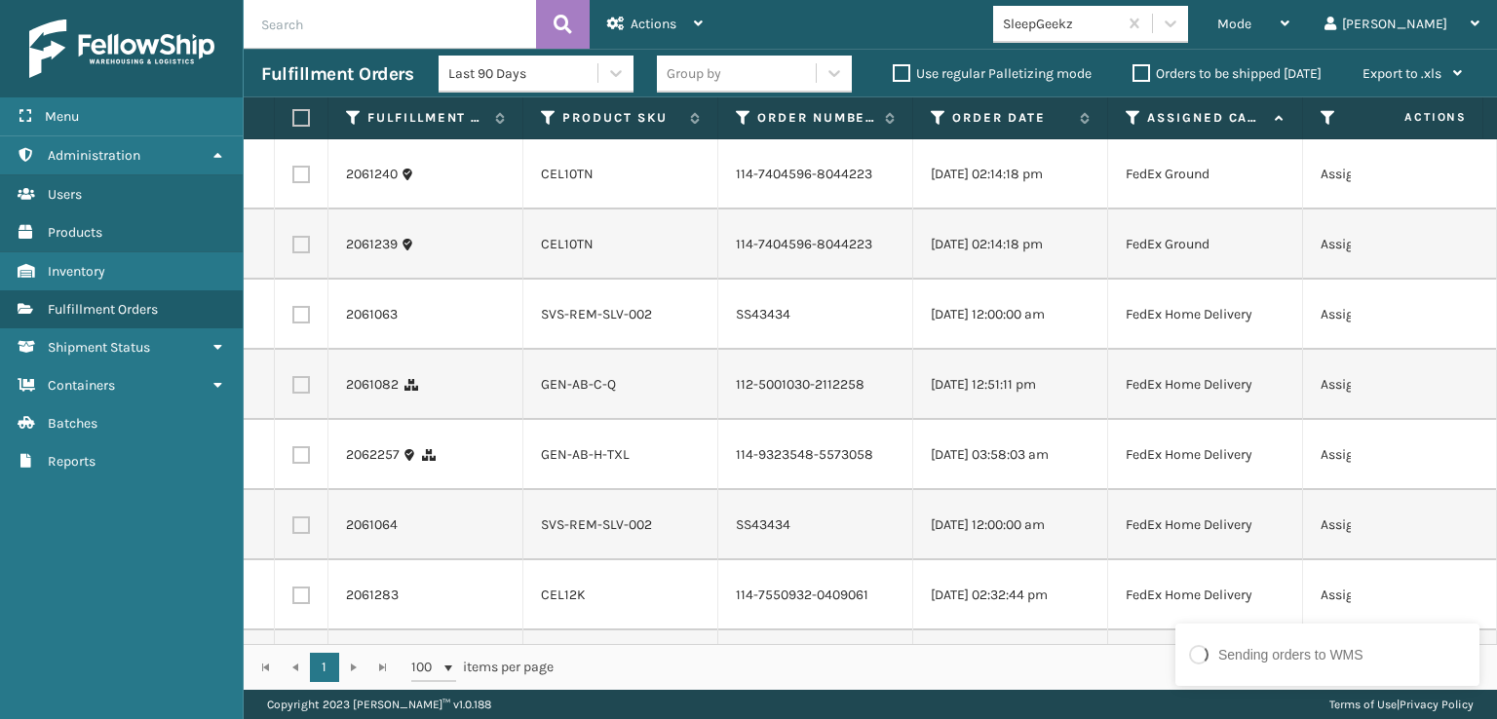
click at [302, 174] on label at bounding box center [301, 175] width 18 height 18
click at [293, 174] on input "checkbox" at bounding box center [292, 172] width 1 height 13
checkbox input "true"
click at [305, 253] on label at bounding box center [301, 245] width 18 height 18
click at [293, 249] on input "checkbox" at bounding box center [292, 242] width 1 height 13
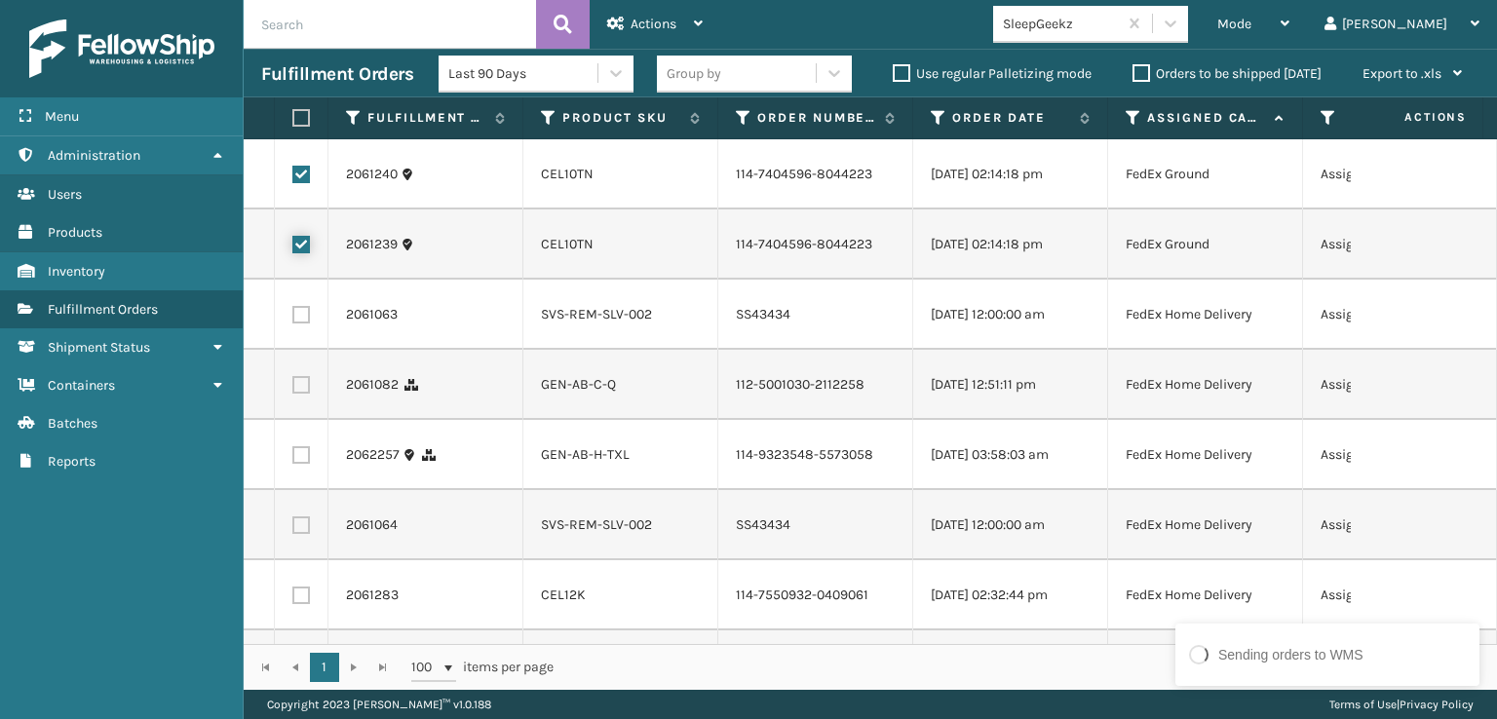
checkbox input "true"
click at [299, 394] on label at bounding box center [301, 385] width 18 height 18
click at [293, 389] on input "checkbox" at bounding box center [292, 382] width 1 height 13
checkbox input "true"
click at [300, 464] on label at bounding box center [301, 455] width 18 height 18
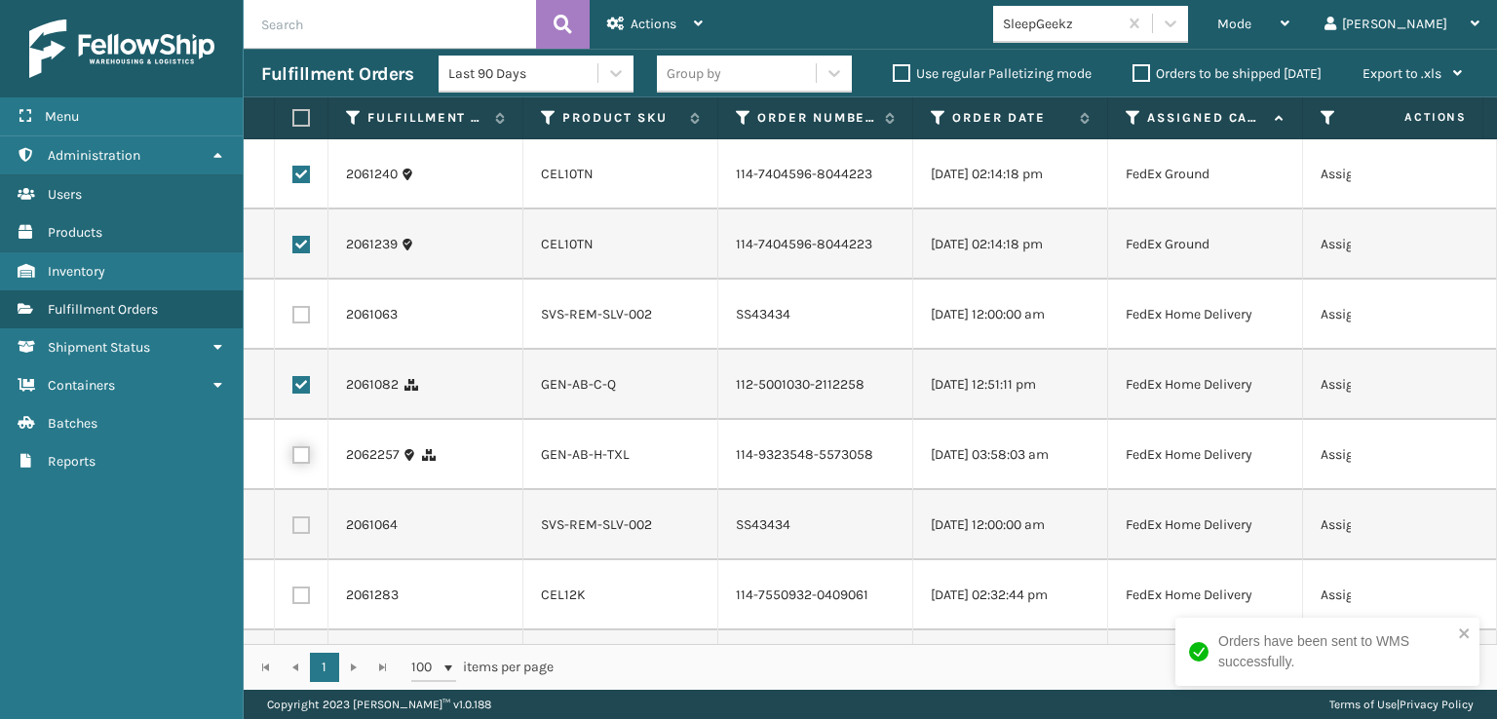
click at [293, 459] on input "checkbox" at bounding box center [292, 452] width 1 height 13
checkbox input "true"
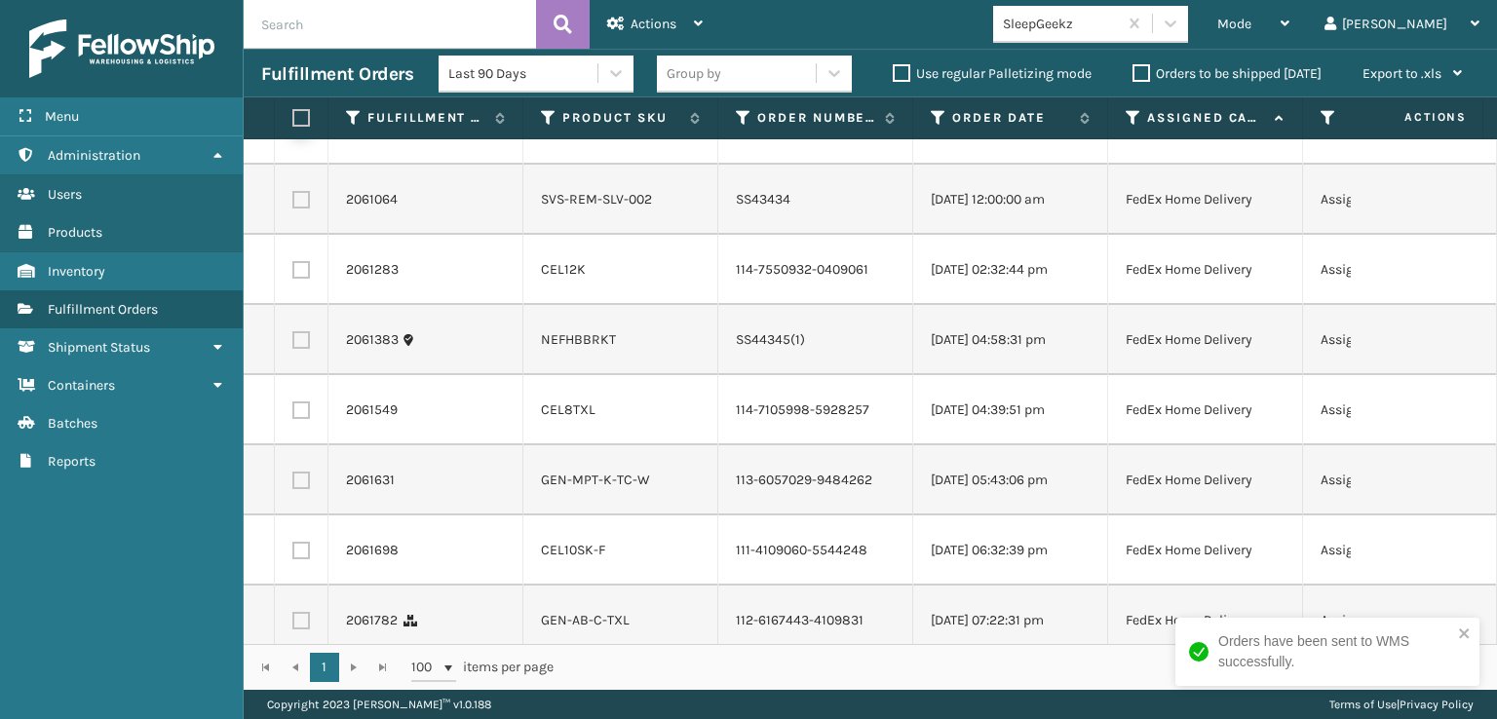
scroll to position [390, 0]
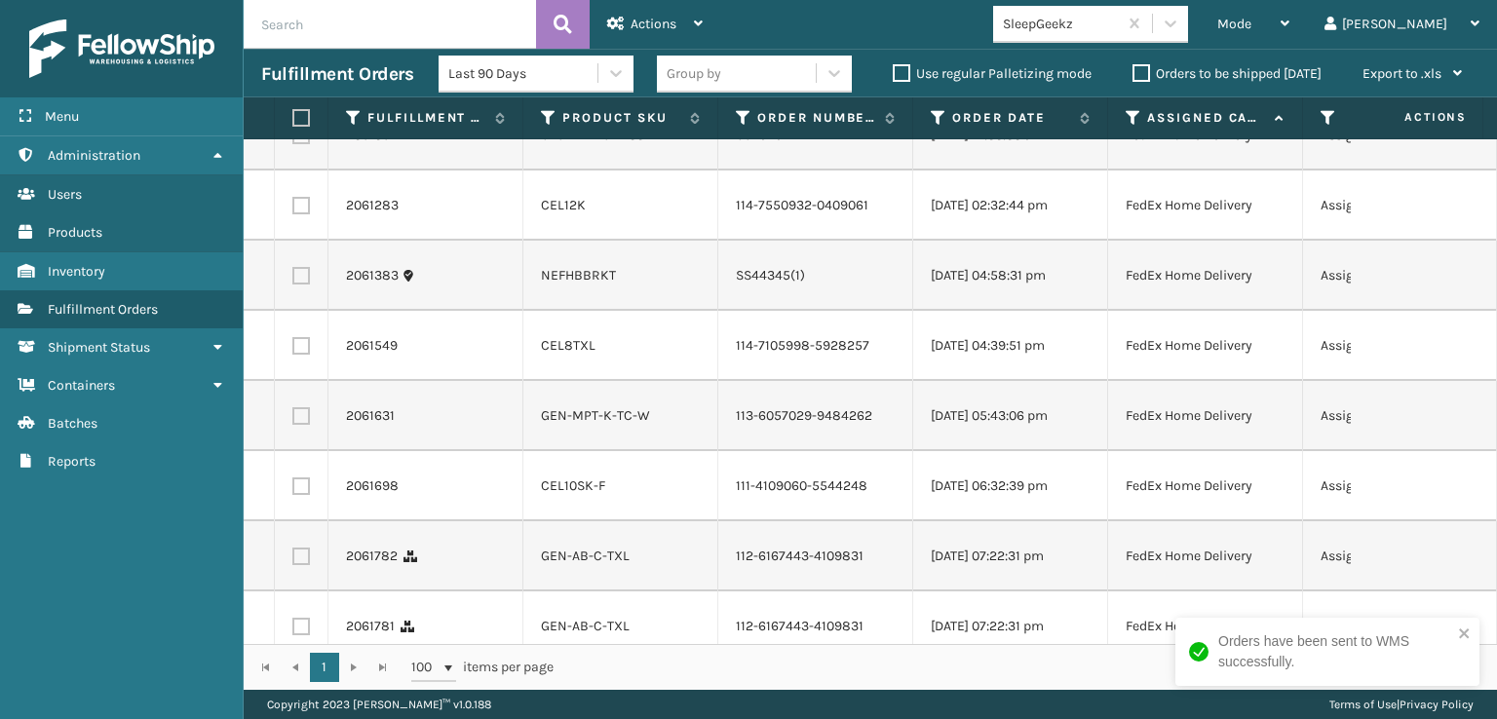
click at [305, 214] on label at bounding box center [301, 206] width 18 height 18
click at [293, 210] on input "checkbox" at bounding box center [292, 203] width 1 height 13
checkbox input "true"
click at [304, 355] on label at bounding box center [301, 346] width 18 height 18
click at [293, 350] on input "checkbox" at bounding box center [292, 343] width 1 height 13
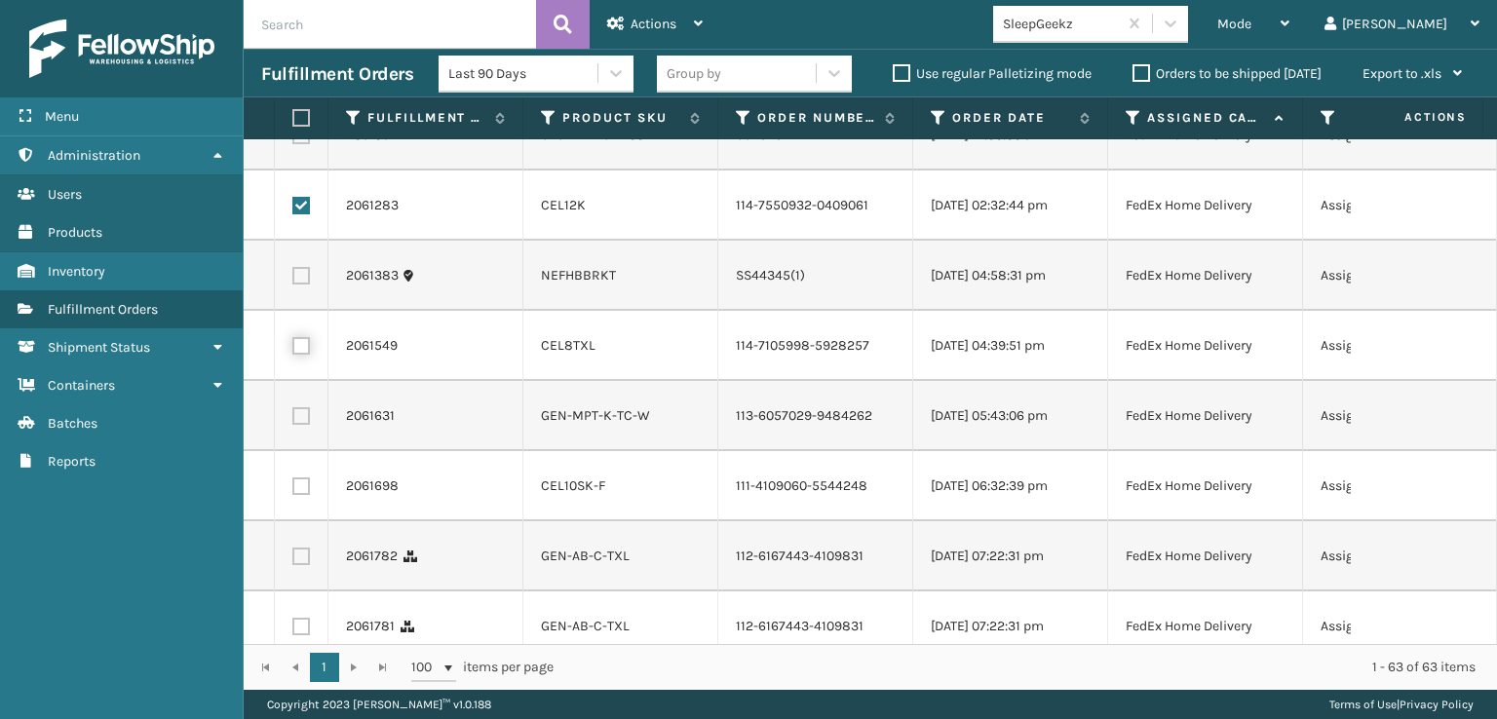
checkbox input "true"
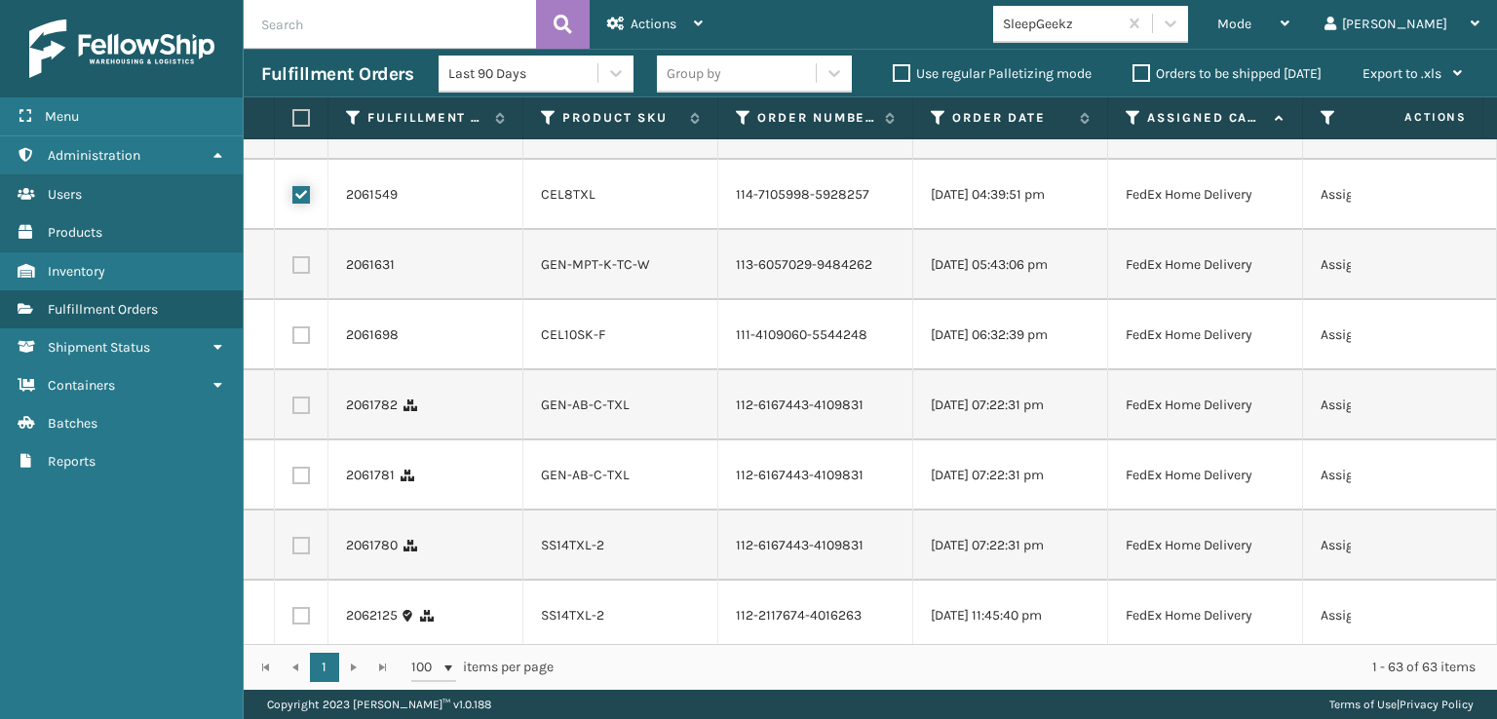
scroll to position [585, 0]
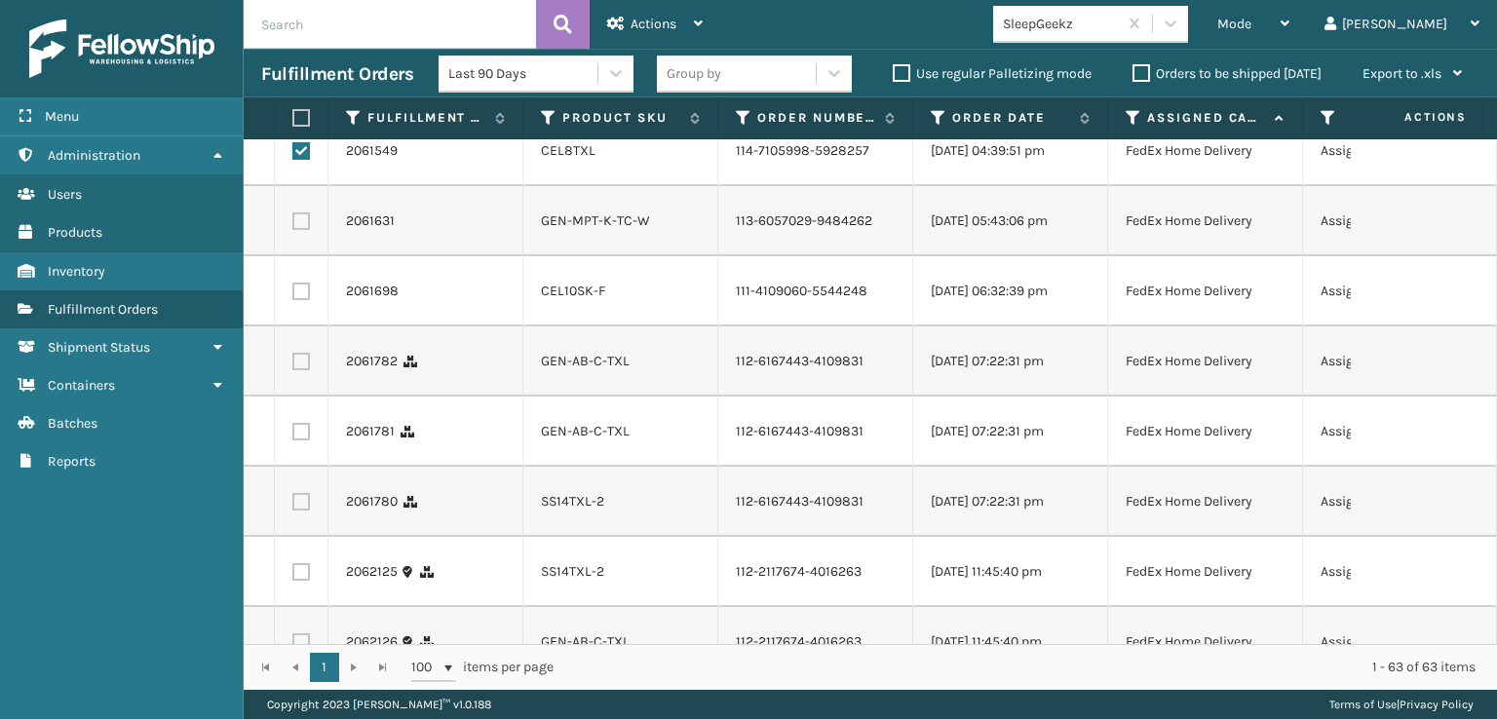
click at [304, 300] on label at bounding box center [301, 292] width 18 height 18
click at [293, 295] on input "checkbox" at bounding box center [292, 289] width 1 height 13
checkbox input "true"
click at [294, 370] on label at bounding box center [301, 362] width 18 height 18
click at [293, 365] on input "checkbox" at bounding box center [292, 359] width 1 height 13
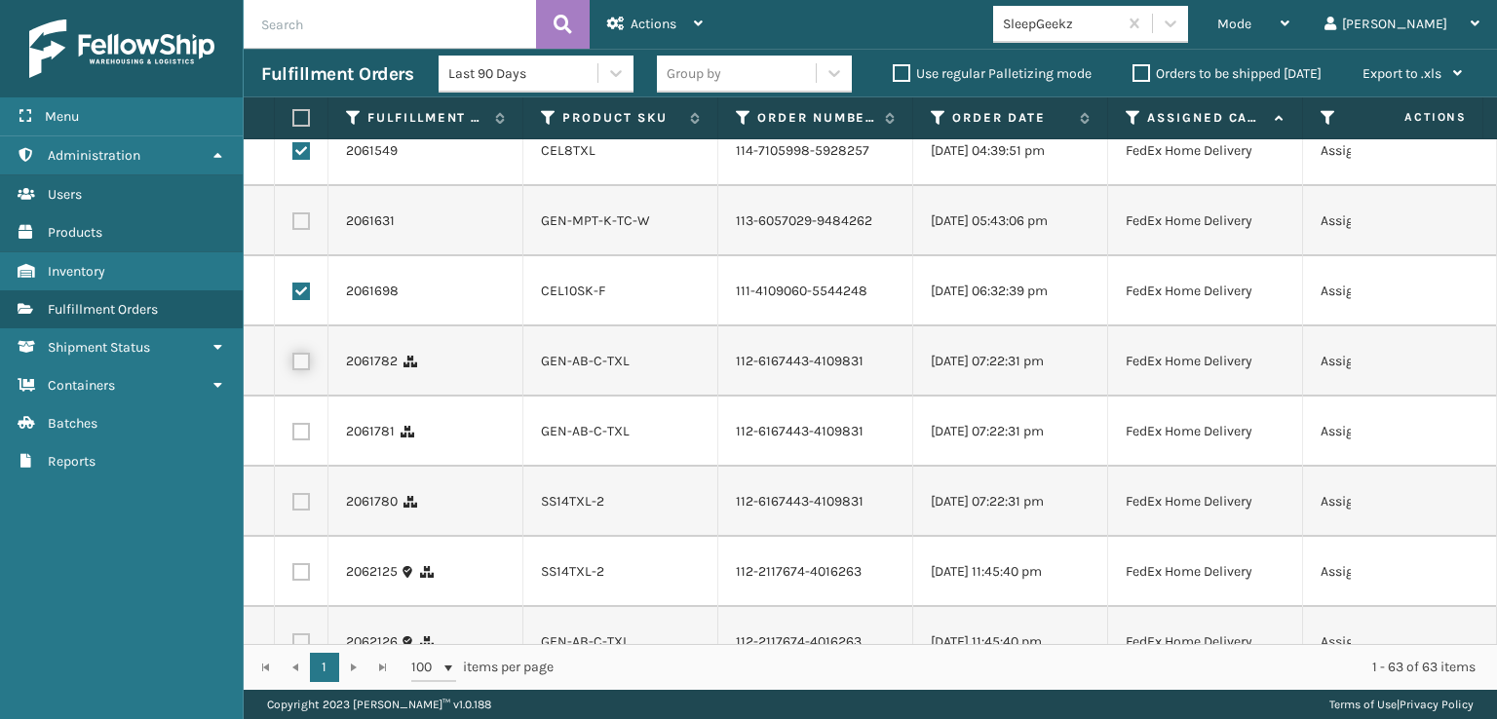
checkbox input "true"
click at [309, 441] on label at bounding box center [301, 432] width 18 height 18
click at [293, 436] on input "checkbox" at bounding box center [292, 429] width 1 height 13
checkbox input "true"
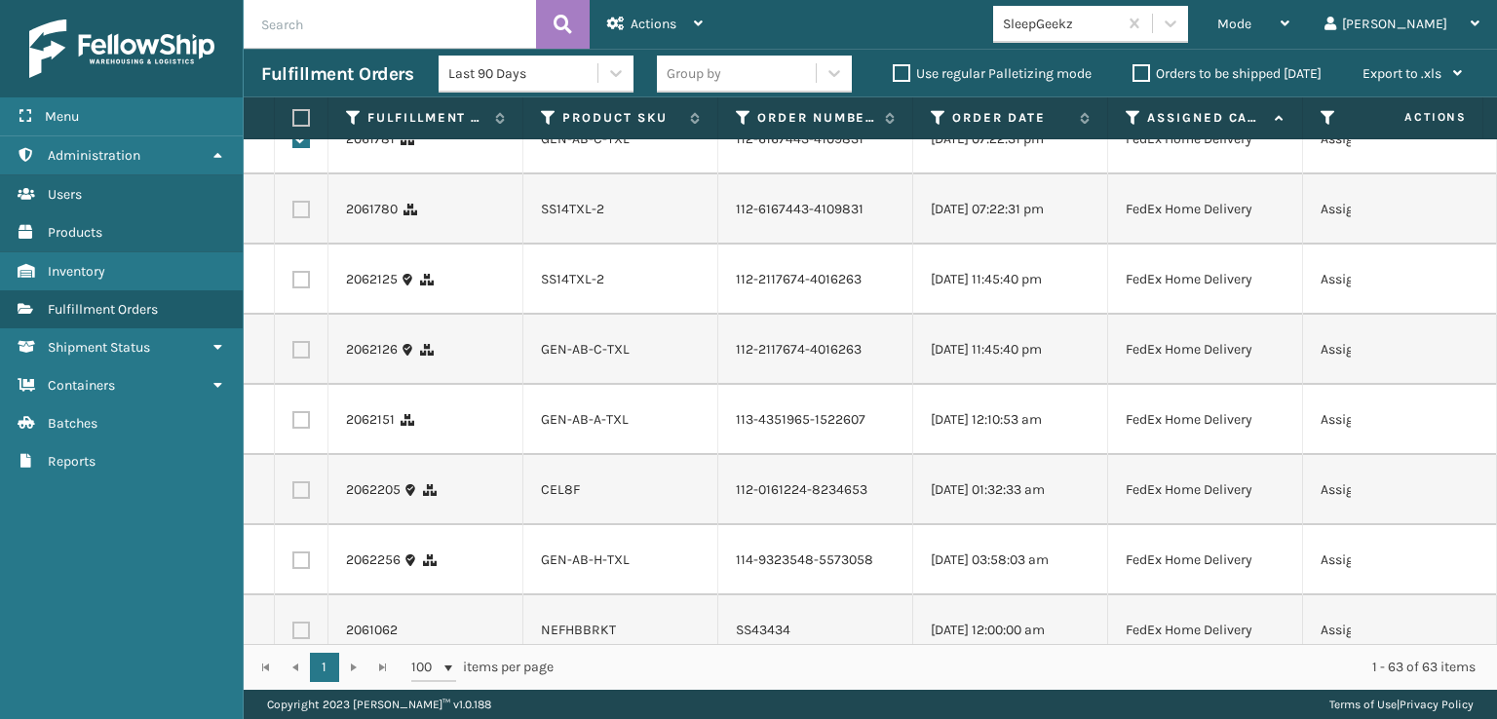
click at [300, 218] on label at bounding box center [301, 210] width 18 height 18
click at [293, 213] on input "checkbox" at bounding box center [292, 207] width 1 height 13
checkbox input "true"
click at [300, 288] on label at bounding box center [301, 280] width 18 height 18
click at [293, 284] on input "checkbox" at bounding box center [292, 277] width 1 height 13
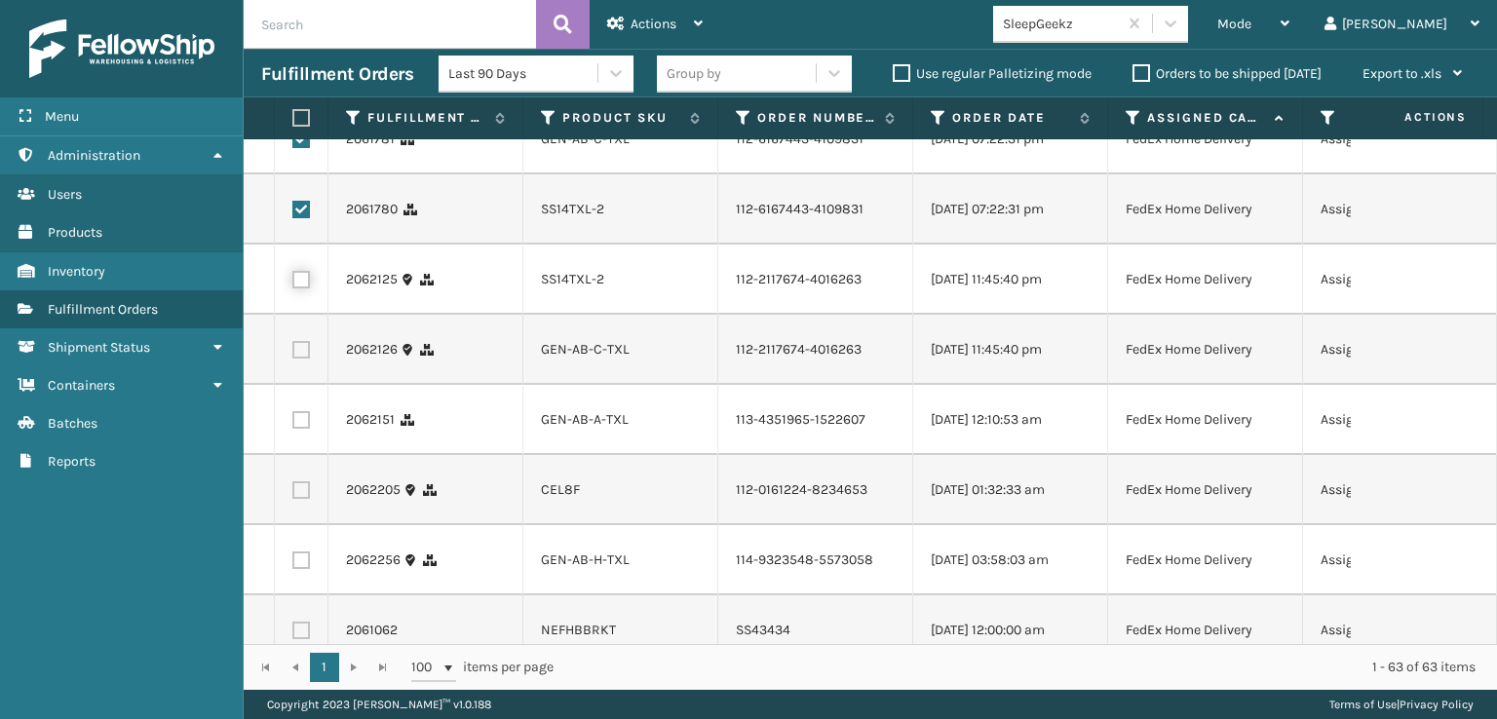
checkbox input "true"
click at [302, 359] on label at bounding box center [301, 350] width 18 height 18
click at [293, 354] on input "checkbox" at bounding box center [292, 347] width 1 height 13
checkbox input "true"
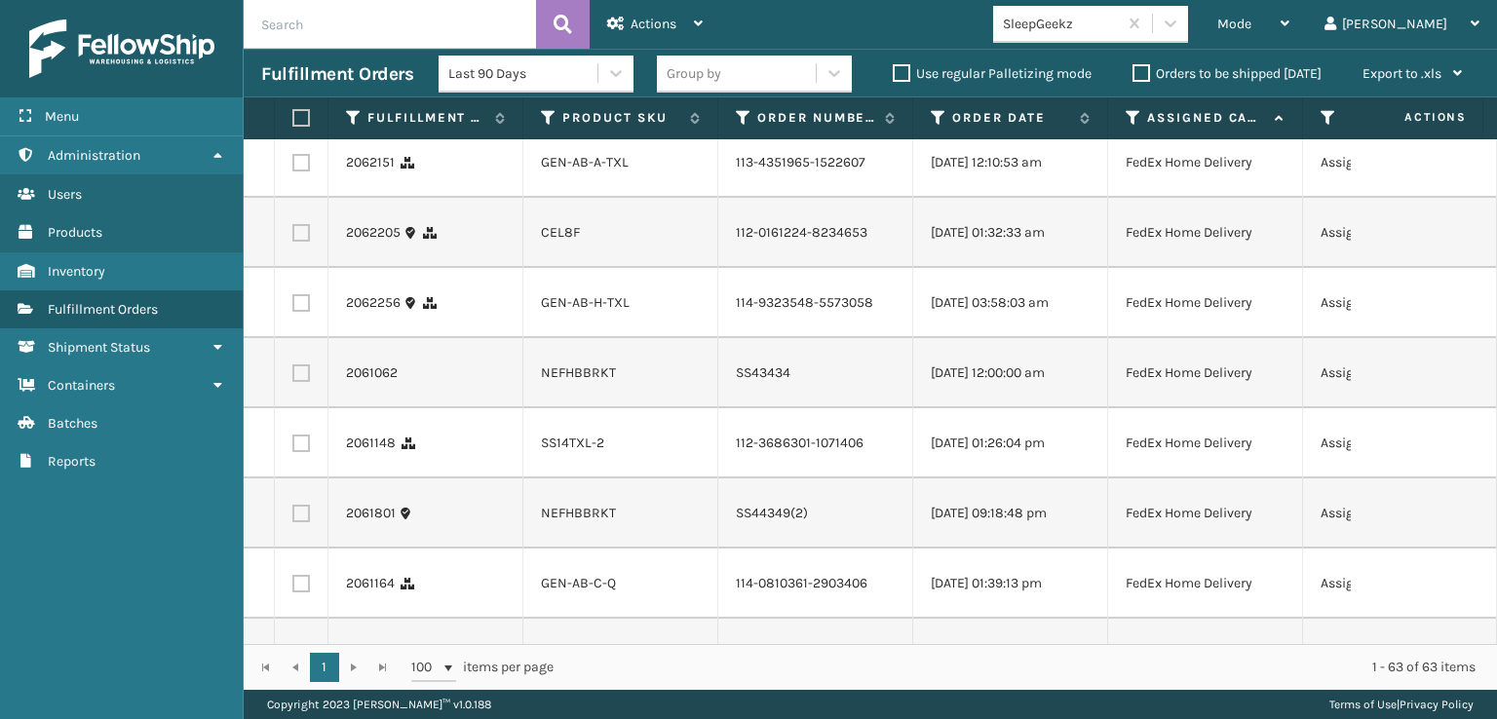
scroll to position [1169, 0]
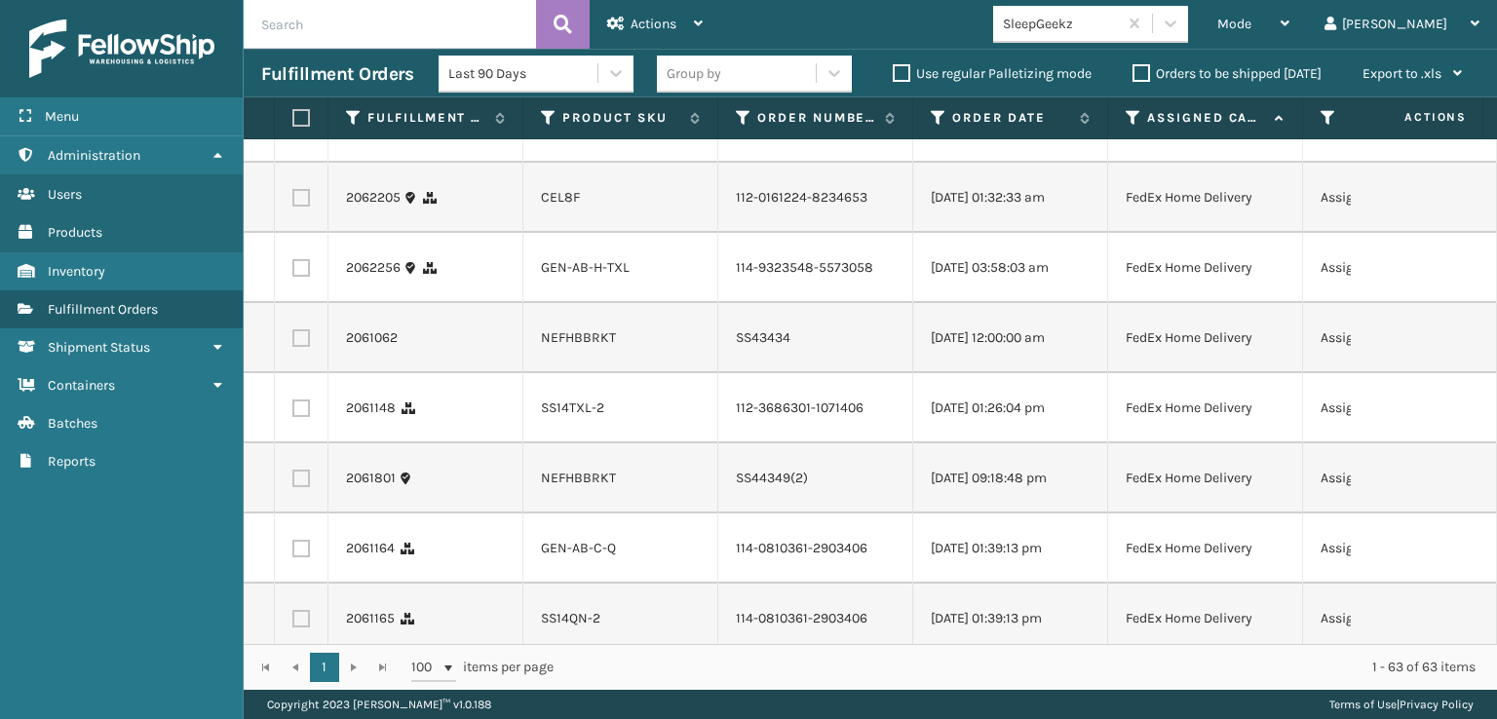
click at [308, 136] on label at bounding box center [301, 128] width 18 height 18
click at [293, 132] on input "checkbox" at bounding box center [292, 125] width 1 height 13
checkbox input "true"
click at [303, 207] on label at bounding box center [301, 198] width 18 height 18
click at [293, 202] on input "checkbox" at bounding box center [292, 195] width 1 height 13
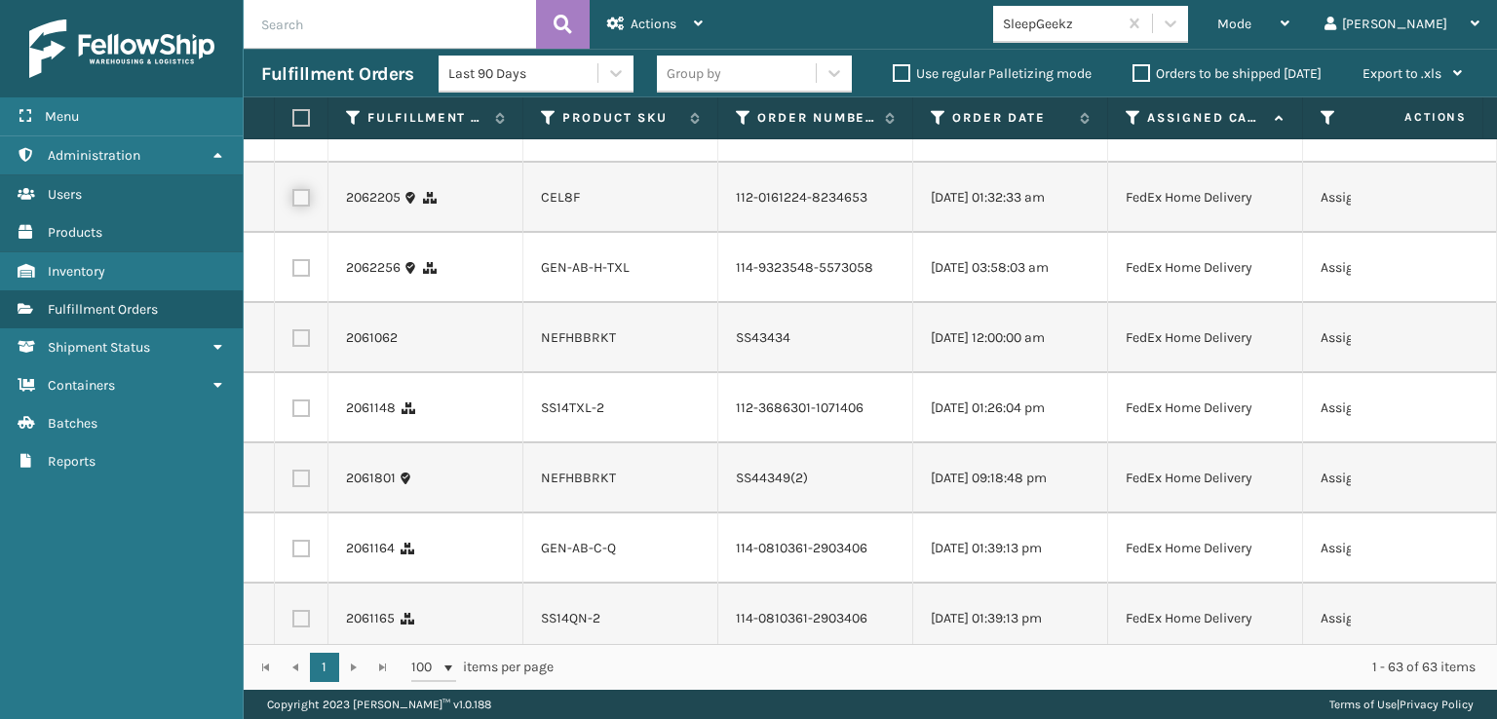
checkbox input "true"
click at [300, 277] on label at bounding box center [301, 268] width 18 height 18
click at [293, 272] on input "checkbox" at bounding box center [292, 265] width 1 height 13
checkbox input "true"
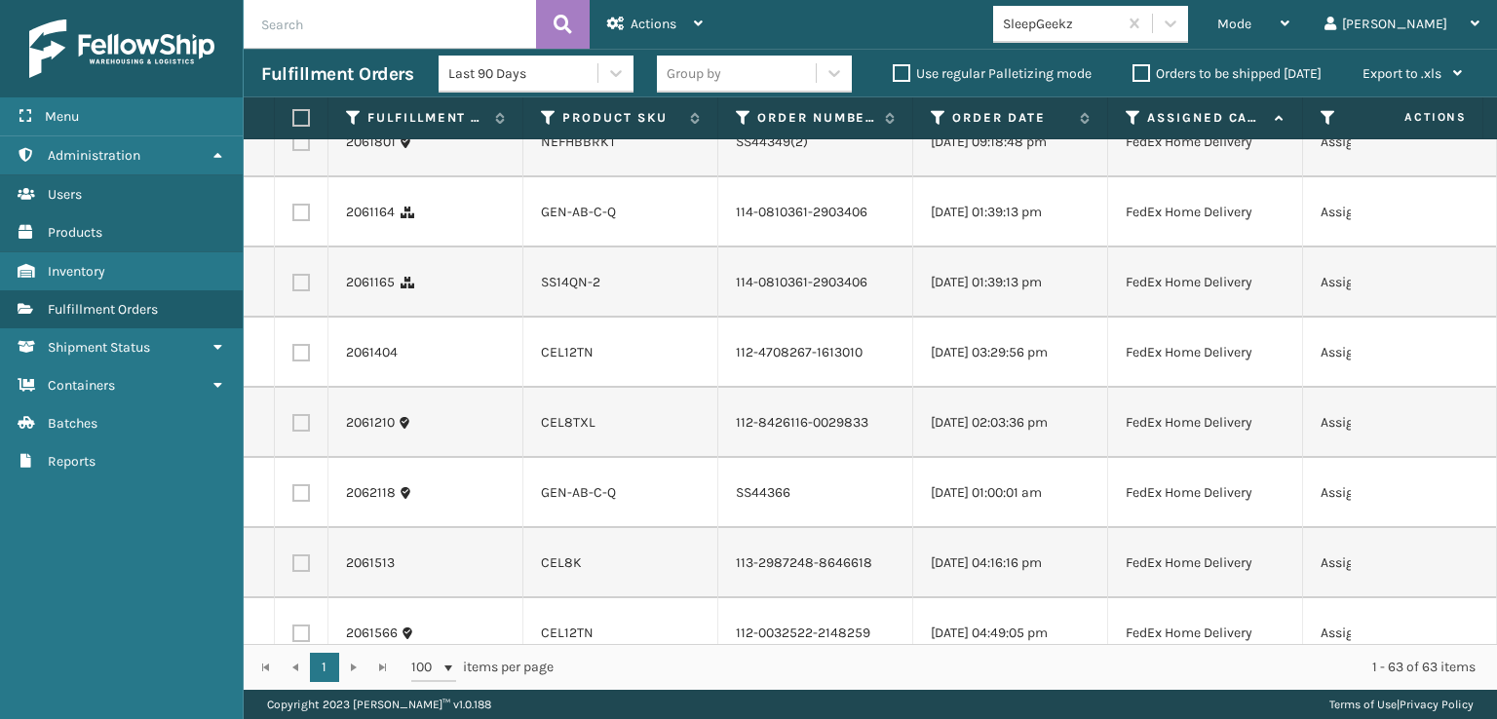
scroll to position [1559, 0]
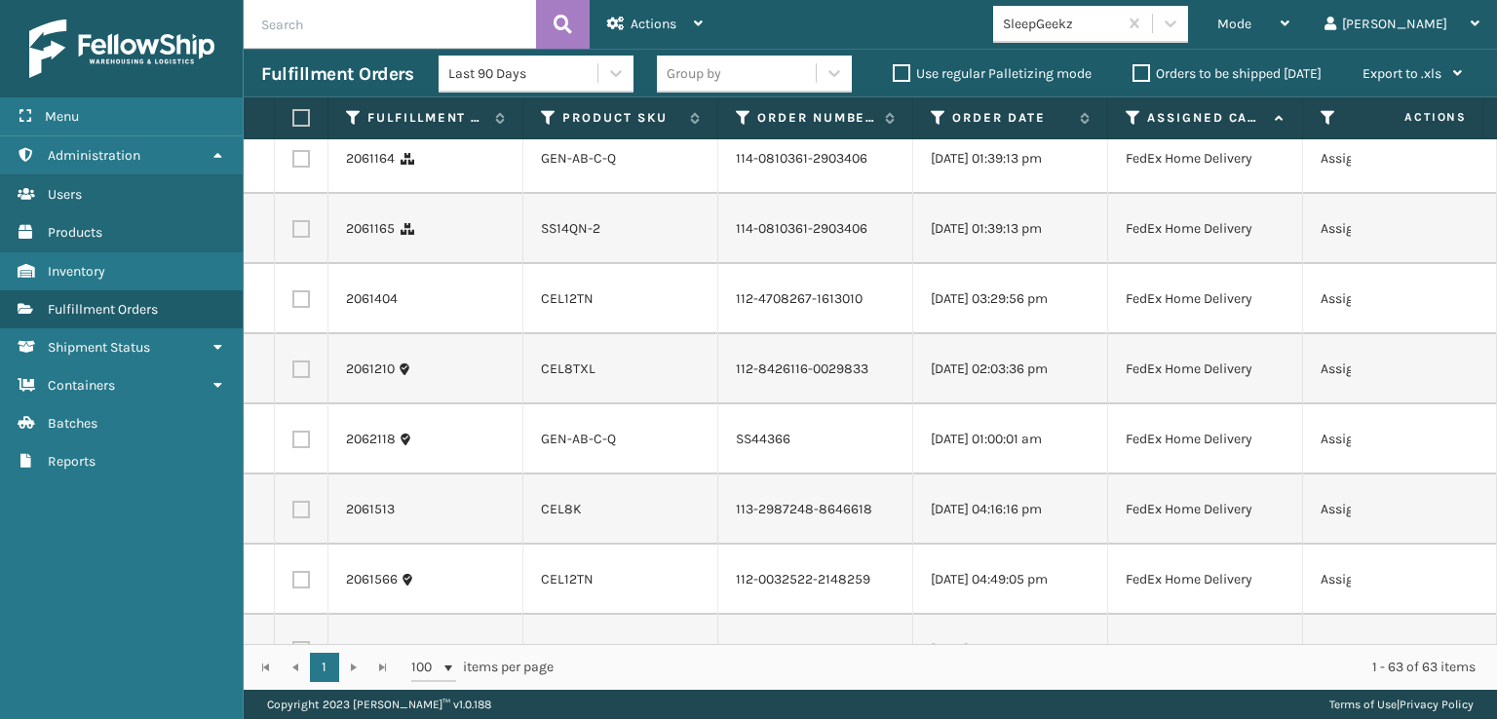
click at [294, 27] on label at bounding box center [301, 19] width 18 height 18
click at [293, 22] on input "checkbox" at bounding box center [292, 16] width 1 height 13
checkbox input "true"
click at [310, 194] on td at bounding box center [302, 159] width 54 height 70
click at [307, 168] on label at bounding box center [301, 159] width 18 height 18
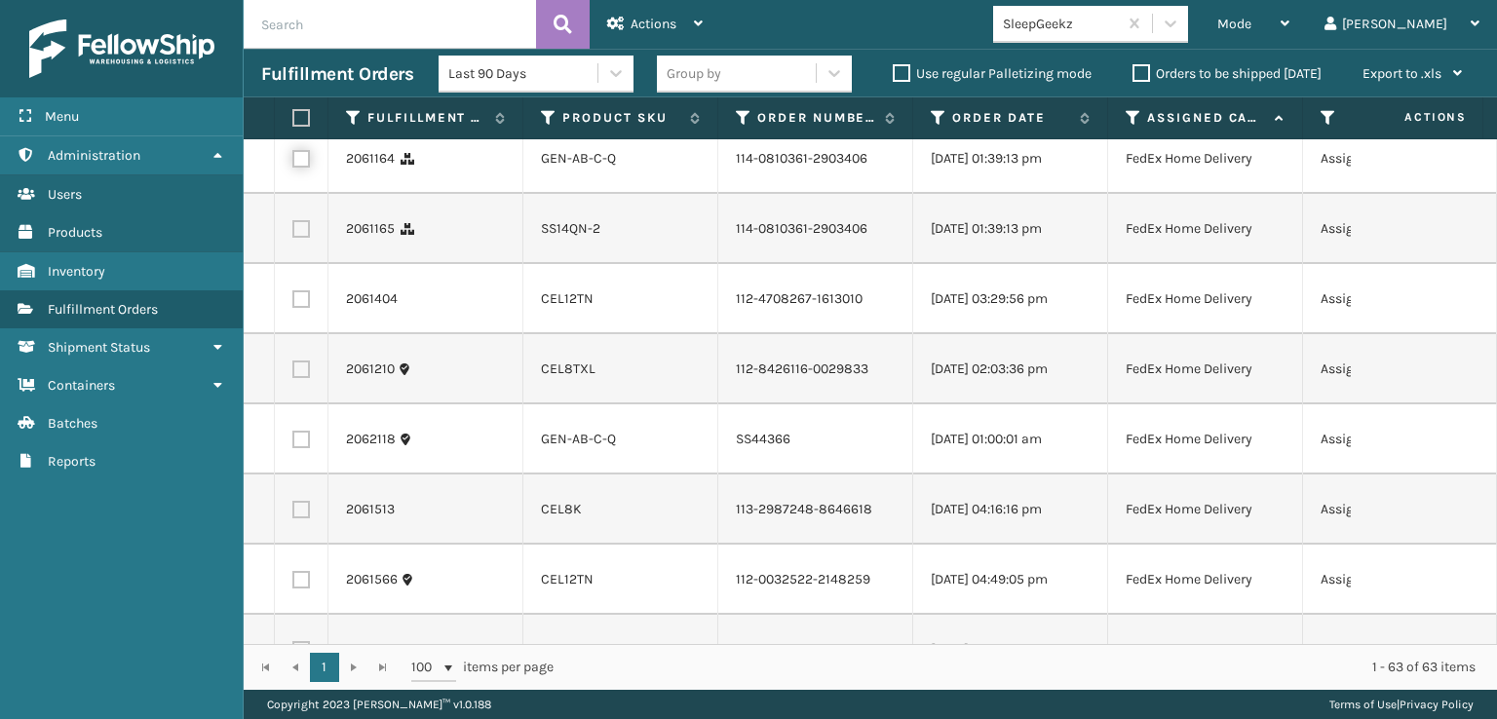
click at [293, 163] on input "checkbox" at bounding box center [292, 156] width 1 height 13
checkbox input "true"
click at [308, 238] on label at bounding box center [301, 229] width 18 height 18
click at [293, 233] on input "checkbox" at bounding box center [292, 226] width 1 height 13
checkbox input "true"
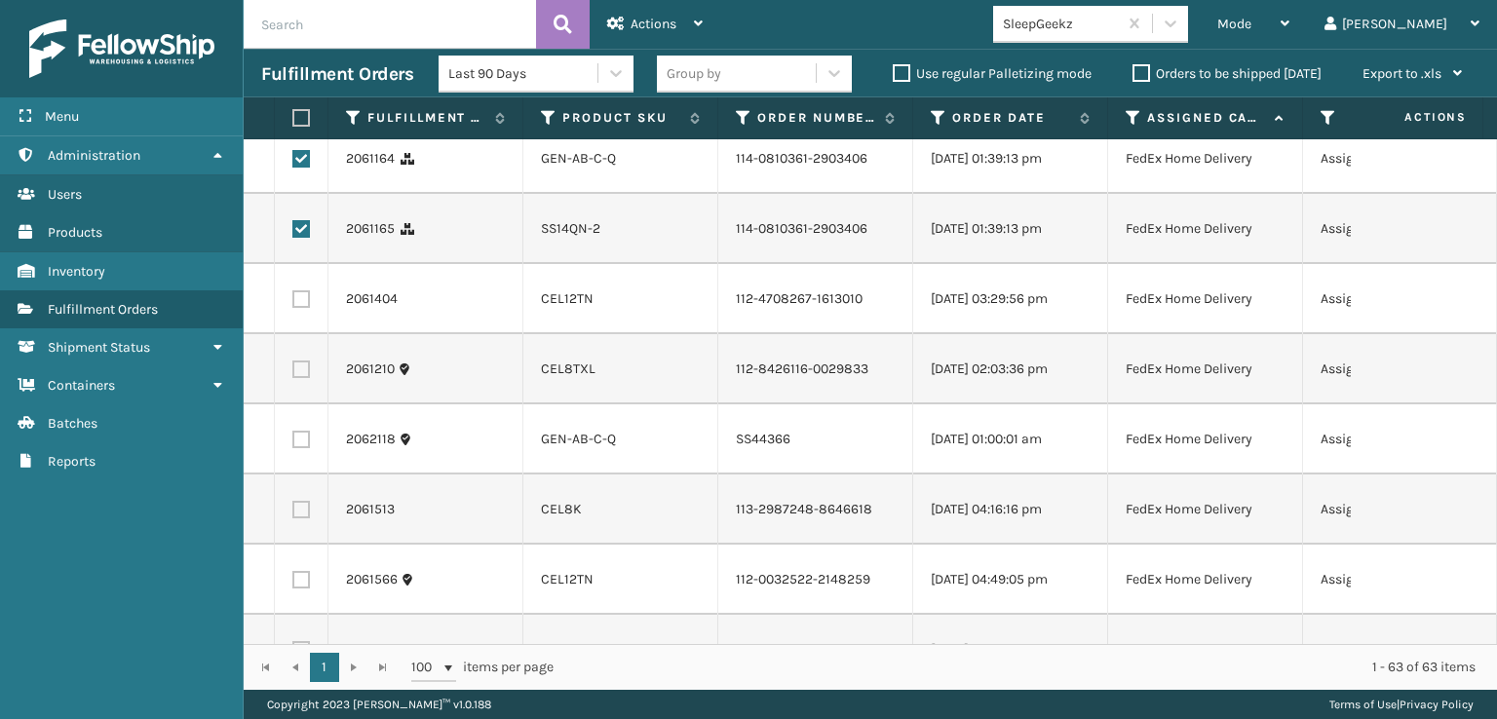
click at [304, 308] on label at bounding box center [301, 299] width 18 height 18
click at [293, 303] on input "checkbox" at bounding box center [292, 296] width 1 height 13
checkbox input "true"
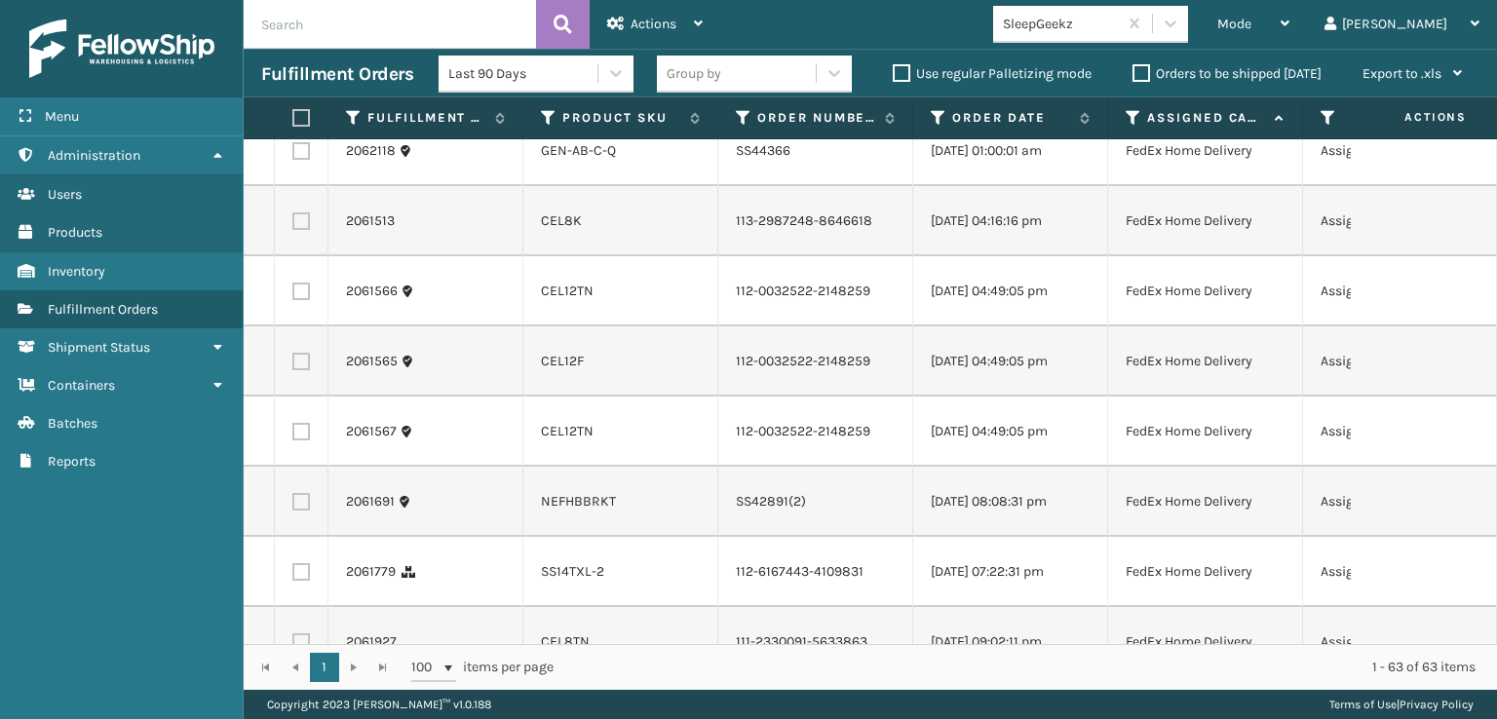
scroll to position [1852, 0]
click at [295, 86] on label at bounding box center [301, 77] width 18 height 18
click at [293, 81] on input "checkbox" at bounding box center [292, 74] width 1 height 13
checkbox input "true"
click at [301, 156] on label at bounding box center [301, 147] width 18 height 18
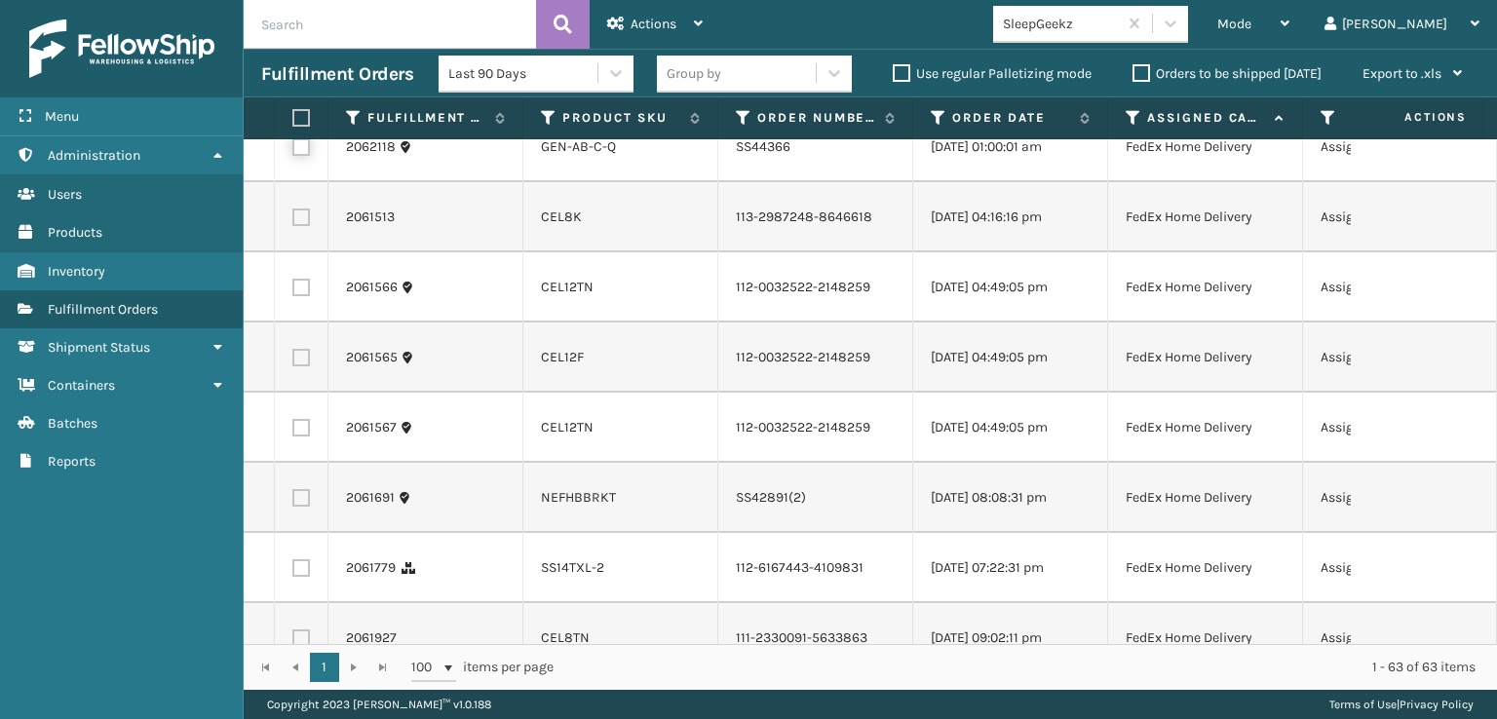
click at [293, 151] on input "checkbox" at bounding box center [292, 144] width 1 height 13
checkbox input "true"
click at [299, 226] on label at bounding box center [301, 218] width 18 height 18
click at [293, 221] on input "checkbox" at bounding box center [292, 215] width 1 height 13
checkbox input "true"
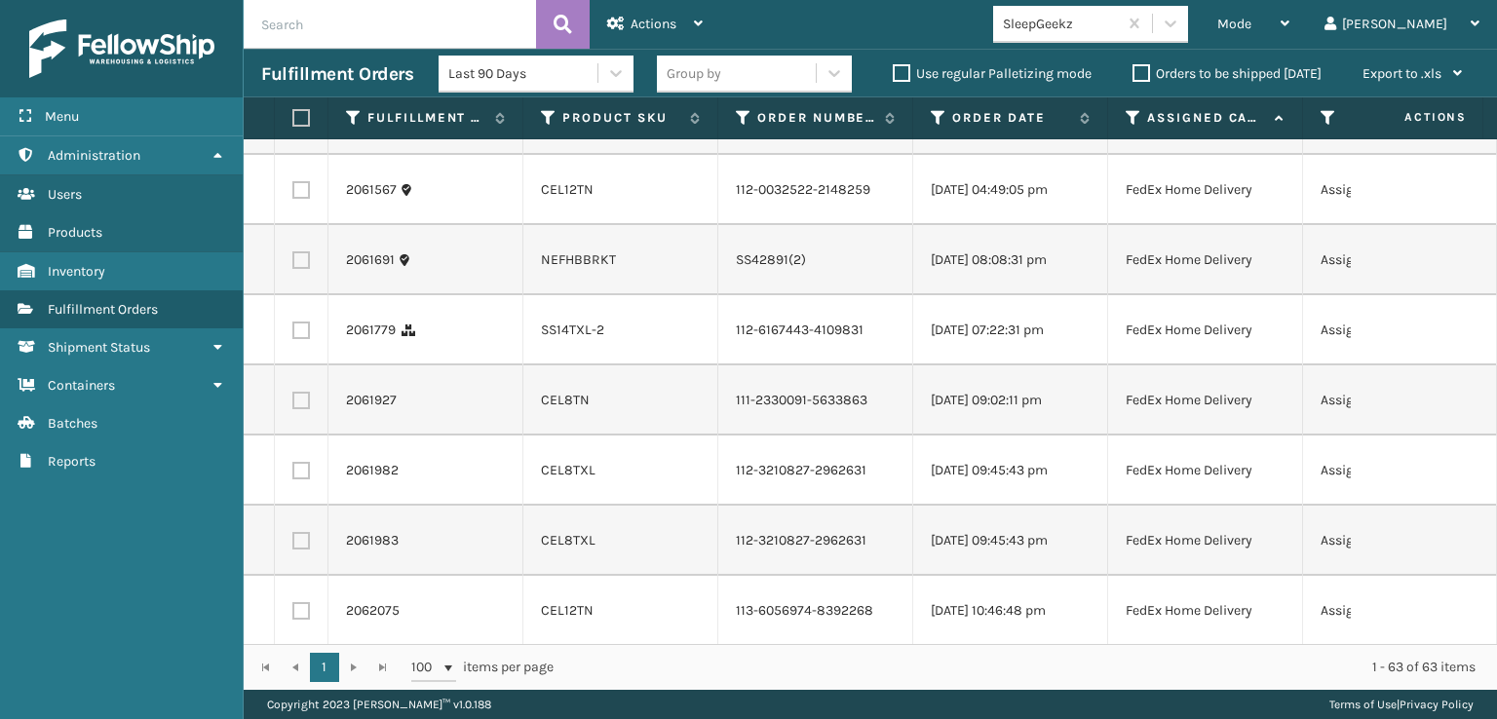
scroll to position [2144, 0]
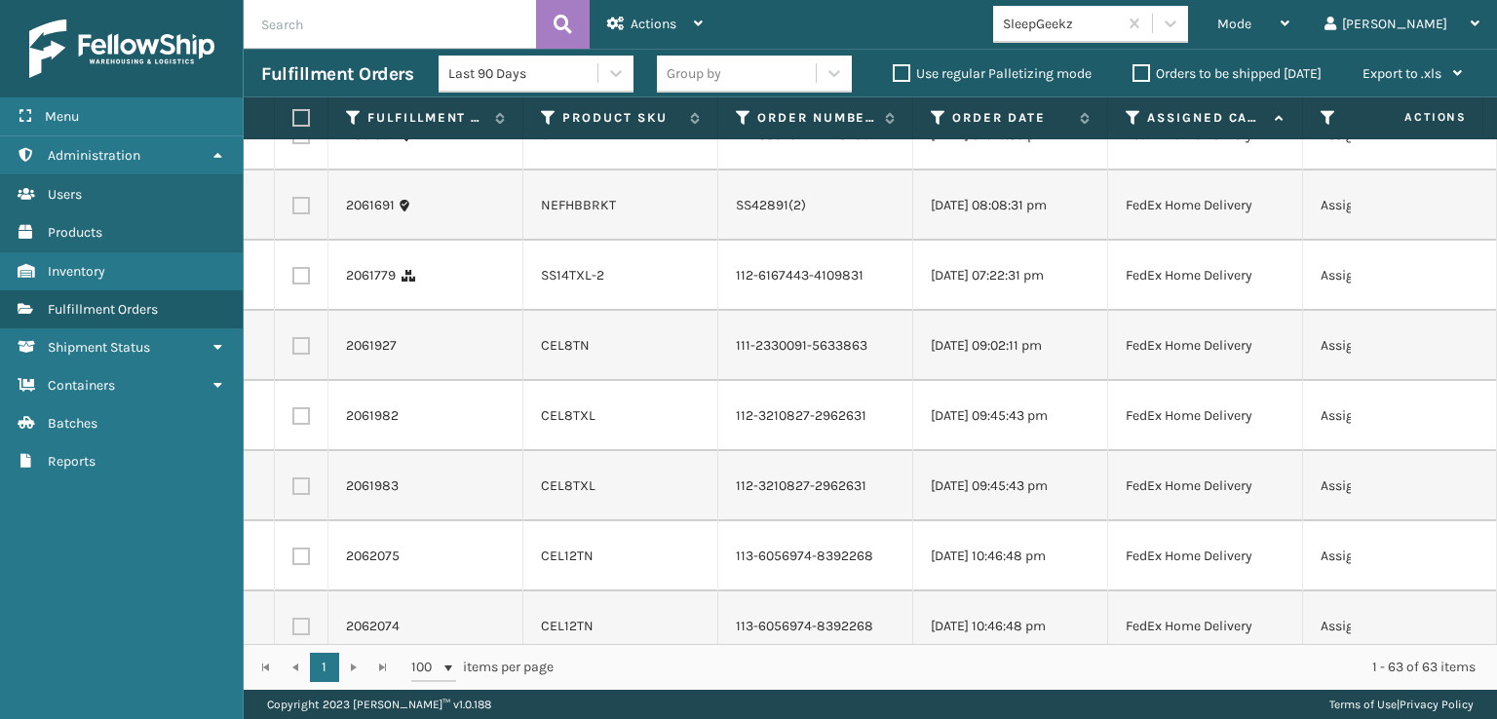
checkbox input "true"
click at [303, 74] on label at bounding box center [301, 66] width 18 height 18
click at [293, 69] on input "checkbox" at bounding box center [292, 63] width 1 height 13
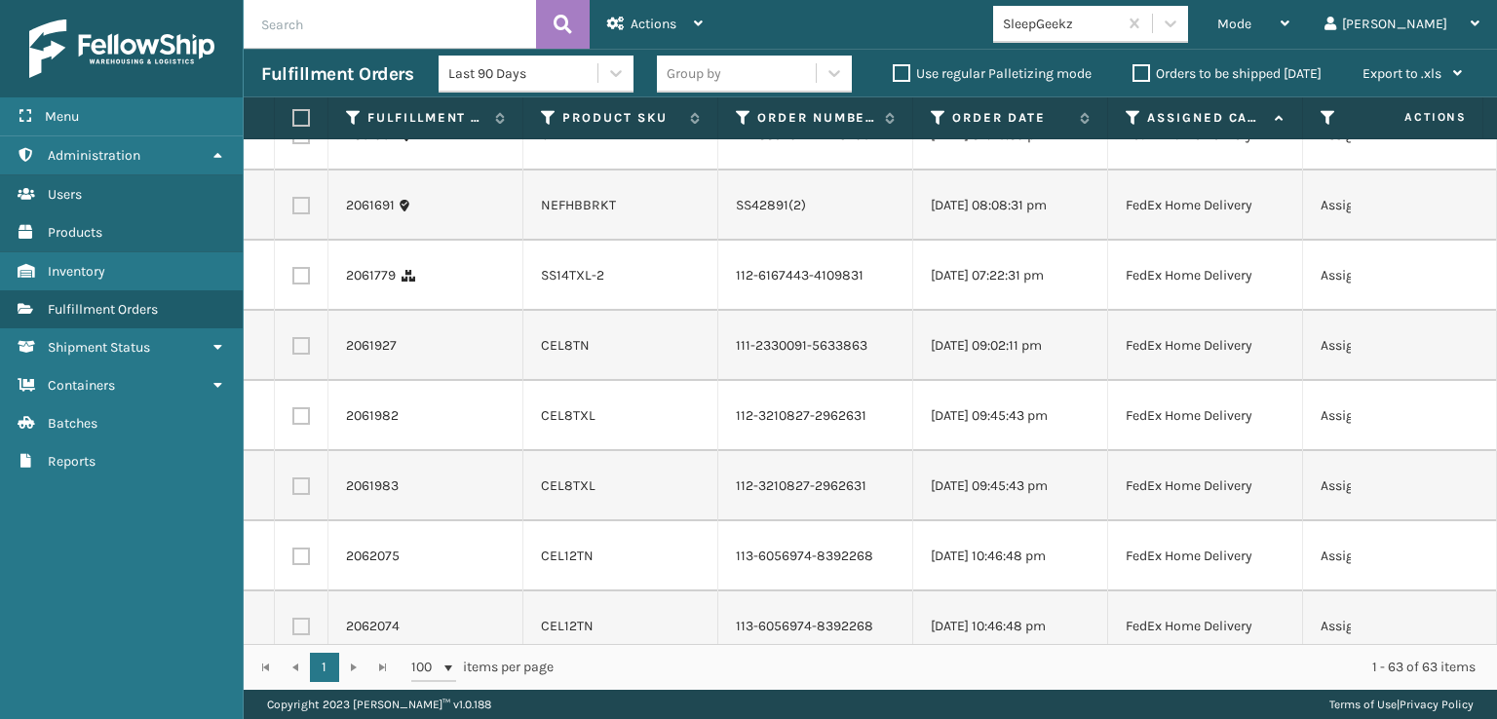
checkbox input "true"
click at [303, 171] on td at bounding box center [302, 135] width 54 height 70
click at [304, 144] on label at bounding box center [301, 136] width 18 height 18
click at [293, 139] on input "checkbox" at bounding box center [292, 133] width 1 height 13
checkbox input "true"
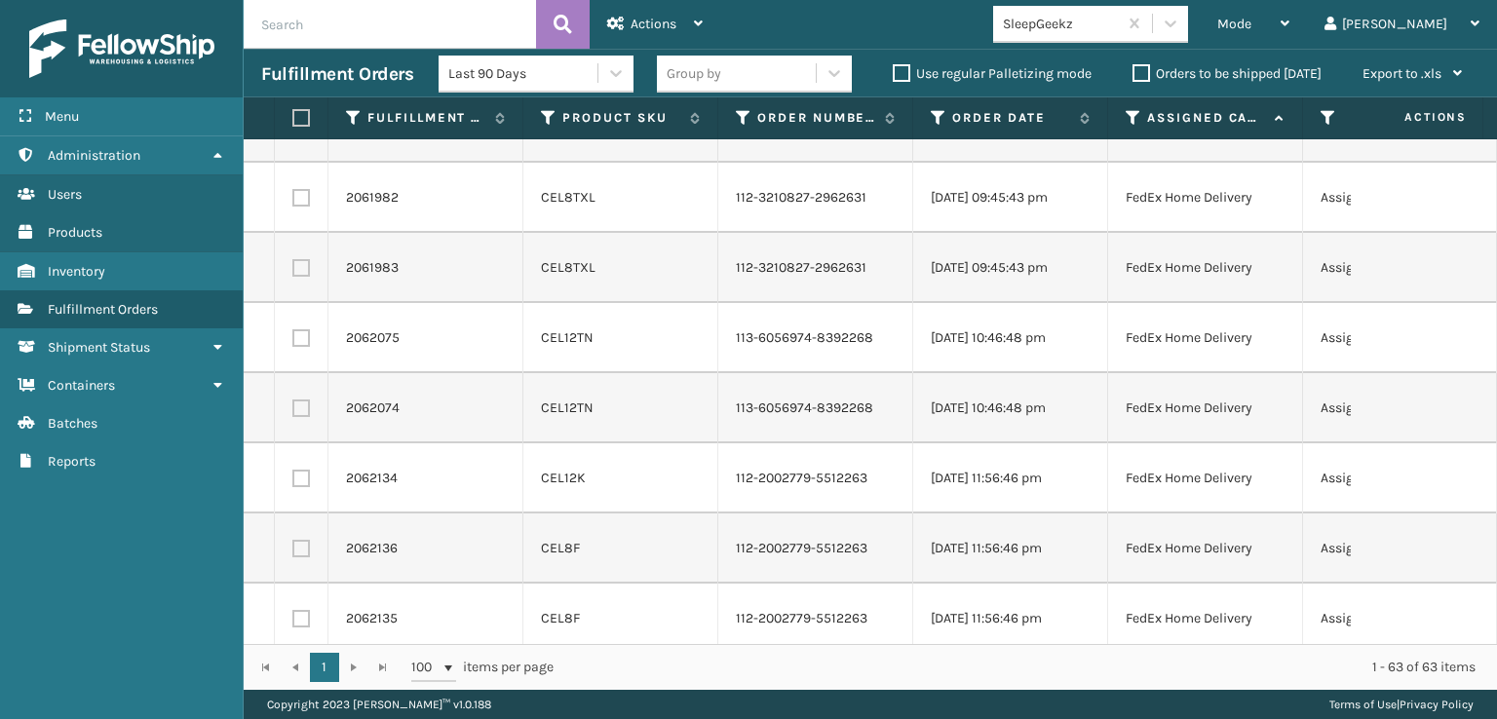
scroll to position [2436, 0]
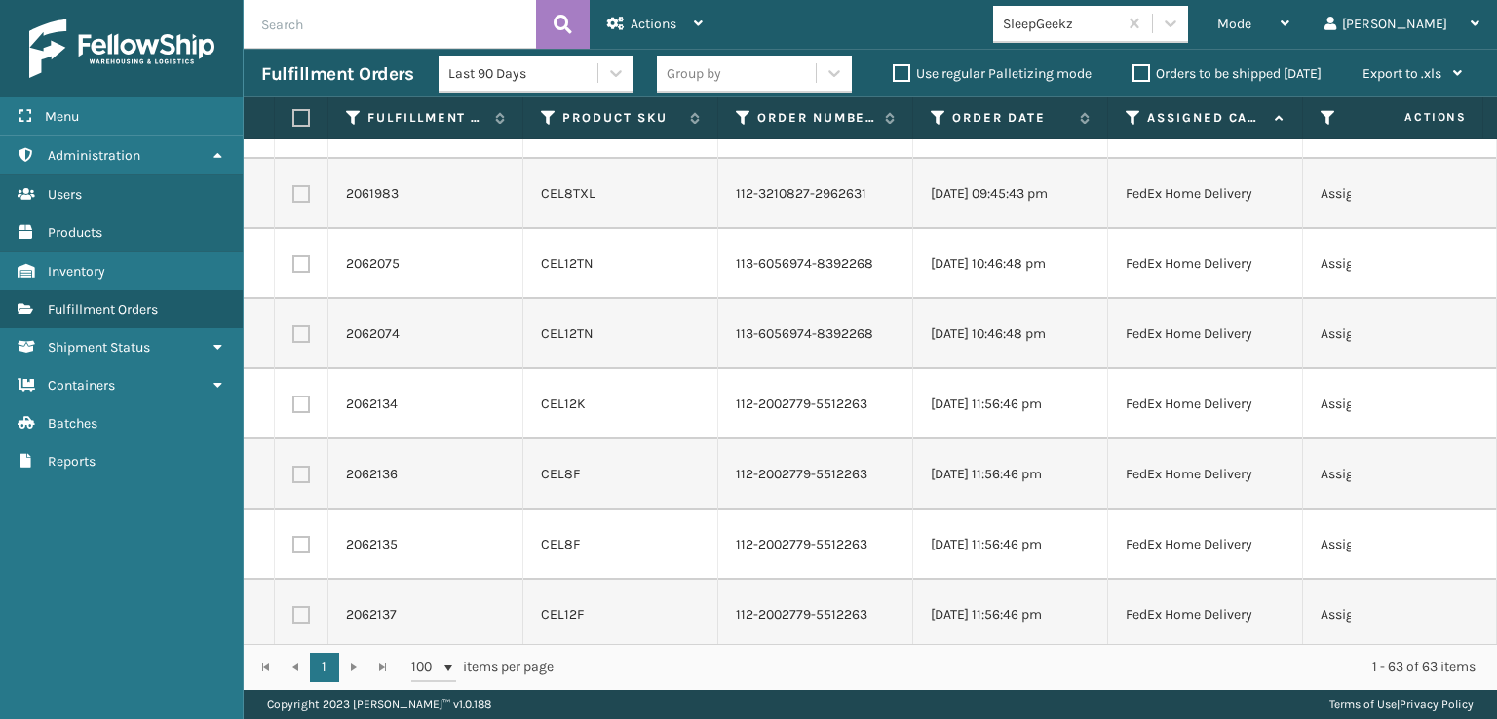
checkbox input "true"
drag, startPoint x: 295, startPoint y: 458, endPoint x: 293, endPoint y: 438, distance: 20.6
click at [294, 89] on td at bounding box center [302, 54] width 54 height 70
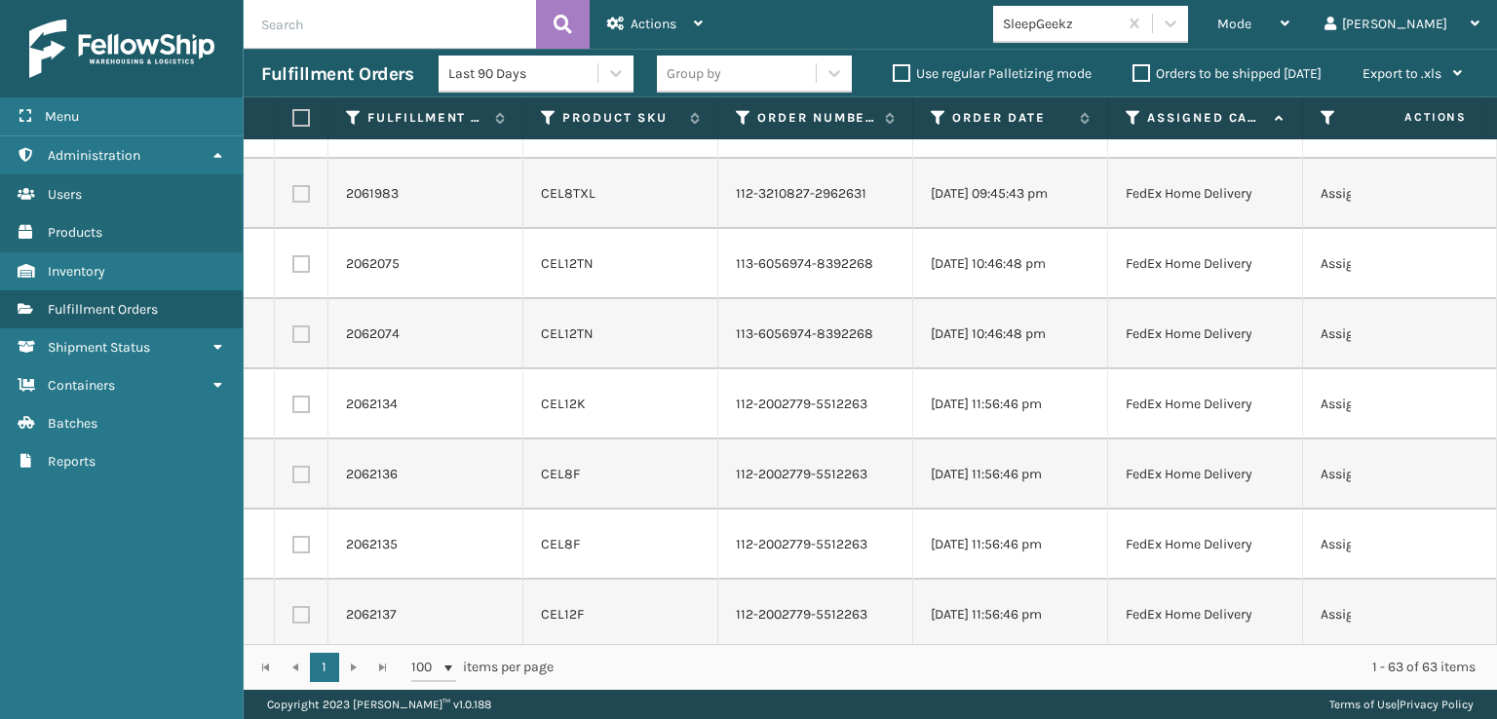
click at [293, 89] on td at bounding box center [302, 54] width 54 height 70
click at [296, 62] on label at bounding box center [301, 54] width 18 height 18
click at [293, 57] on input "checkbox" at bounding box center [292, 51] width 1 height 13
checkbox input "true"
click at [296, 133] on label at bounding box center [301, 124] width 18 height 18
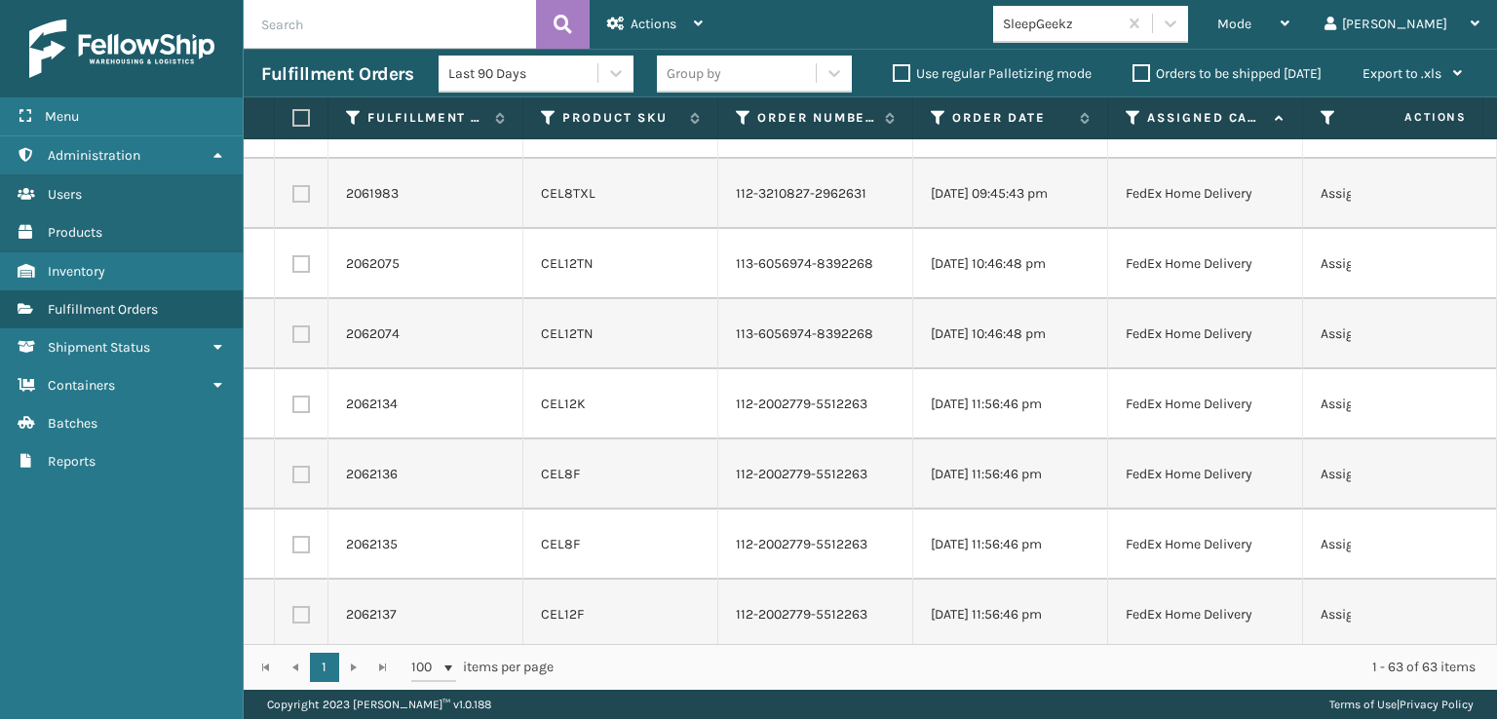
click at [293, 128] on input "checkbox" at bounding box center [292, 121] width 1 height 13
checkbox input "true"
click at [297, 203] on label at bounding box center [301, 194] width 18 height 18
click at [293, 198] on input "checkbox" at bounding box center [292, 191] width 1 height 13
checkbox input "true"
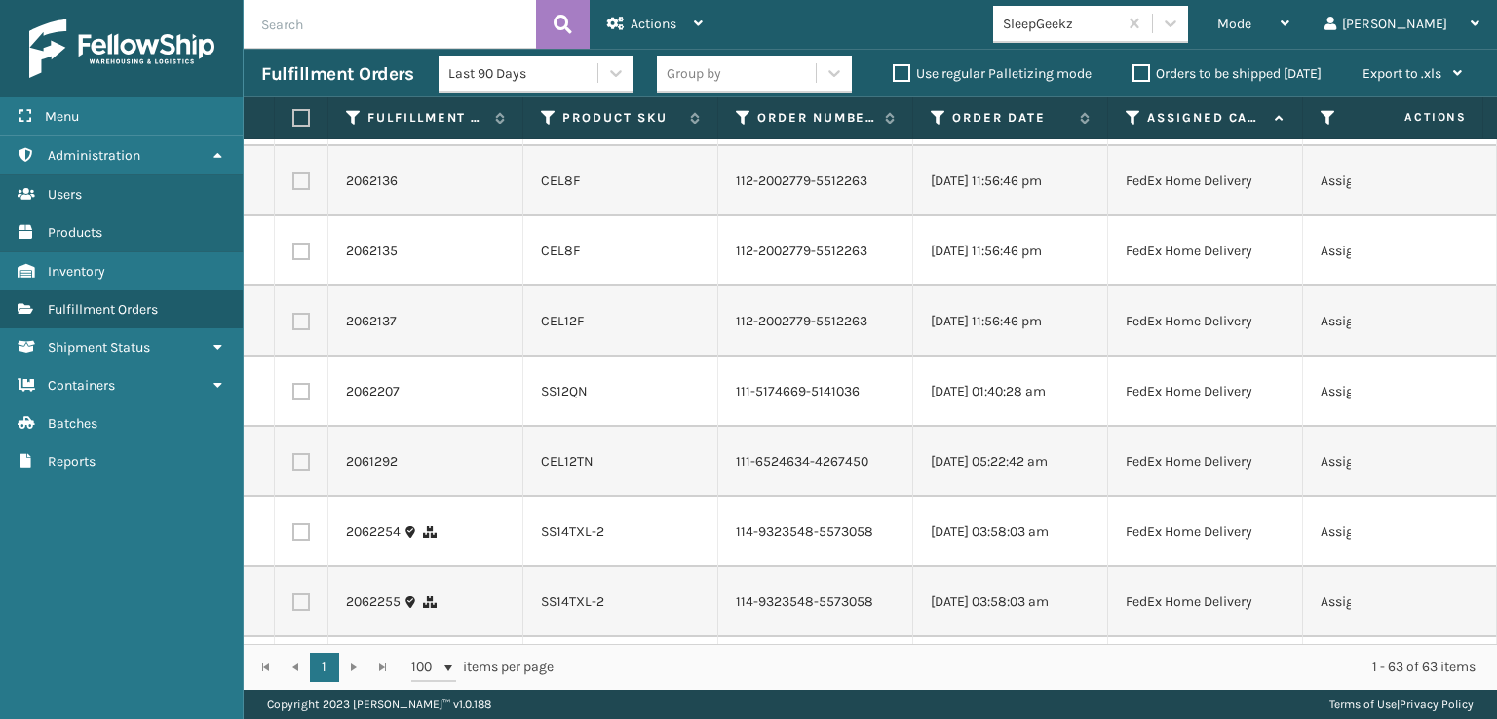
scroll to position [2826, 0]
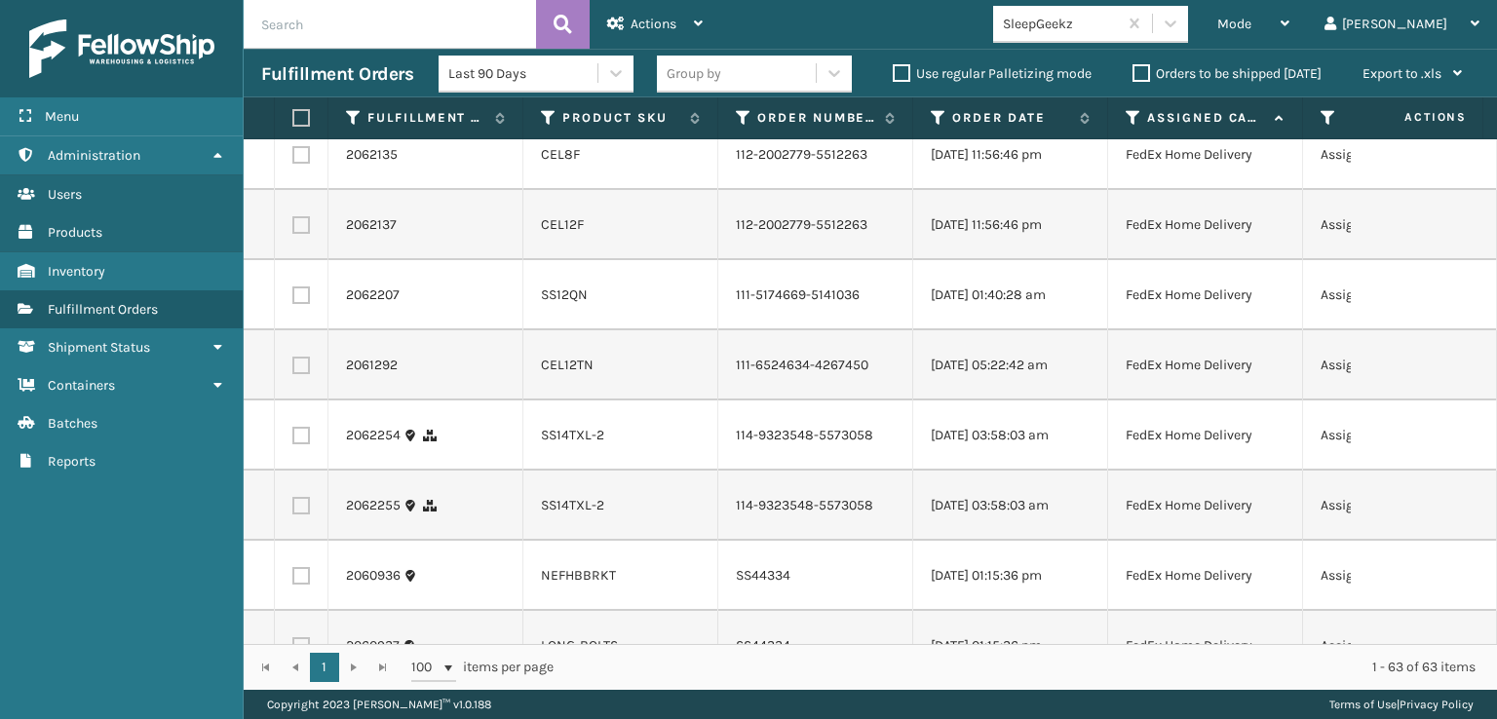
checkbox input "true"
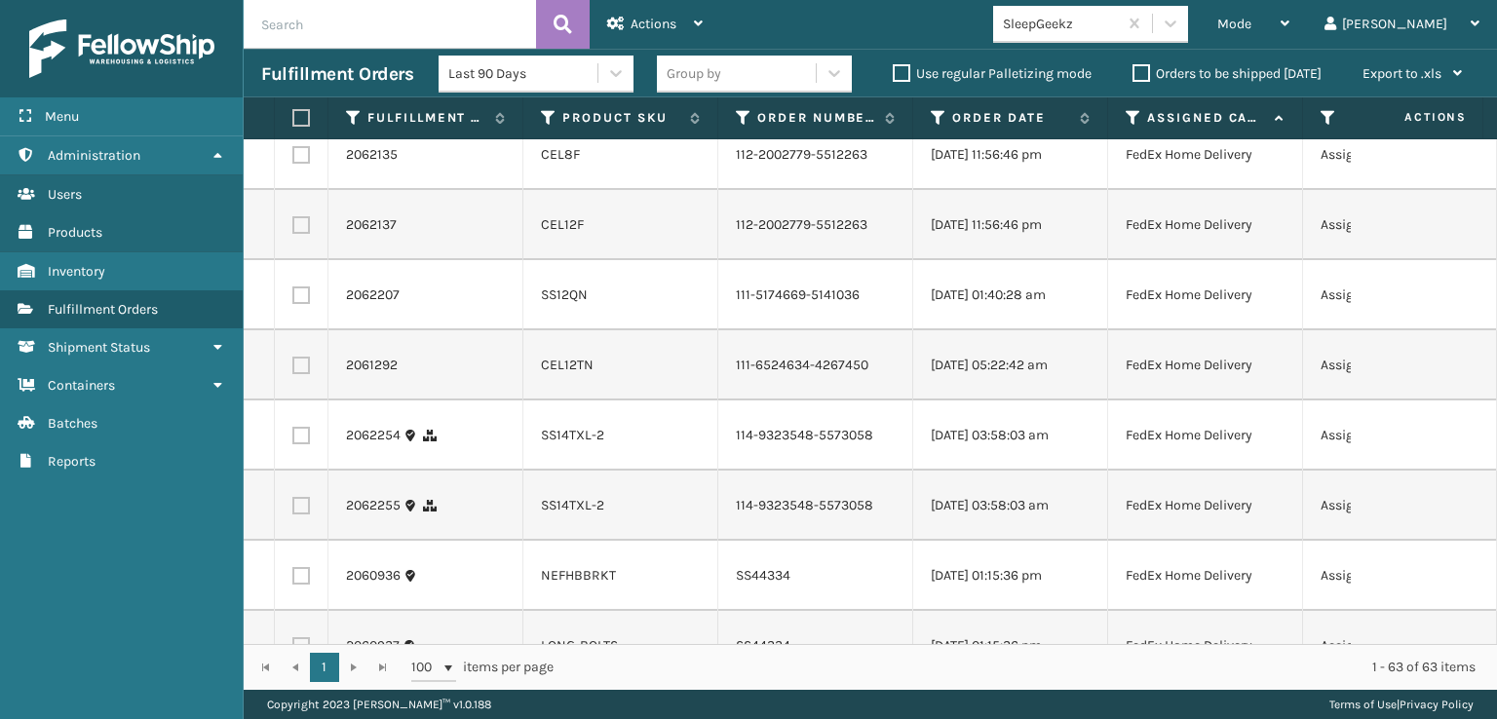
checkbox input "true"
click at [307, 23] on label at bounding box center [301, 15] width 18 height 18
click at [293, 19] on input "checkbox" at bounding box center [292, 12] width 1 height 13
checkbox input "true"
click at [304, 94] on label at bounding box center [301, 85] width 18 height 18
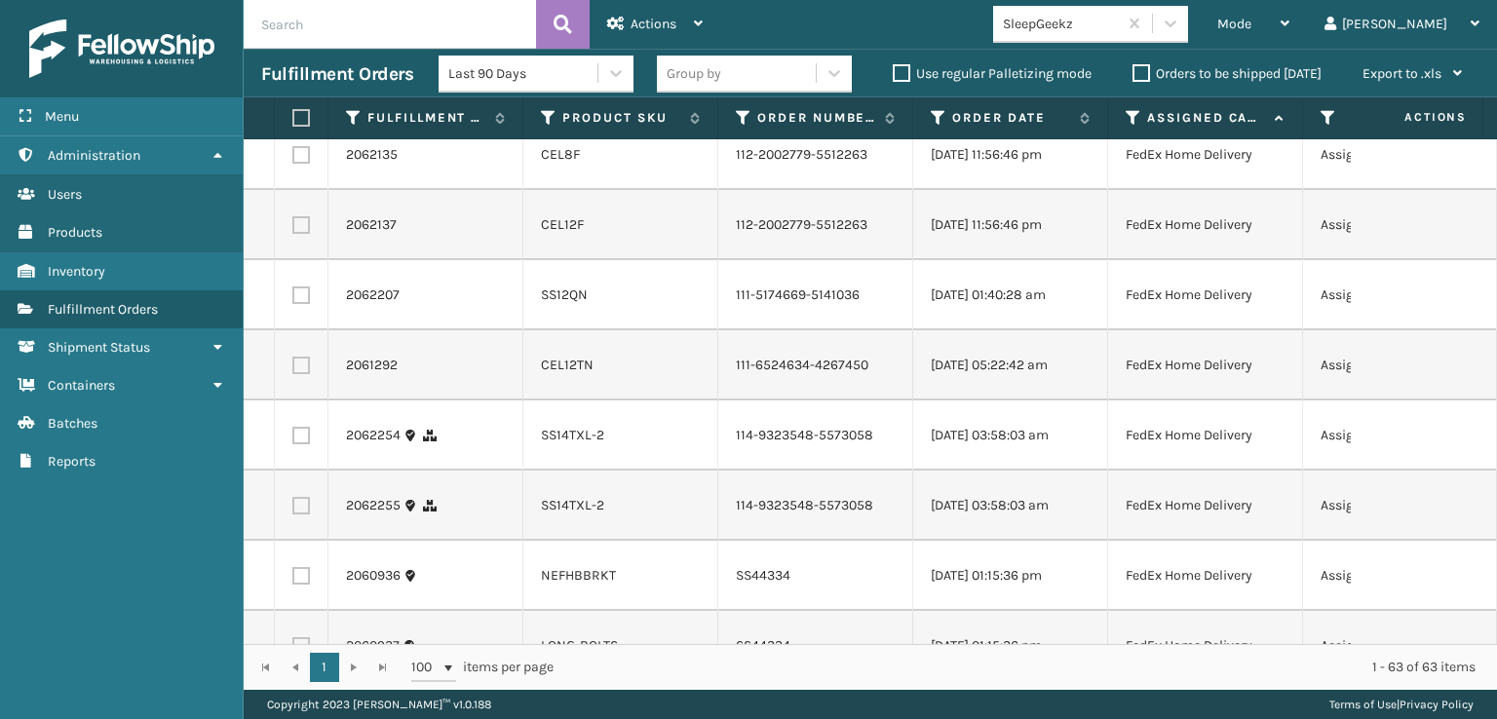
click at [293, 89] on input "checkbox" at bounding box center [292, 82] width 1 height 13
checkbox input "true"
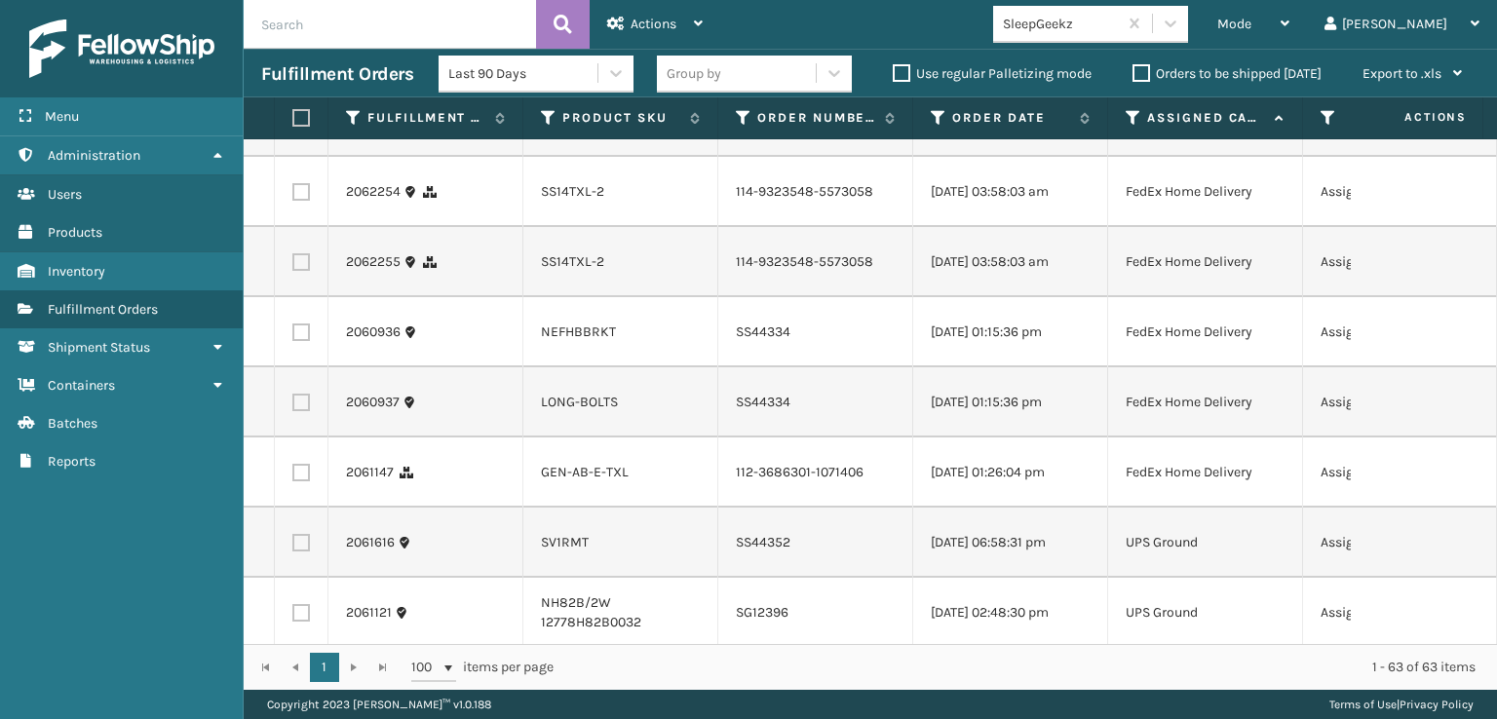
scroll to position [3119, 0]
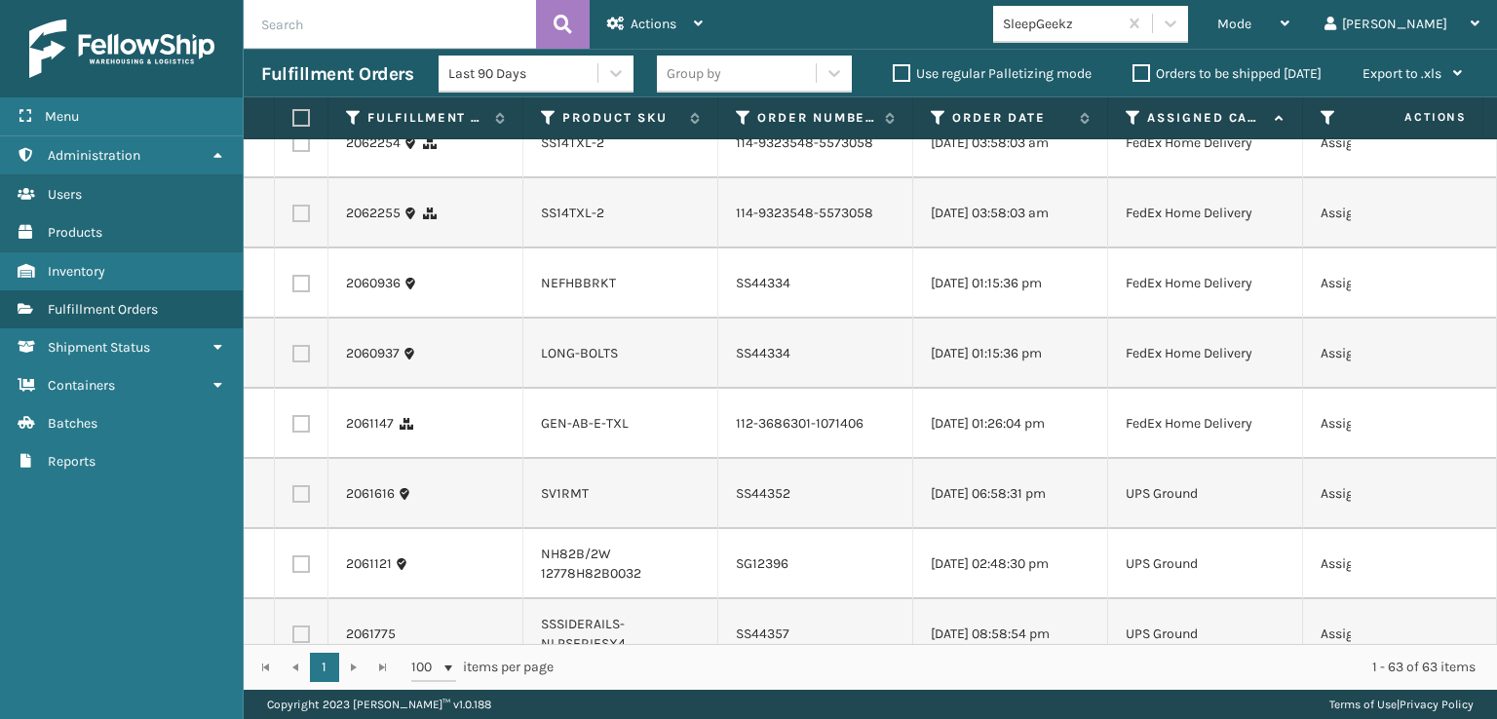
checkbox input "true"
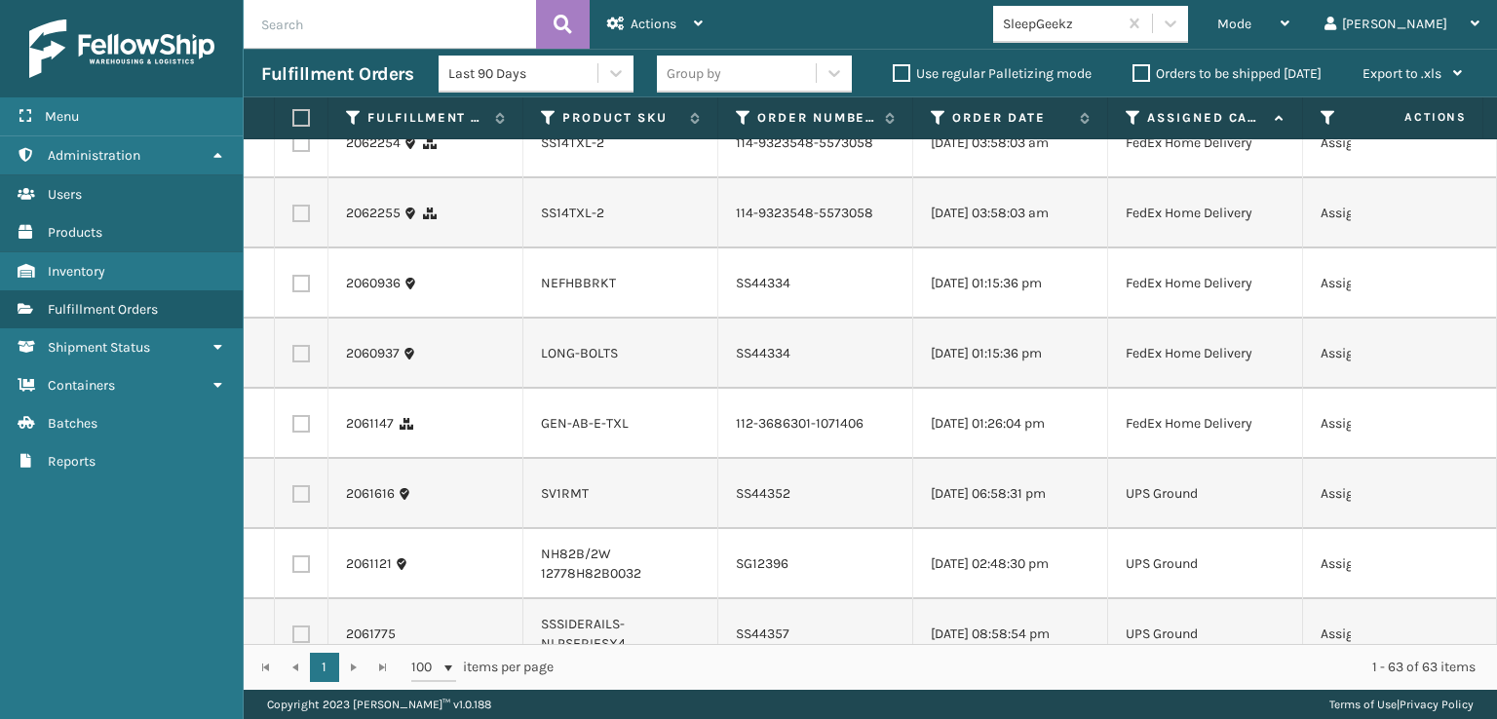
checkbox input "true"
click at [304, 12] on label at bounding box center [301, 3] width 18 height 18
click at [293, 7] on input "checkbox" at bounding box center [292, 0] width 1 height 13
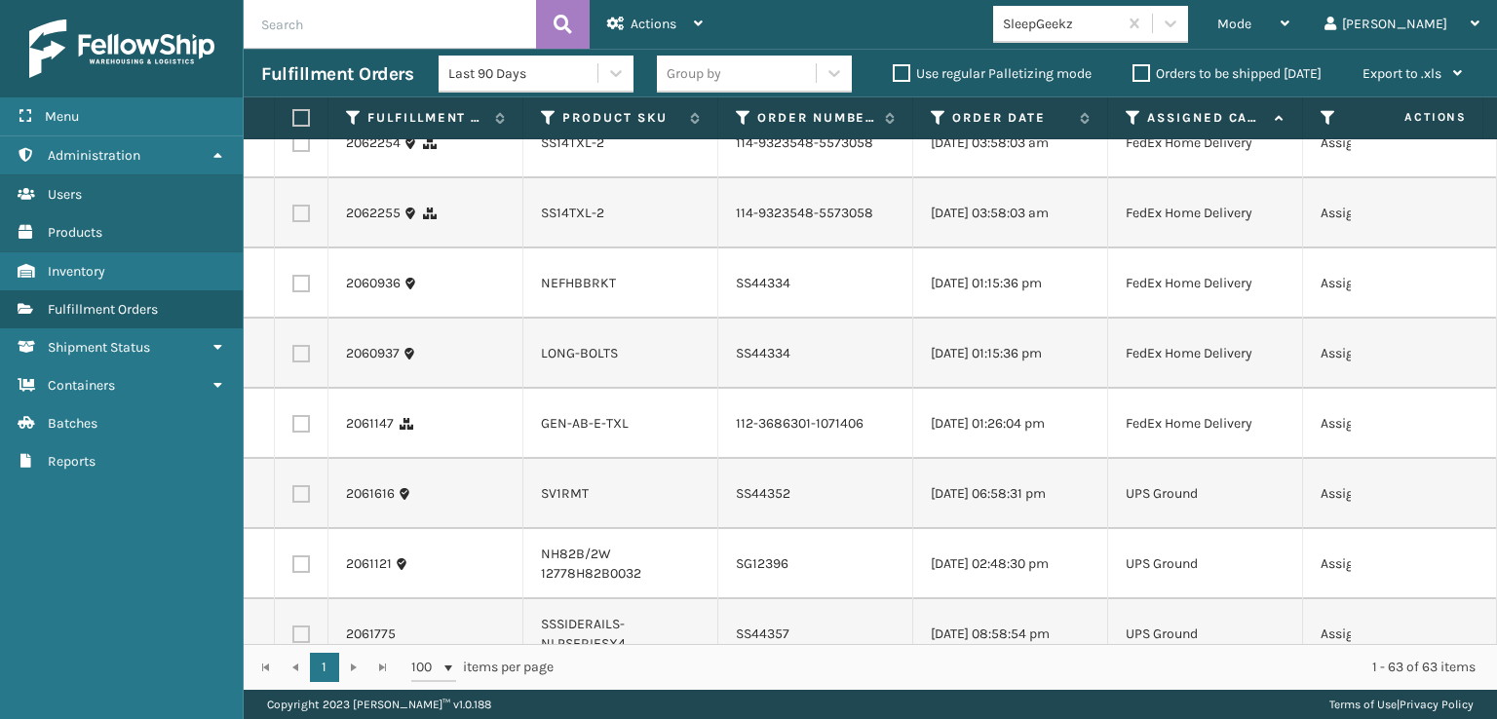
checkbox input "true"
click at [307, 82] on label at bounding box center [301, 73] width 18 height 18
click at [293, 77] on input "checkbox" at bounding box center [292, 70] width 1 height 13
checkbox input "true"
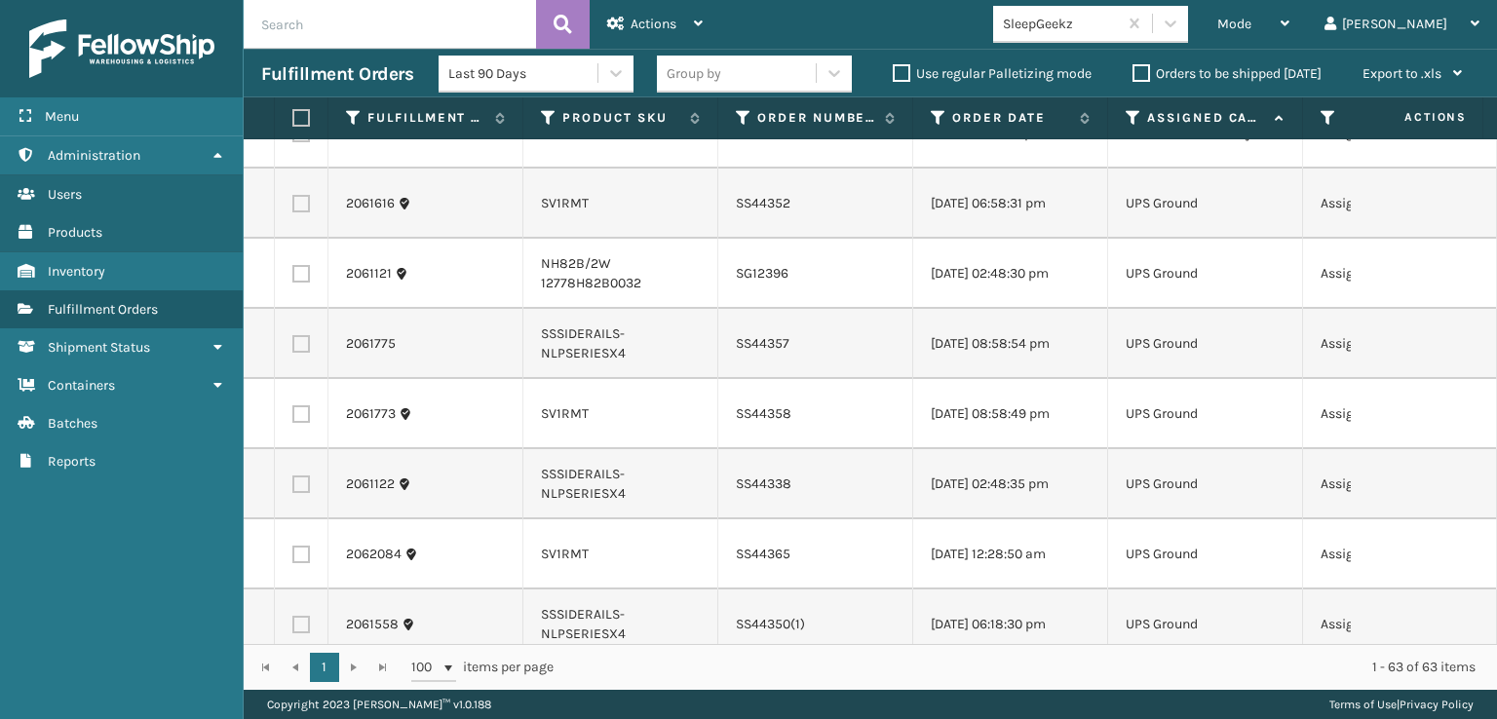
scroll to position [3411, 0]
checkbox input "true"
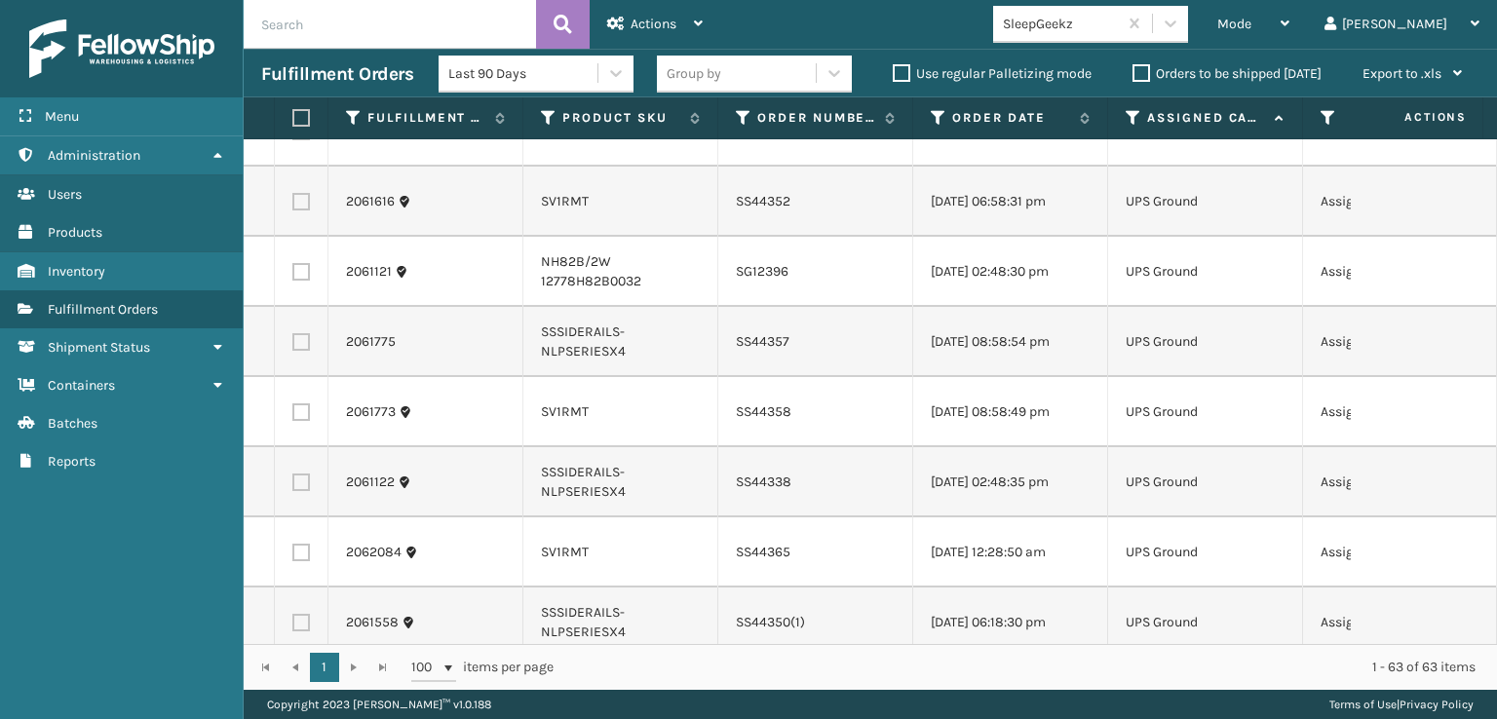
checkbox input "true"
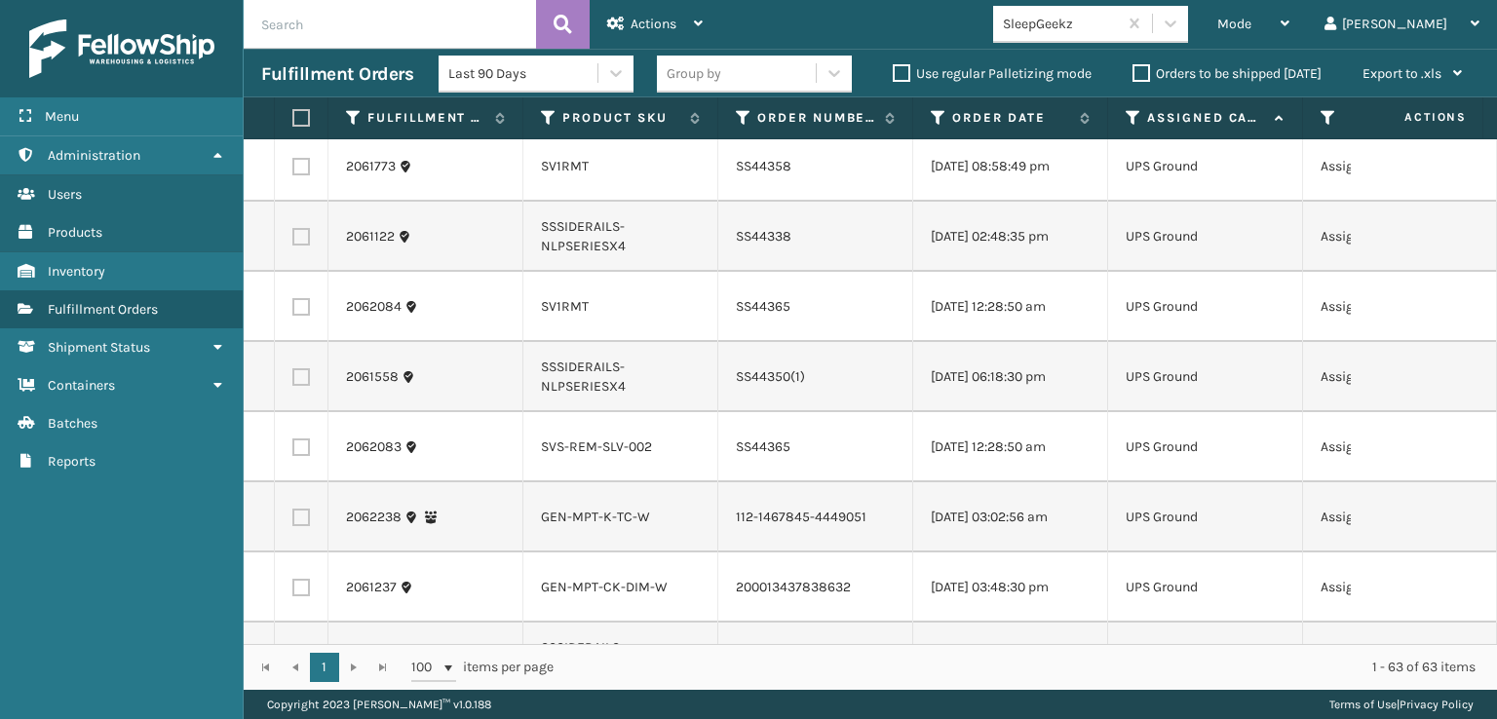
scroll to position [3703, 0]
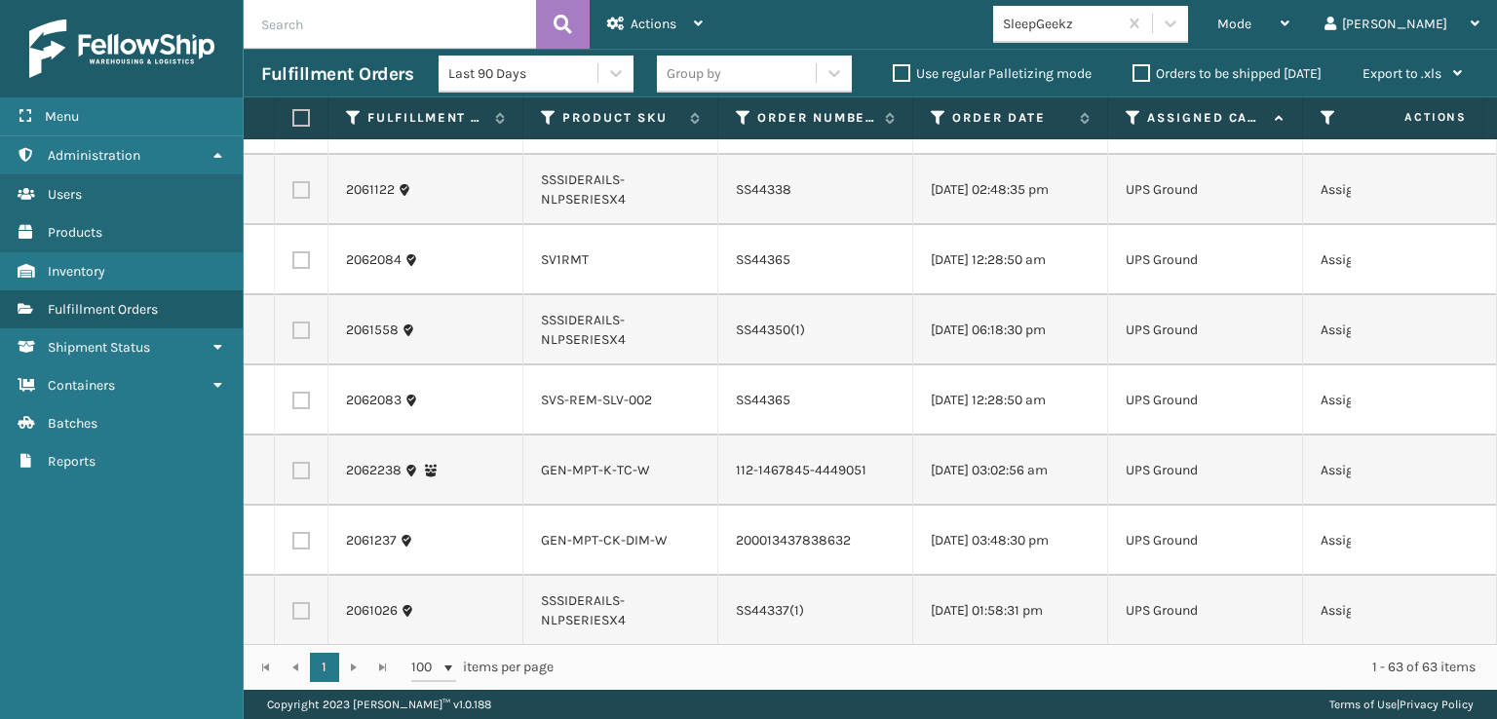
checkbox input "true"
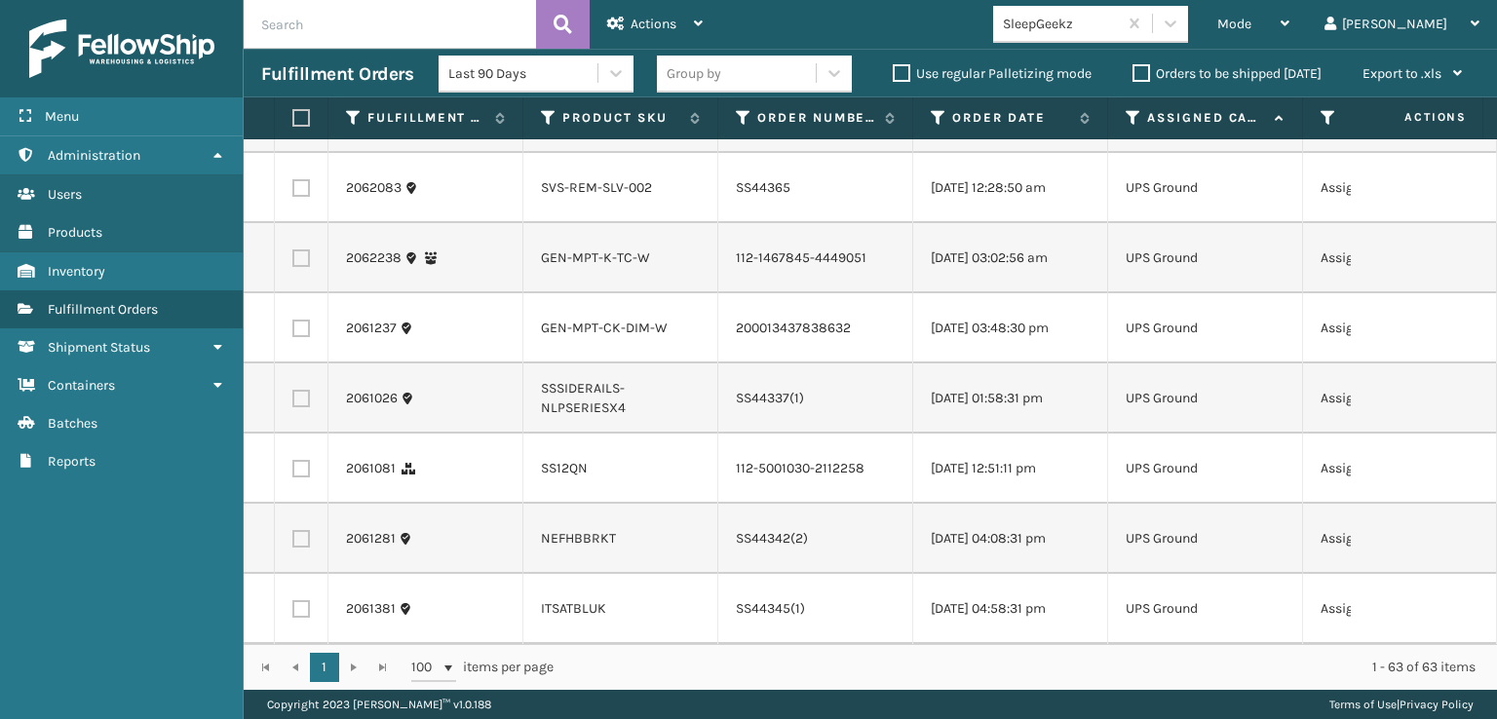
scroll to position [4502, 0]
click at [303, 460] on label at bounding box center [301, 469] width 18 height 18
click at [293, 460] on input "checkbox" at bounding box center [292, 466] width 1 height 13
checkbox input "true"
click at [633, 9] on div "Actions" at bounding box center [655, 24] width 96 height 49
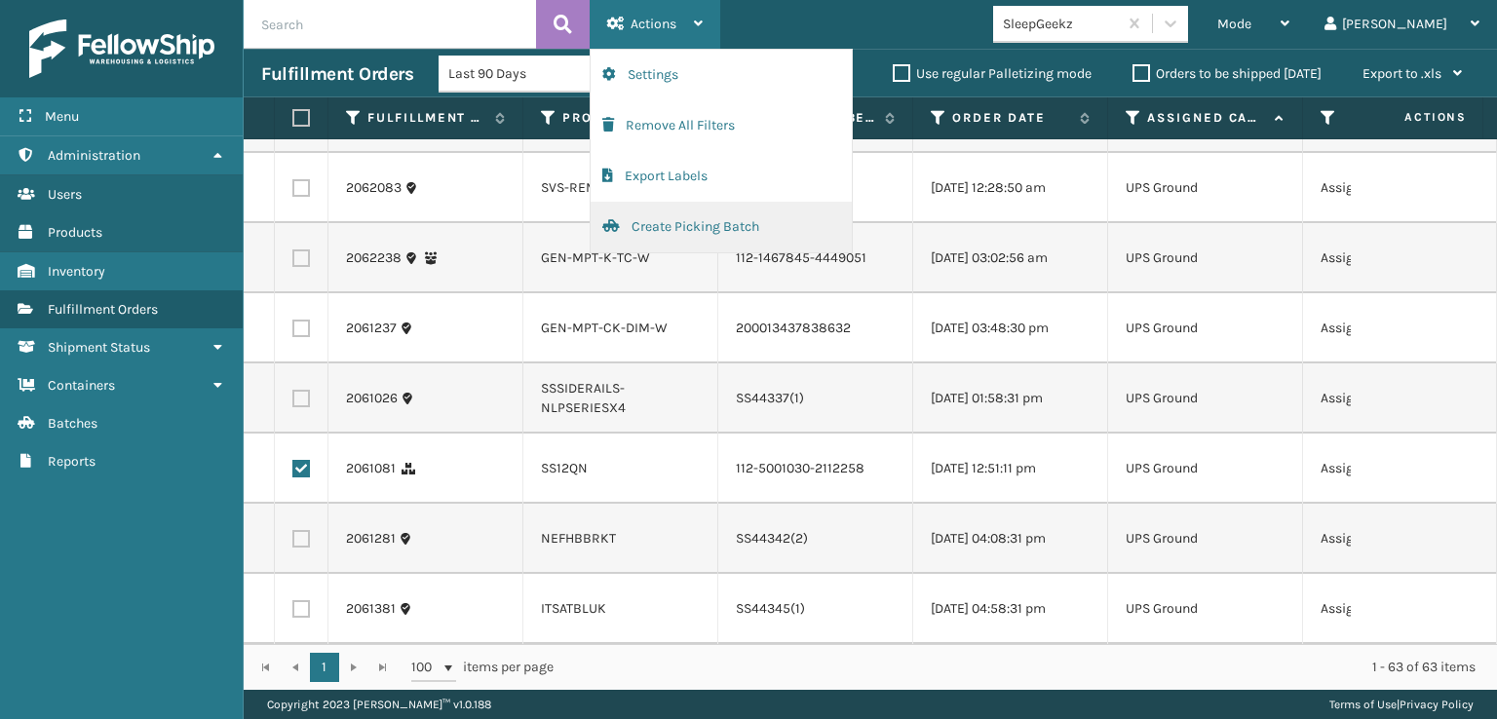
click at [701, 229] on button "Create Picking Batch" at bounding box center [721, 227] width 261 height 51
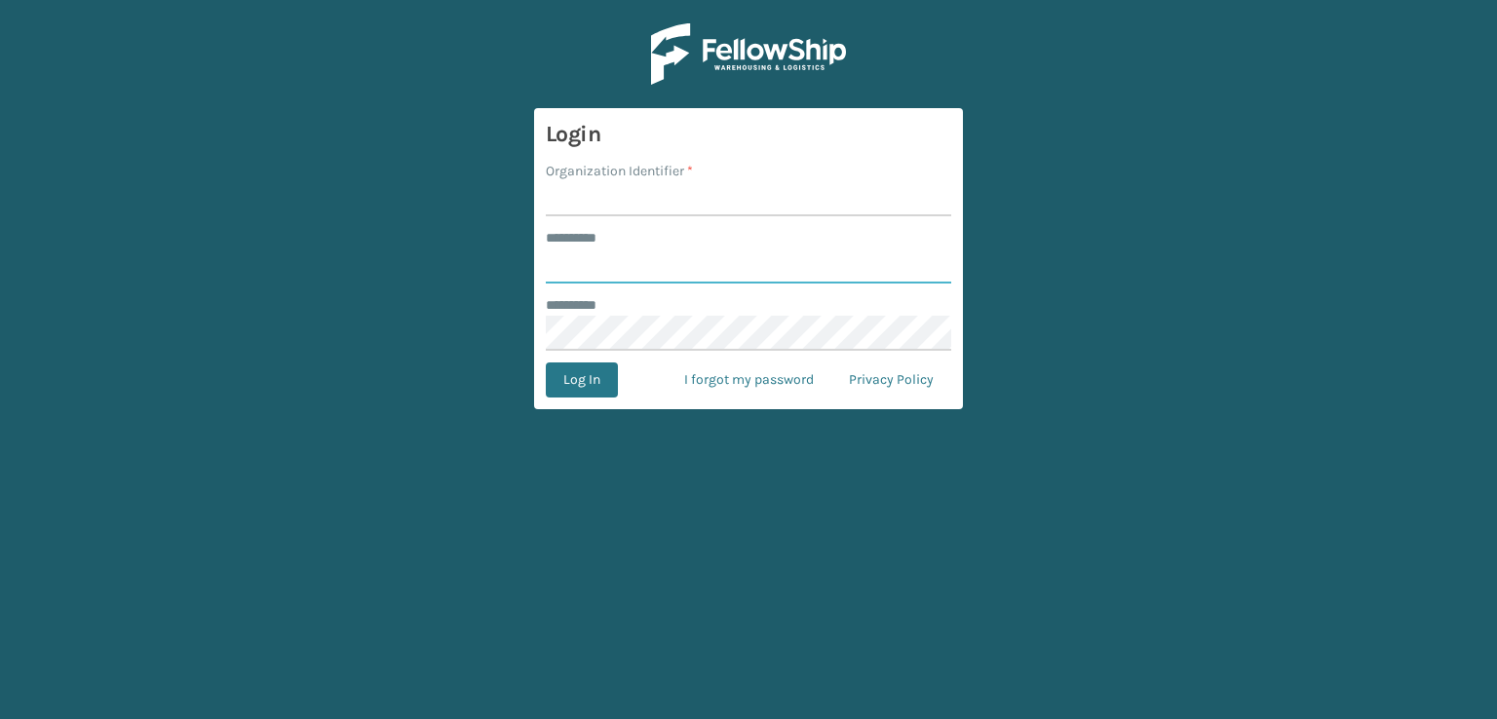
type input "***"
click at [755, 204] on input "Organization Identifier *" at bounding box center [748, 198] width 405 height 35
type input "sleepgeekz warehouse"
click at [566, 370] on button "Log In" at bounding box center [582, 380] width 72 height 35
